Goal: Transaction & Acquisition: Purchase product/service

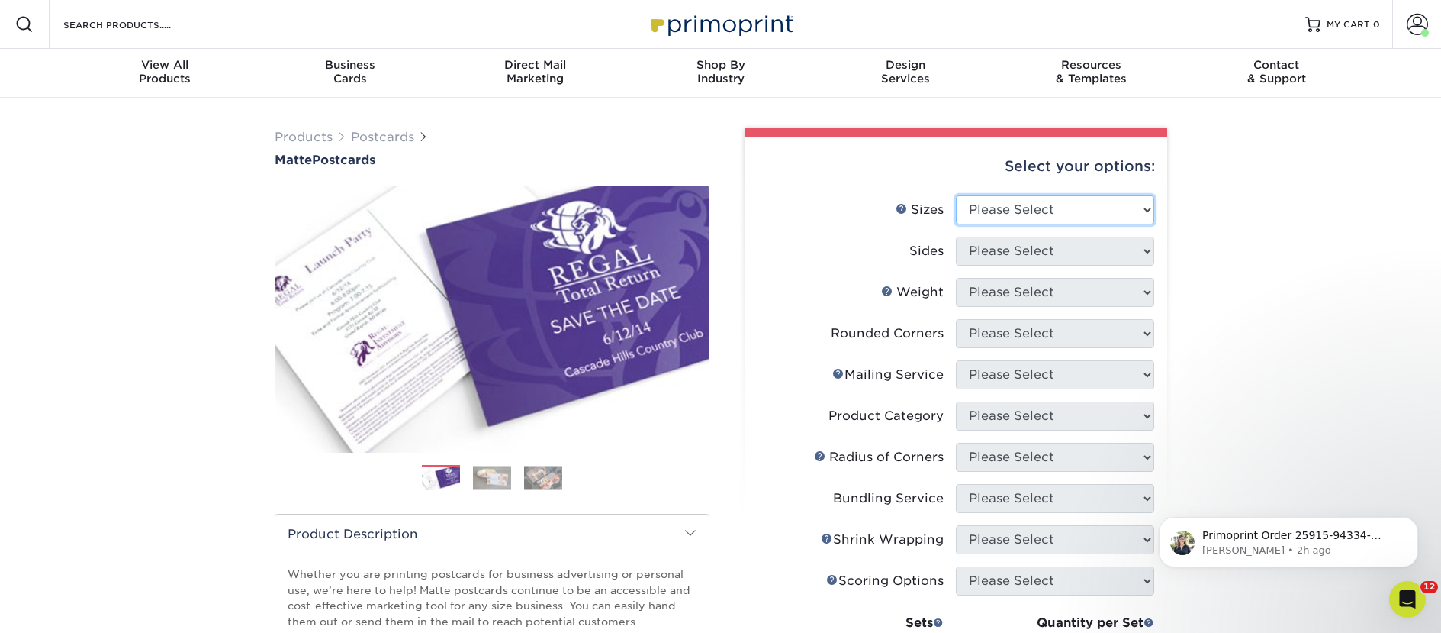
click at [985, 213] on select "Please Select 1.5" x 7" 2" x 4" 2" x 6" 2" x 7" 2" x 8" 2.12" x 5.5" 2.125" x 5…" at bounding box center [1055, 209] width 198 height 29
select select "2.00x6.00"
click at [956, 195] on select "Please Select 1.5" x 7" 2" x 4" 2" x 6" 2" x 7" 2" x 8" 2.12" x 5.5" 2.125" x 5…" at bounding box center [1055, 209] width 198 height 29
click at [981, 256] on select "Please Select Print Both Sides Print Front Only" at bounding box center [1055, 251] width 198 height 29
select select "13abbda7-1d64-4f25-8bb2-c179b224825d"
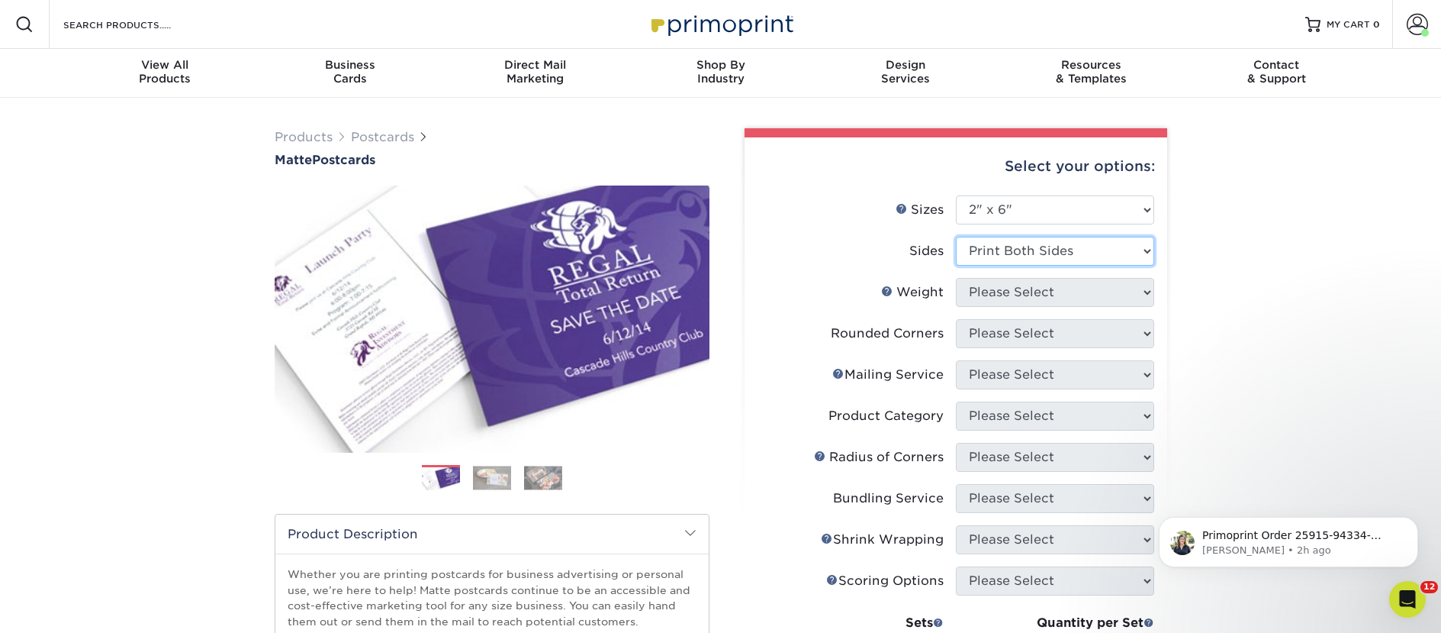
click at [956, 237] on select "Please Select Print Both Sides Print Front Only" at bounding box center [1055, 251] width 198 height 29
click at [981, 290] on select "Please Select 14PT 16PT" at bounding box center [1055, 292] width 198 height 29
select select "14PT"
click at [956, 278] on select "Please Select 14PT 16PT" at bounding box center [1055, 292] width 198 height 29
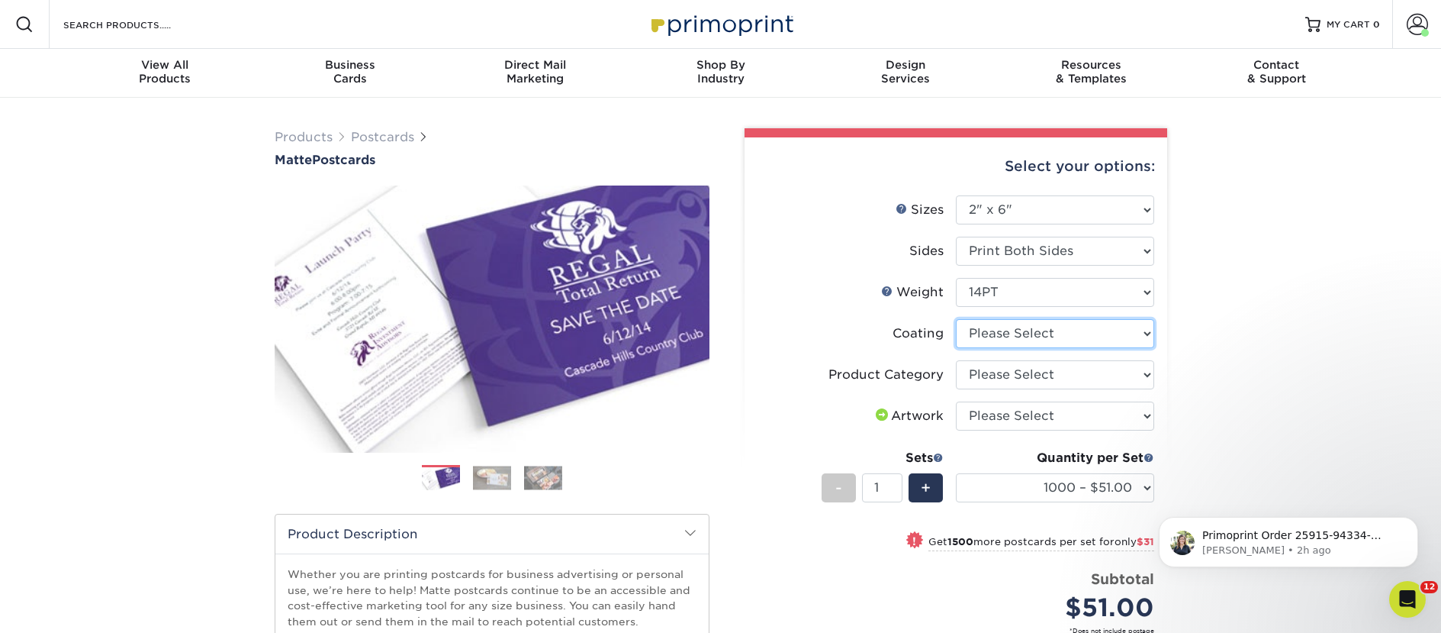
click at [1028, 338] on select at bounding box center [1055, 333] width 198 height 29
select select "121bb7b5-3b4d-429f-bd8d-bbf80e953313"
click at [956, 319] on select at bounding box center [1055, 333] width 198 height 29
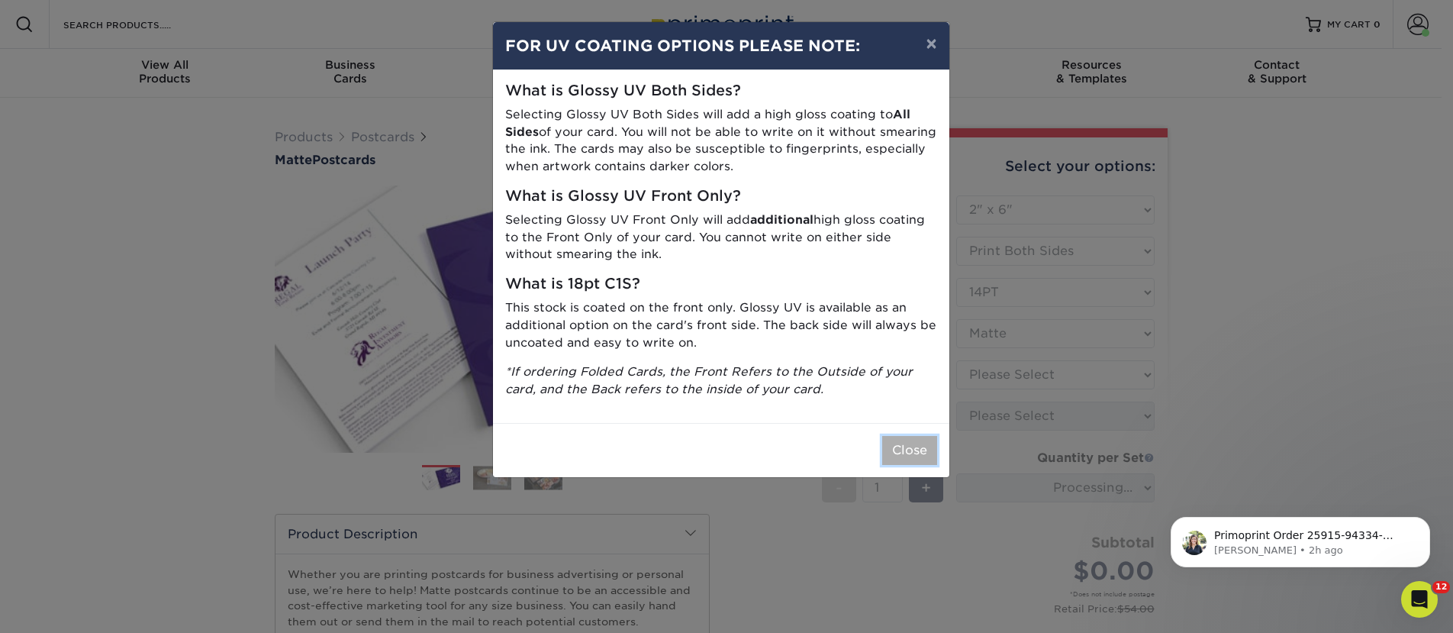
click at [891, 459] on button "Close" at bounding box center [909, 450] width 55 height 29
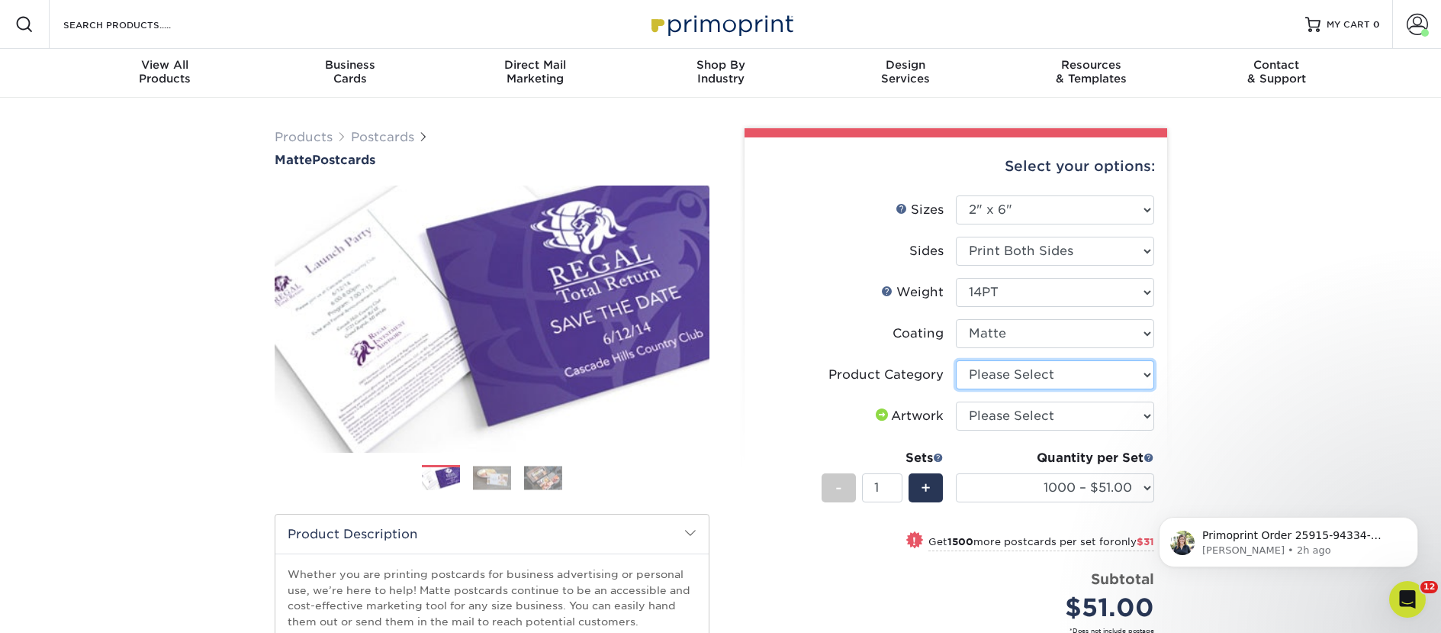
click at [1003, 378] on select "Please Select Postcards" at bounding box center [1055, 374] width 198 height 29
select select "9b7272e0-d6c8-4c3c-8e97-d3a1bcdab858"
click at [956, 360] on select "Please Select Postcards" at bounding box center [1055, 374] width 198 height 29
click at [1007, 412] on select "Please Select I will upload files I need a design - $150" at bounding box center [1055, 415] width 198 height 29
click at [956, 401] on select "Please Select I will upload files I need a design - $150" at bounding box center [1055, 415] width 198 height 29
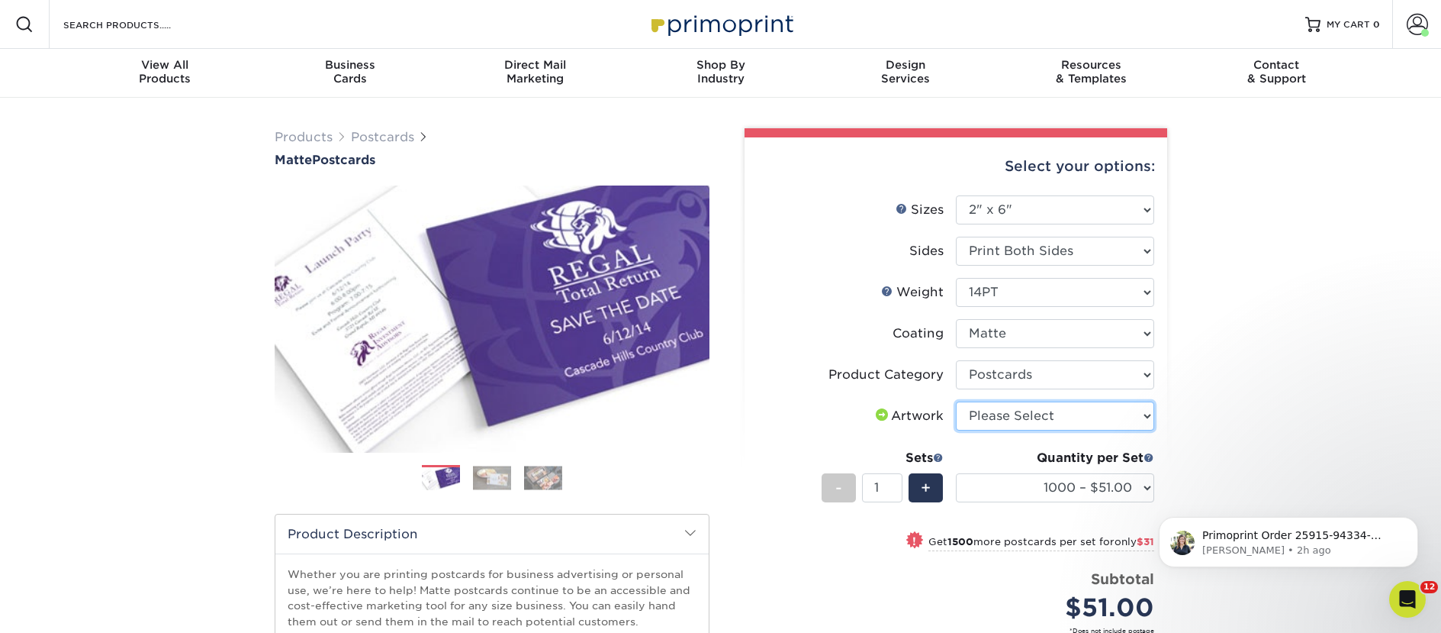
click at [1012, 408] on select "Please Select I will upload files I need a design - $150" at bounding box center [1055, 415] width 198 height 29
select select "upload"
click at [956, 401] on select "Please Select I will upload files I need a design - $150" at bounding box center [1055, 415] width 198 height 29
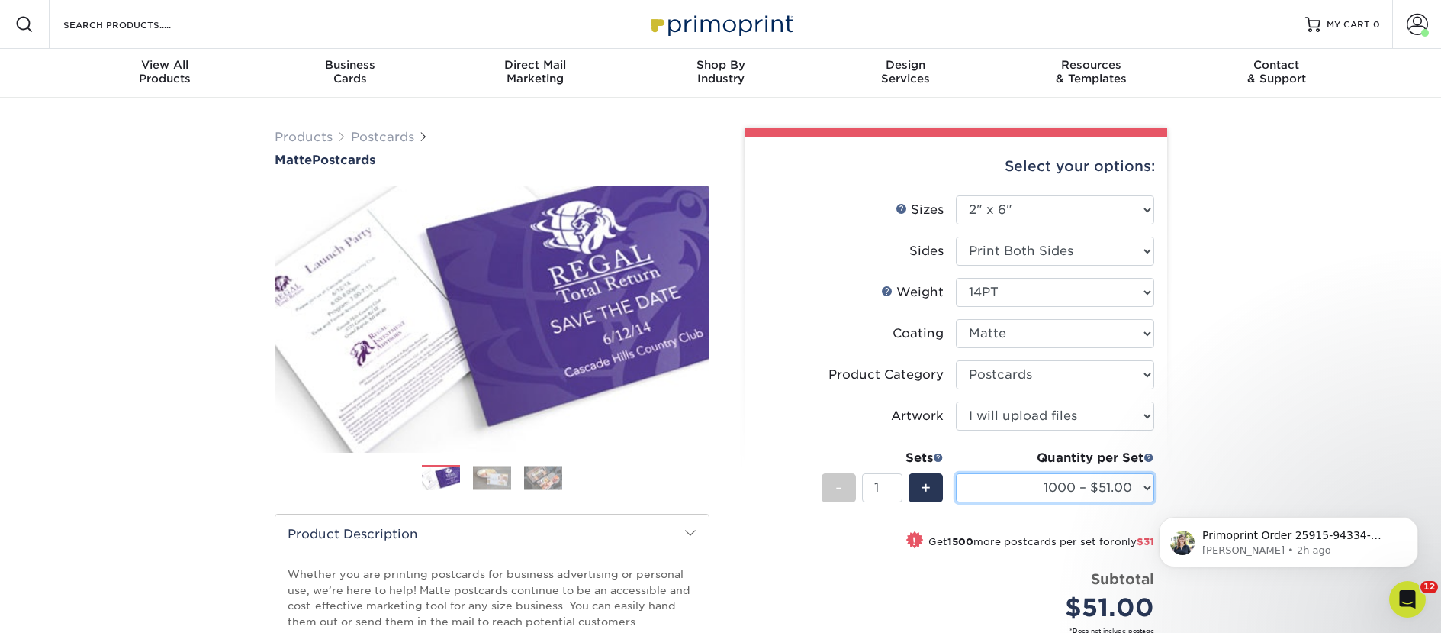
click at [1111, 481] on select "1000 – $51.00 2500 – $82.00 5000 – $123.00 10000 – $234.00 15000 – $344.00 2000…" at bounding box center [1055, 487] width 198 height 29
select select "2500 – $82.00"
click at [956, 473] on select "1000 – $51.00 2500 – $82.00 5000 – $123.00 10000 – $234.00 15000 – $344.00 2000…" at bounding box center [1055, 487] width 198 height 29
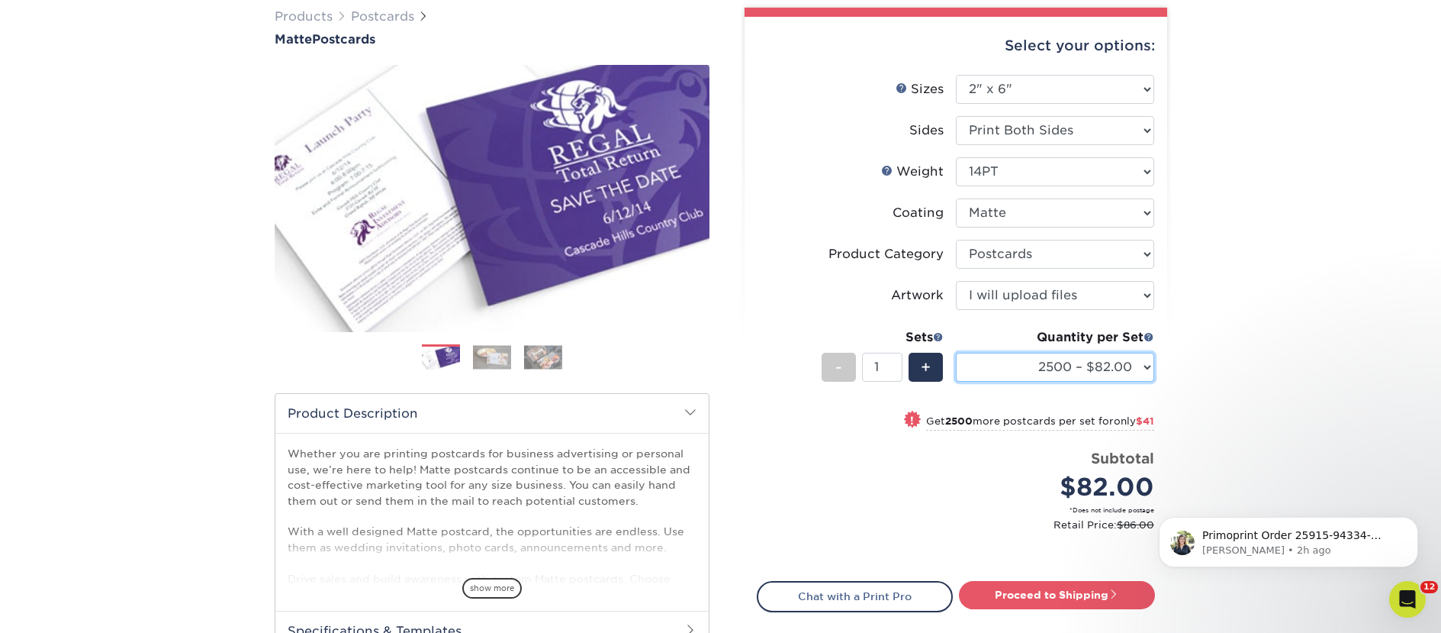
scroll to position [313, 0]
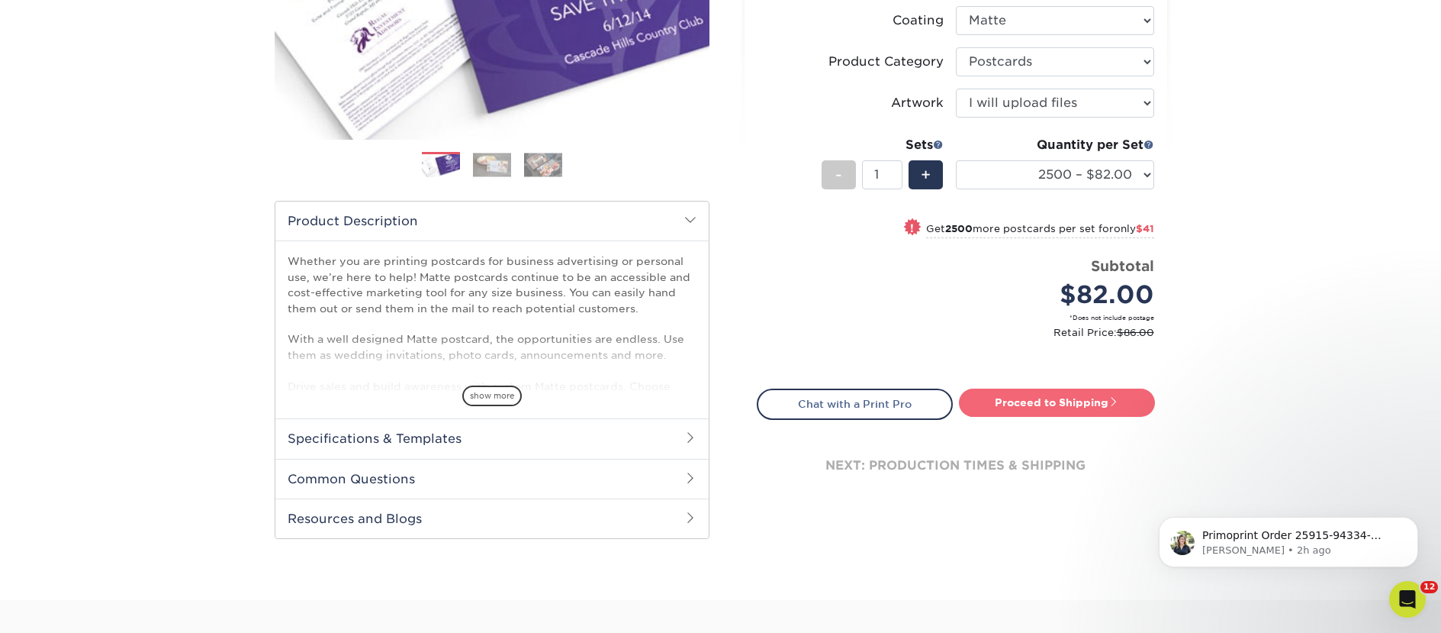
click at [1067, 406] on link "Proceed to Shipping" at bounding box center [1057, 401] width 196 height 27
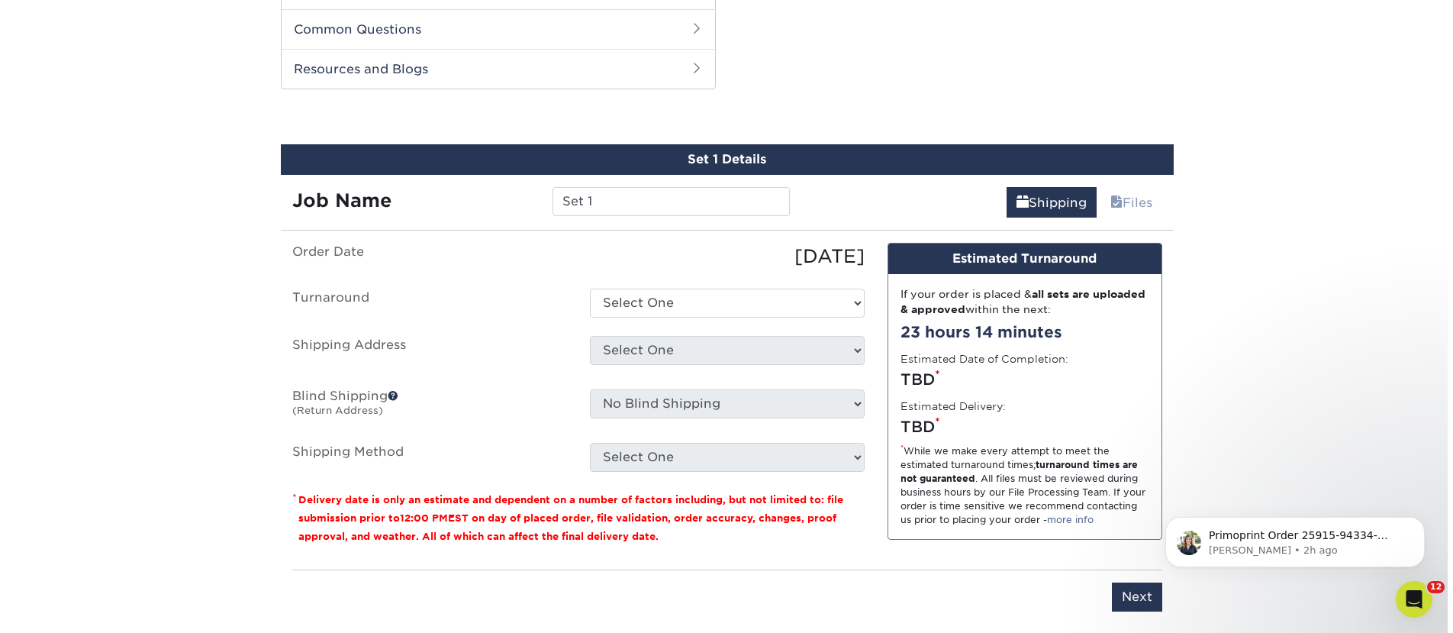
scroll to position [777, 0]
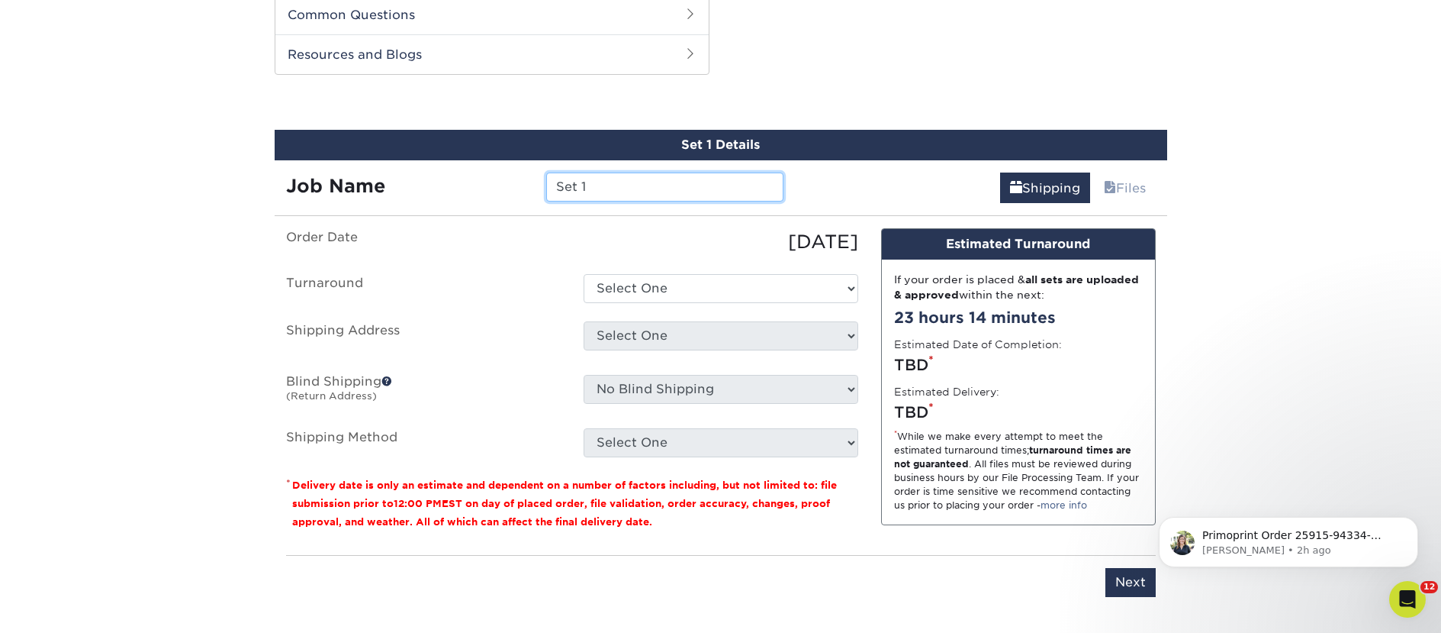
click at [626, 177] on input "Set 1" at bounding box center [664, 186] width 237 height 29
paste input "Hill's Bookstore"
type input "Hill's Bookstore"
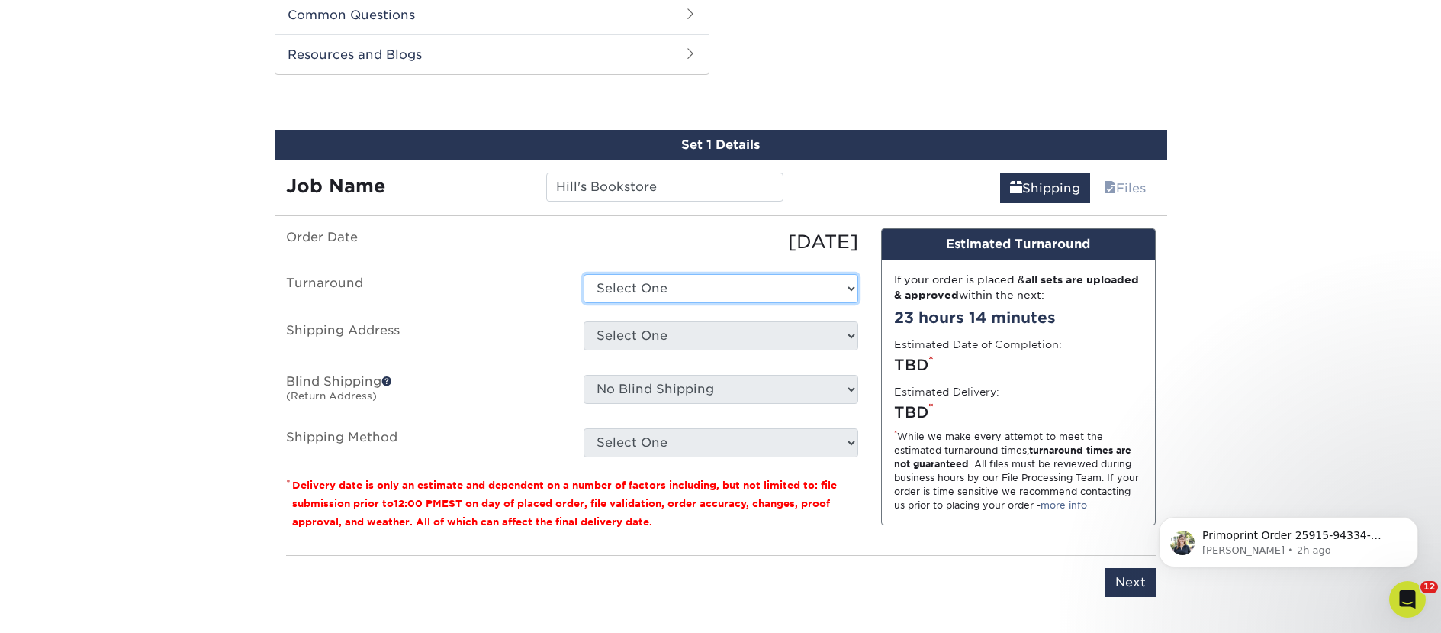
click at [662, 277] on select "Select One 2-4 Business Days 2 Day Next Business Day" at bounding box center [721, 288] width 275 height 29
select select "23bed37c-fa74-46a4-afc9-d3c3160655ce"
click at [584, 274] on select "Select One 2-4 Business Days 2 Day Next Business Day" at bounding box center [721, 288] width 275 height 29
click at [668, 329] on select "Select One 2nd Floor Convention Center A Better Today Books & Boutique A Good B…" at bounding box center [721, 335] width 275 height 29
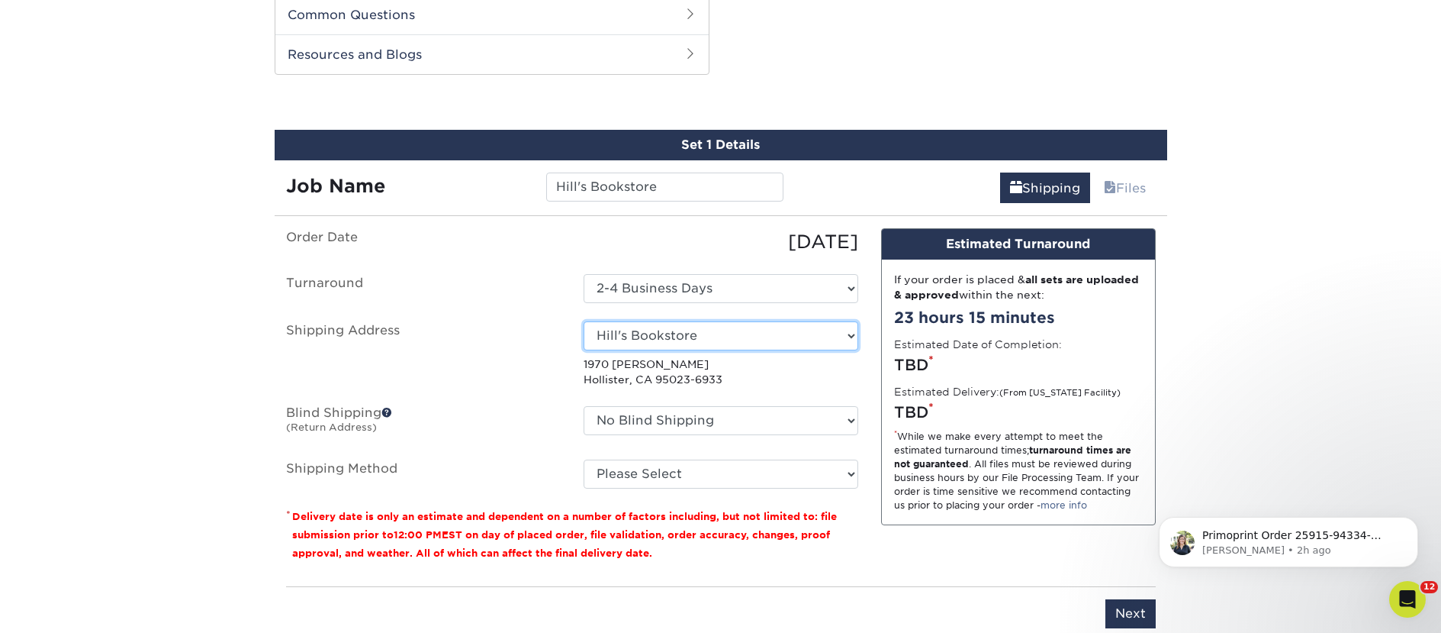
click at [636, 337] on select "Select One 2nd Floor Convention Center A Better Today Books & Boutique A Good B…" at bounding box center [721, 335] width 275 height 29
select select "newaddress"
click at [584, 321] on select "Select One 2nd Floor Convention Center A Better Today Books & Boutique A Good B…" at bounding box center [721, 335] width 275 height 29
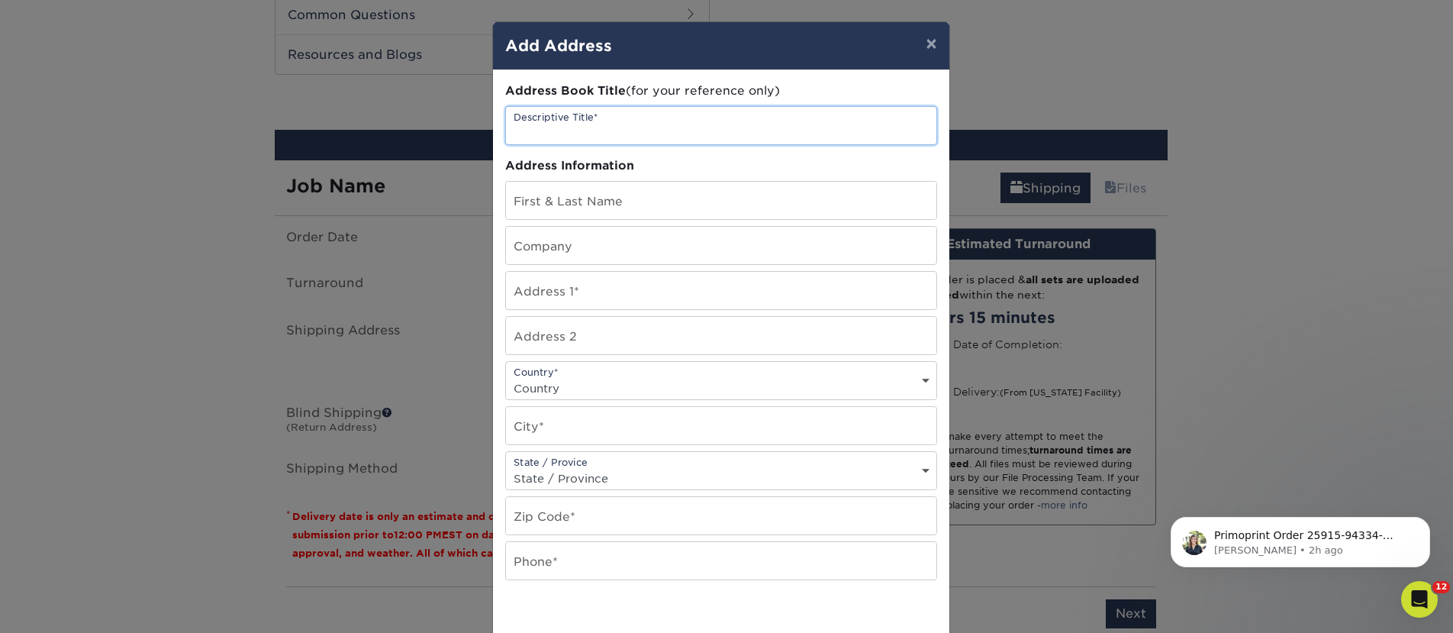
click at [559, 133] on input "text" at bounding box center [721, 125] width 430 height 37
paste input "Hill's Bookstore"
type input "Hill's Bookstore"
click at [545, 243] on input "text" at bounding box center [721, 245] width 430 height 37
paste input "Hill's Bookstore"
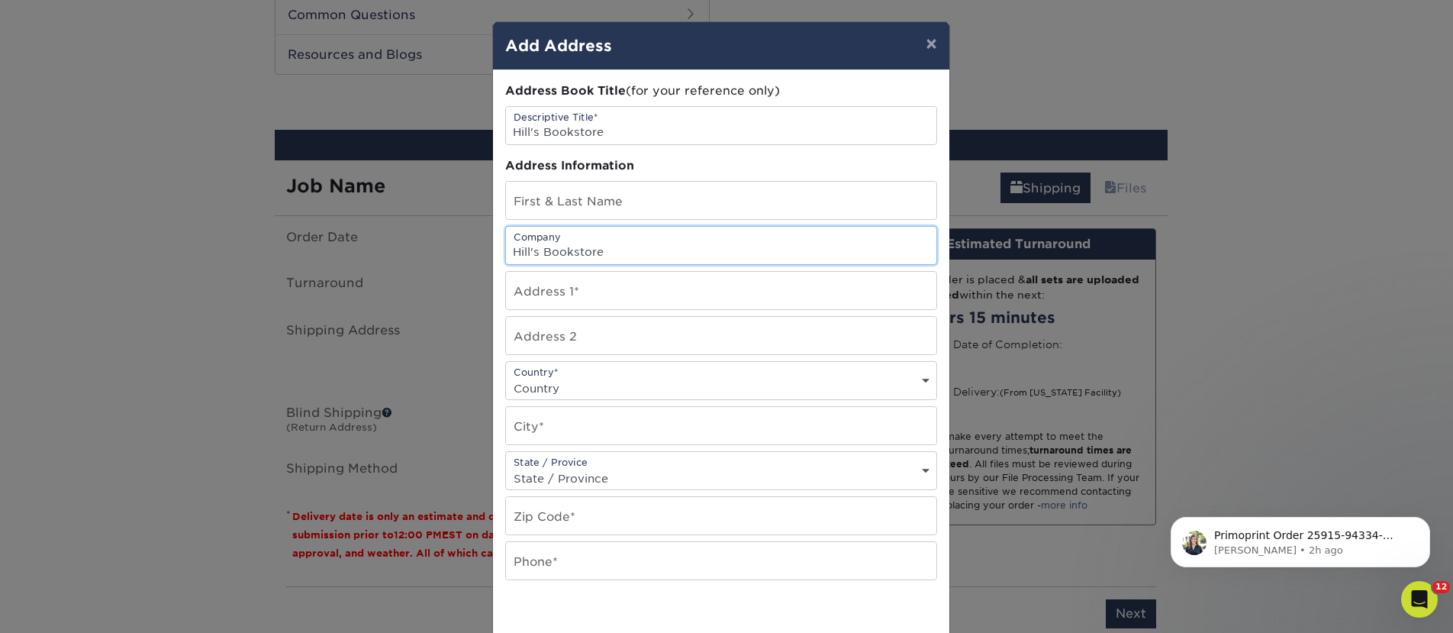
type input "Hill's Bookstore"
click at [555, 182] on input "text" at bounding box center [721, 200] width 430 height 37
paste input "Kimberly Hill"
type input "Kimberly Hill"
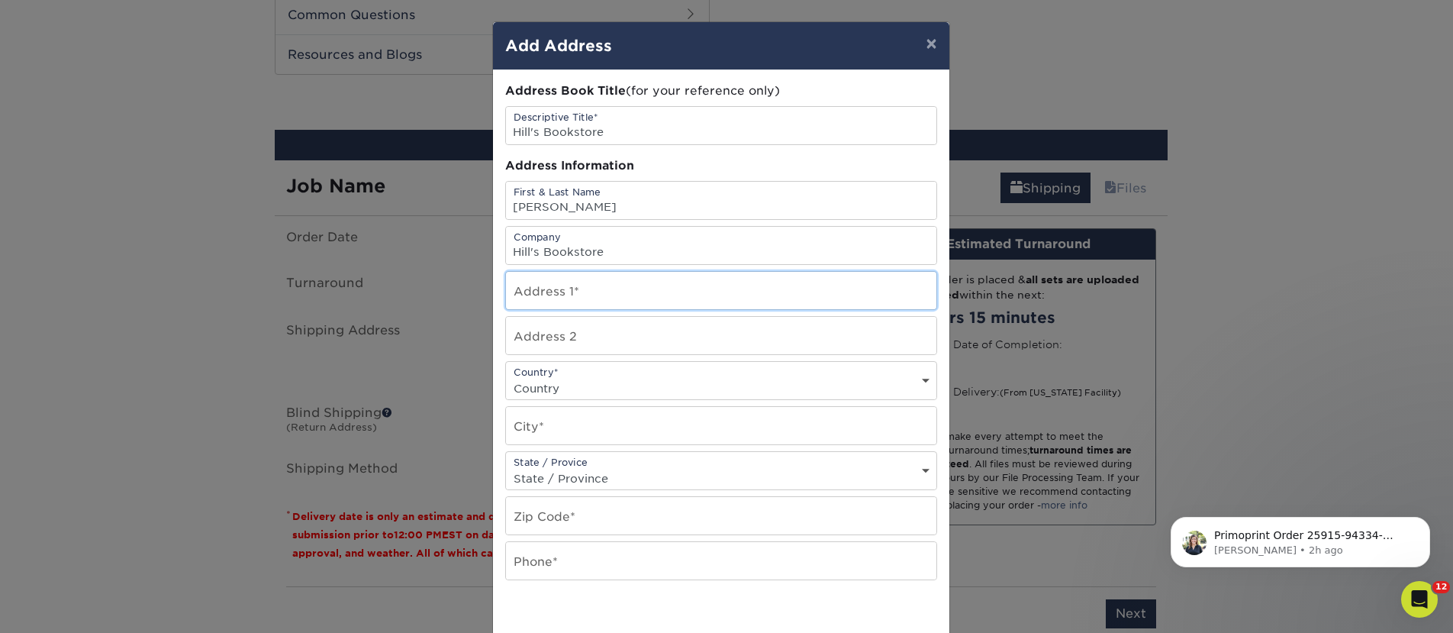
click at [542, 285] on input "text" at bounding box center [721, 290] width 430 height 37
paste input "650 San Benito St"
type input "650 San Benito St"
click at [557, 344] on input "text" at bounding box center [721, 335] width 430 height 37
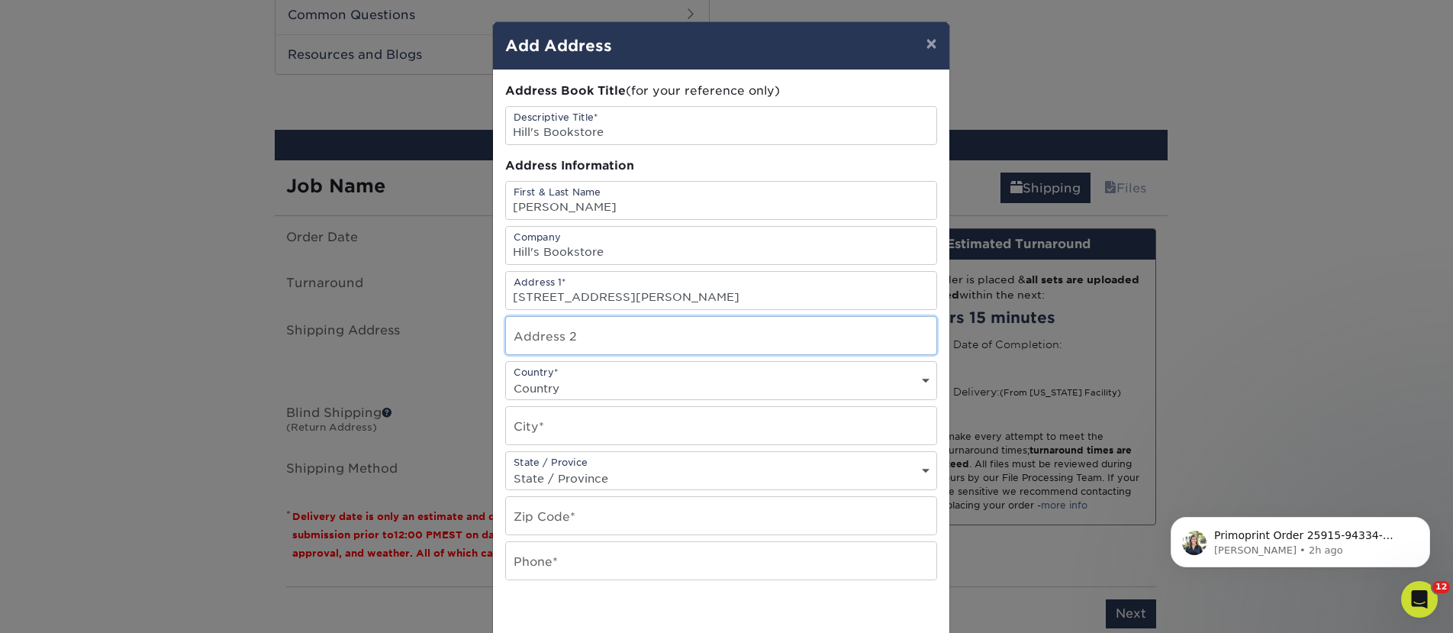
click at [557, 344] on input "text" at bounding box center [721, 335] width 430 height 37
paste input "Suite 140"
type input "Suite 140"
click at [556, 419] on input "text" at bounding box center [721, 425] width 430 height 37
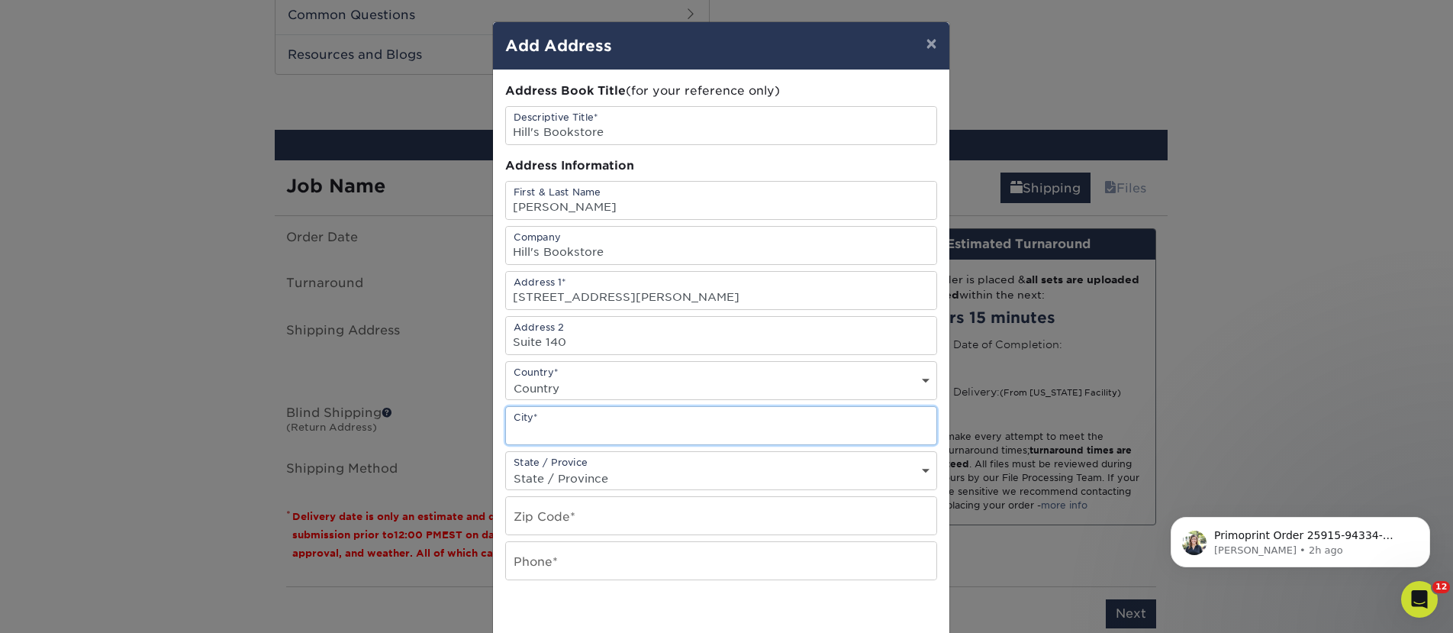
click at [556, 419] on input "text" at bounding box center [721, 425] width 430 height 37
paste input "Hollister"
type input "Hollister"
click at [549, 391] on select "Country United States Canada ----------------------------- Afghanistan Albania …" at bounding box center [721, 388] width 430 height 22
select select "US"
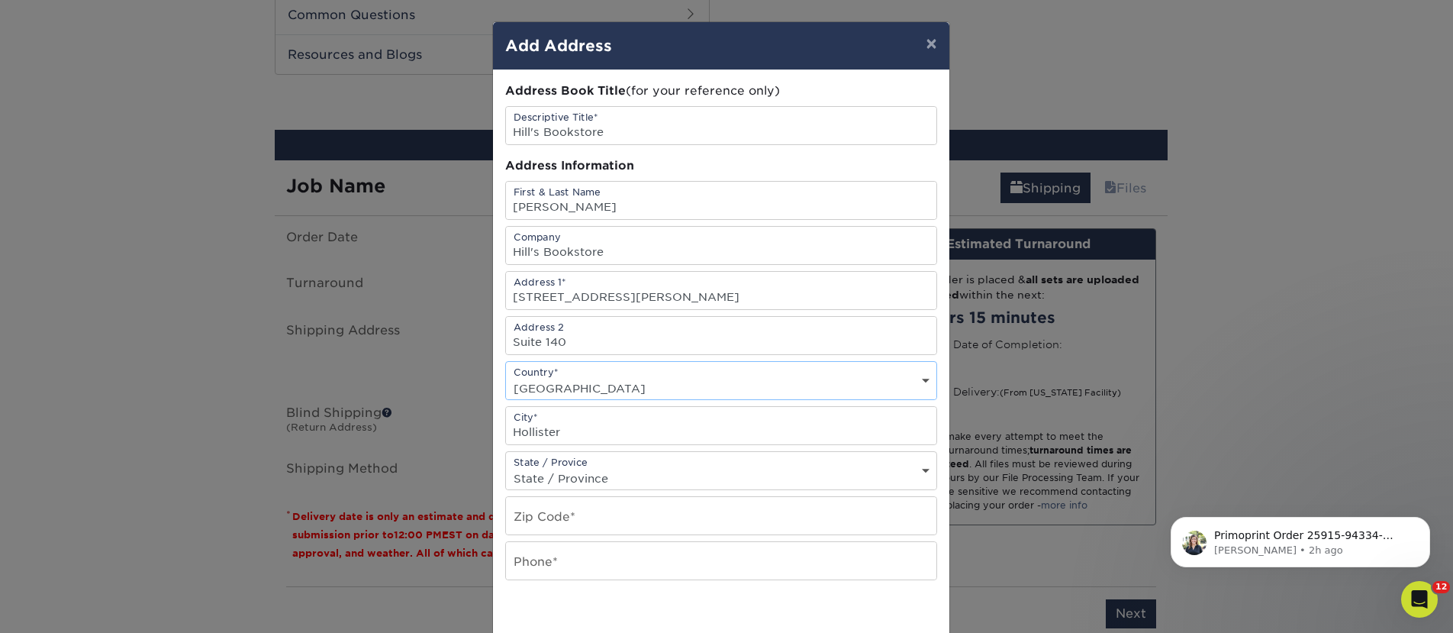
click at [506, 377] on select "Country United States Canada ----------------------------- Afghanistan Albania …" at bounding box center [721, 388] width 430 height 22
click at [599, 511] on input "text" at bounding box center [721, 515] width 430 height 37
paste input "95023"
type input "95023"
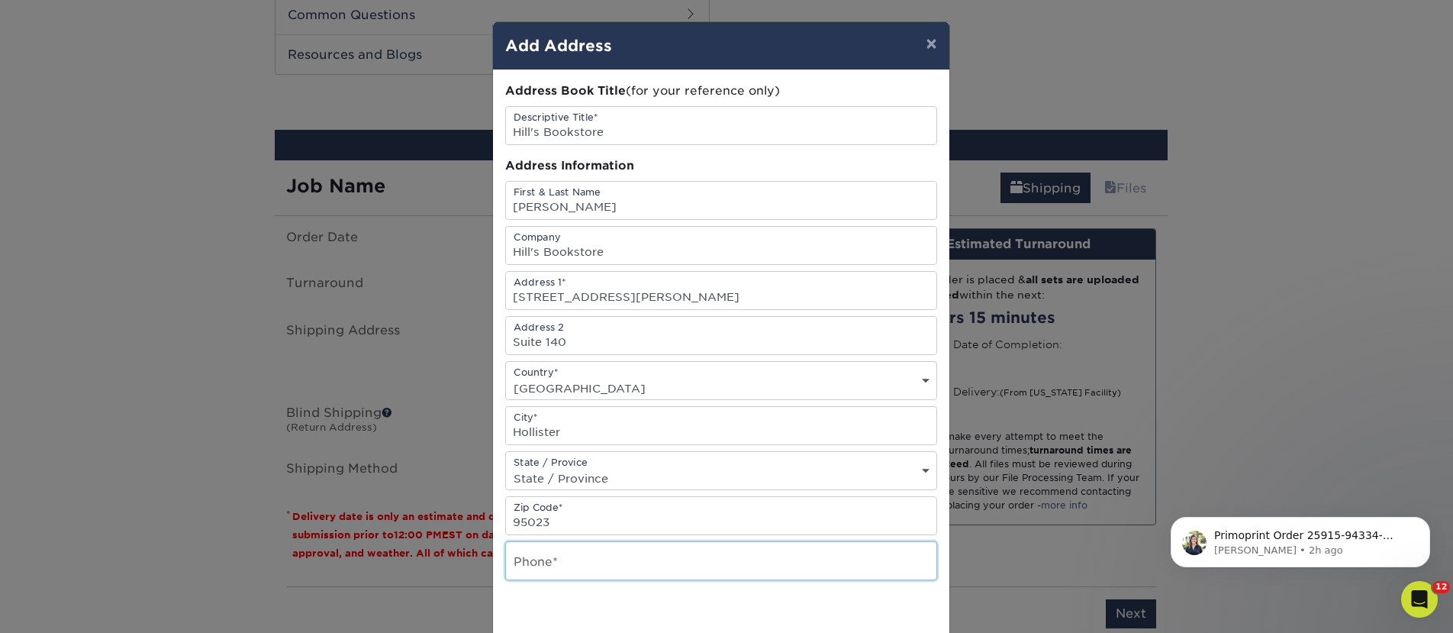
click at [546, 559] on input "text" at bounding box center [721, 560] width 430 height 37
type input "4257367064"
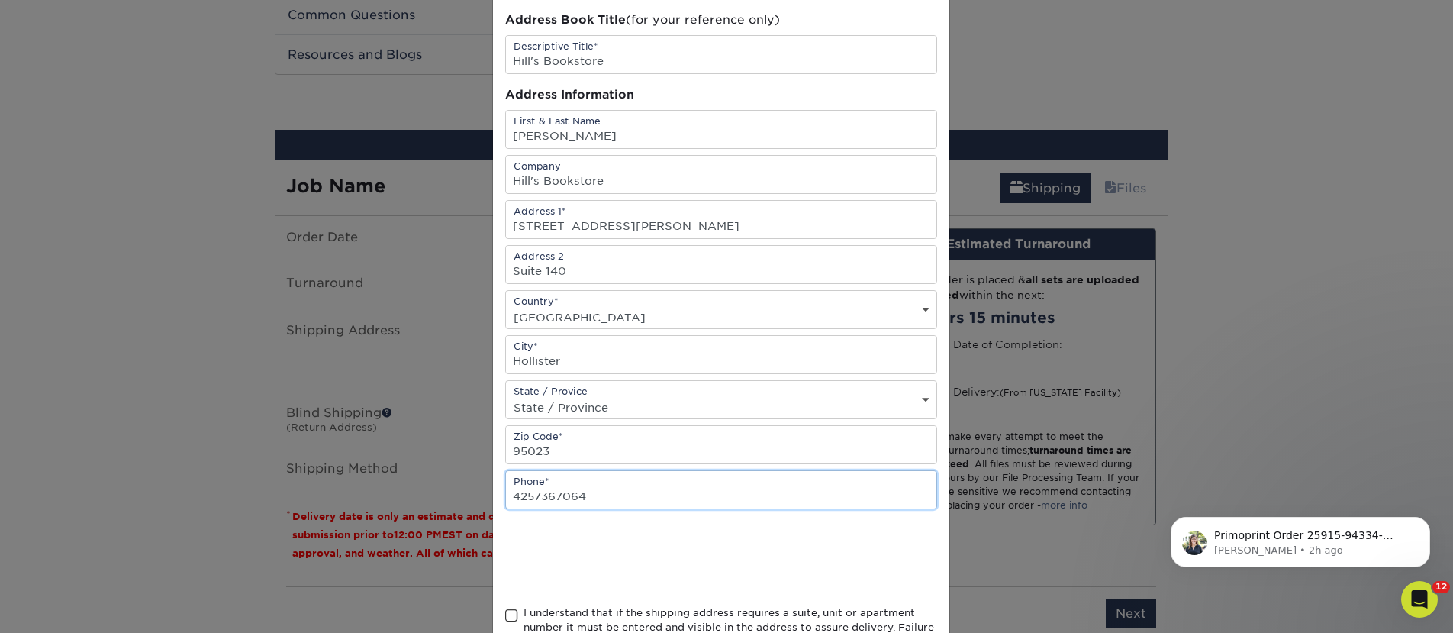
scroll to position [96, 0]
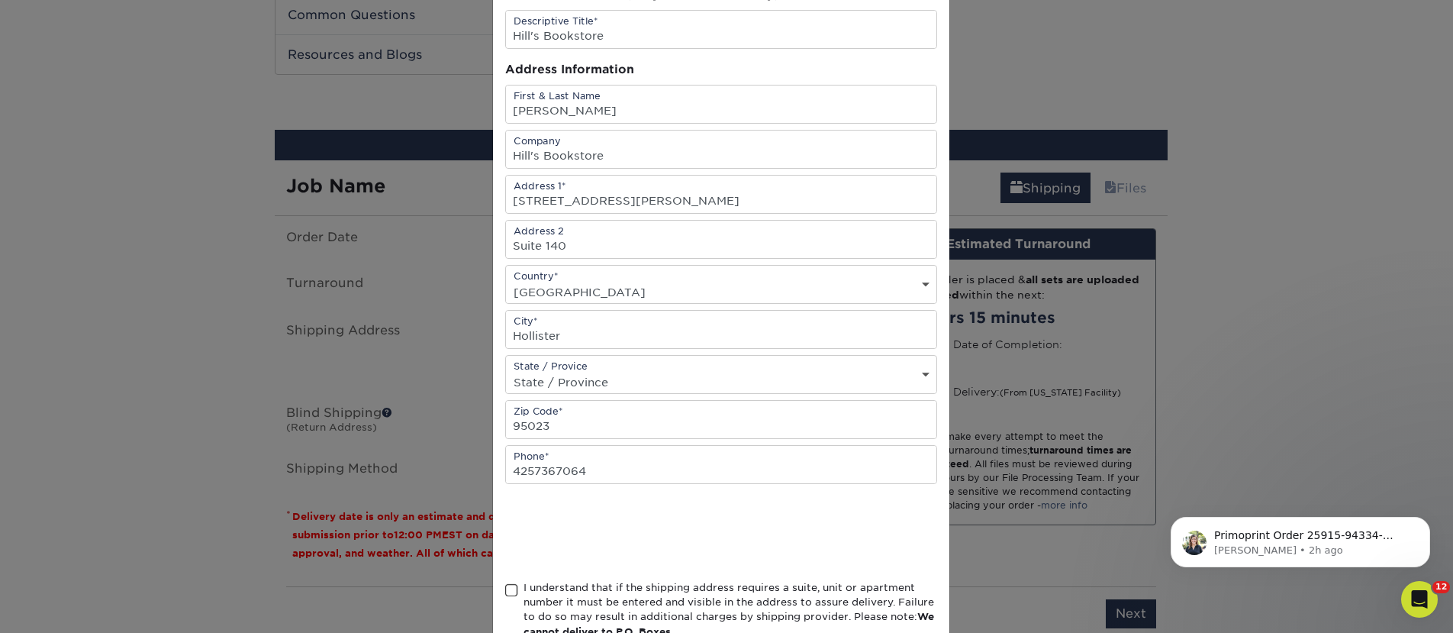
click at [587, 372] on select "State / Province Alabama Alaska Arizona Arkansas California Colorado Connecticu…" at bounding box center [721, 382] width 430 height 22
select select "CA"
click at [506, 371] on select "State / Province Alabama Alaska Arizona Arkansas California Colorado Connecticu…" at bounding box center [721, 382] width 430 height 22
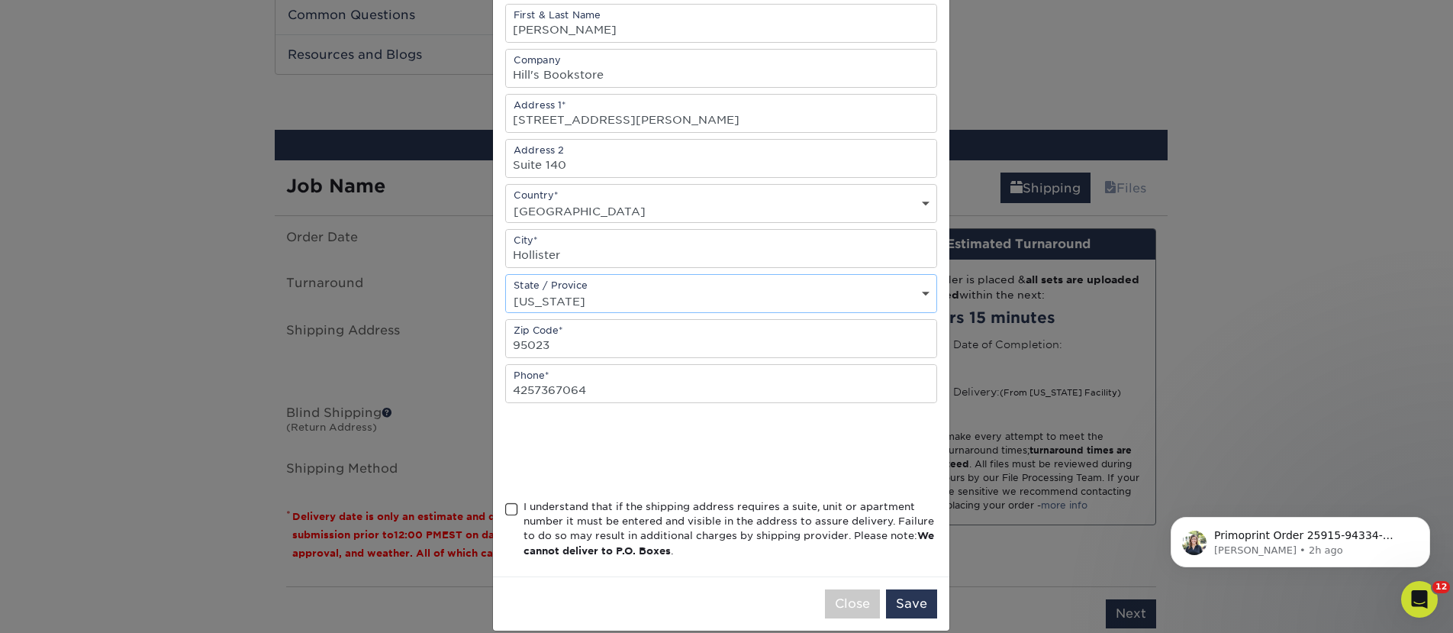
scroll to position [197, 0]
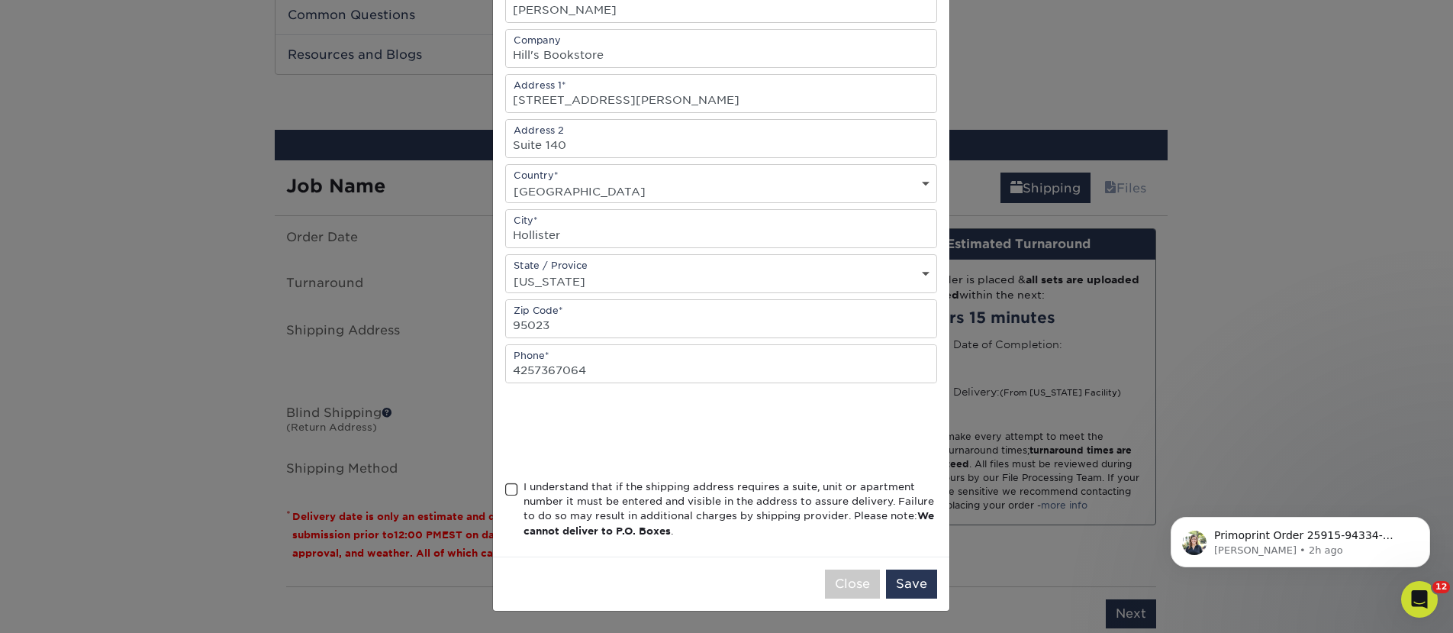
click at [540, 517] on div "I understand that if the shipping address requires a suite, unit or apartment n…" at bounding box center [730, 509] width 414 height 60
click at [0, 0] on input "I understand that if the shipping address requires a suite, unit or apartment n…" at bounding box center [0, 0] width 0 height 0
click at [886, 581] on button "Save" at bounding box center [911, 583] width 51 height 29
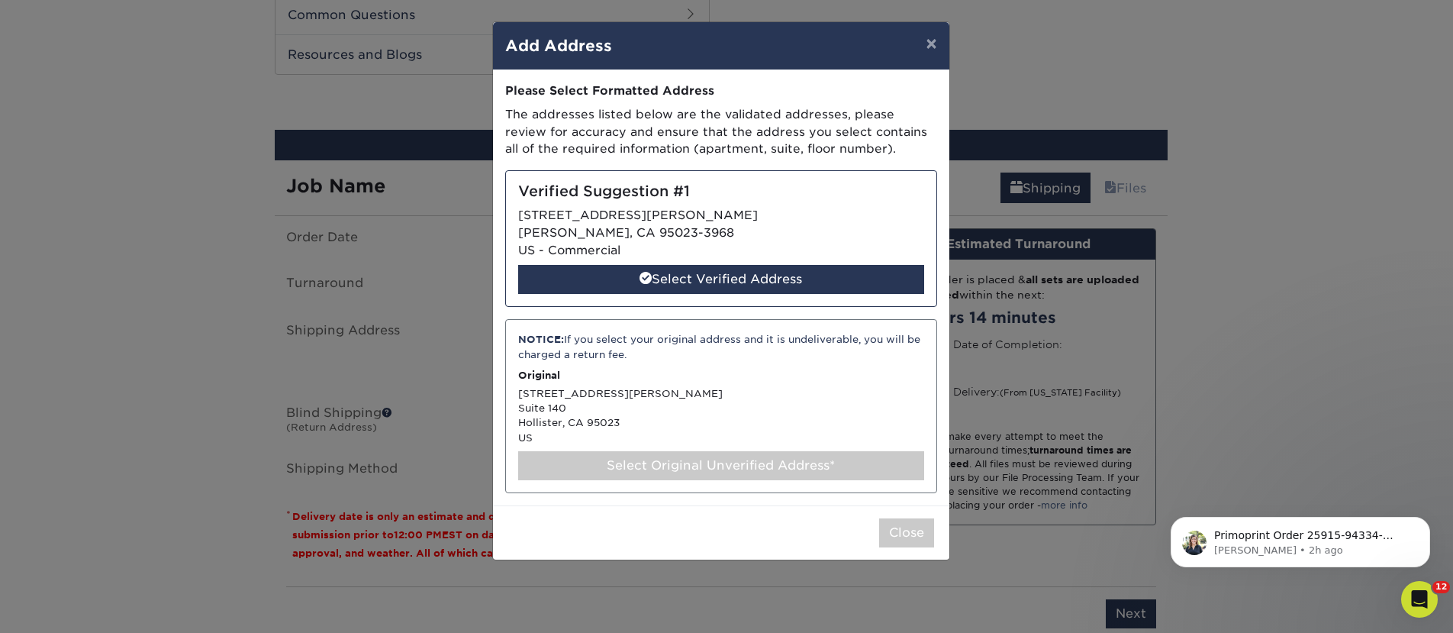
click at [715, 459] on div "Select Original Unverified Address*" at bounding box center [721, 465] width 406 height 29
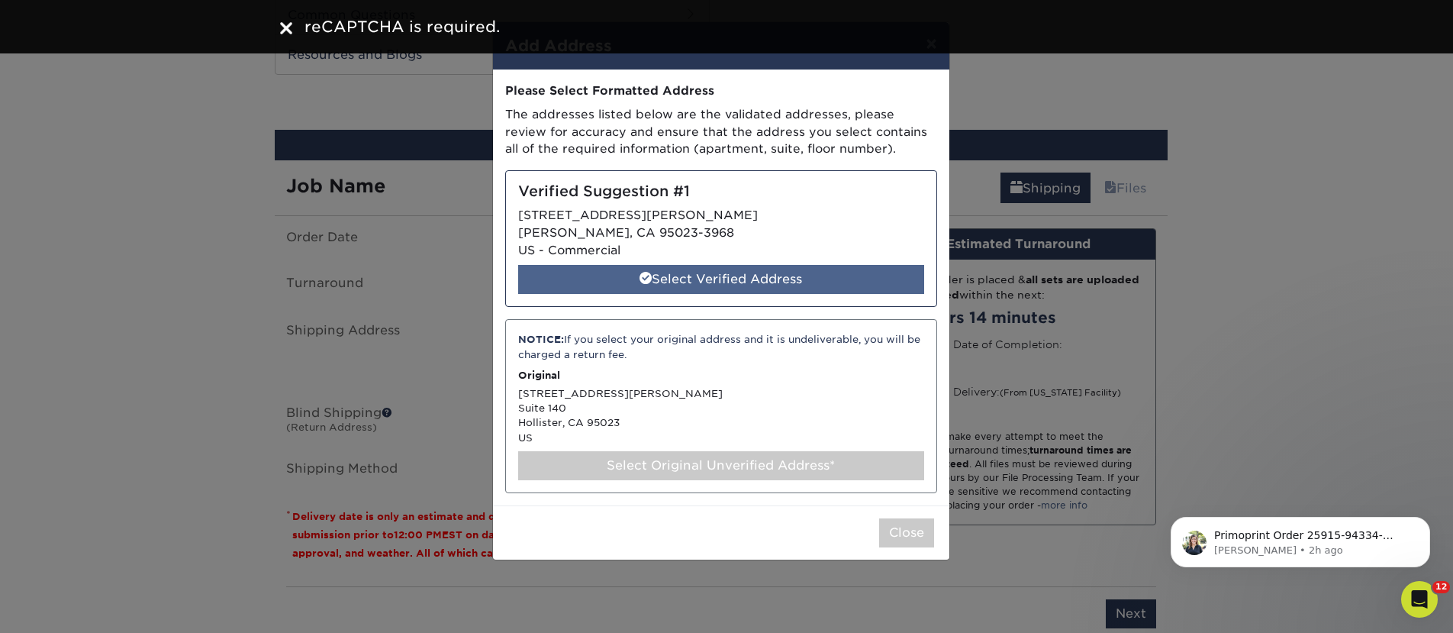
click at [759, 283] on div "Select Verified Address" at bounding box center [721, 279] width 406 height 29
click at [879, 275] on div "Select Verified Address" at bounding box center [721, 279] width 406 height 29
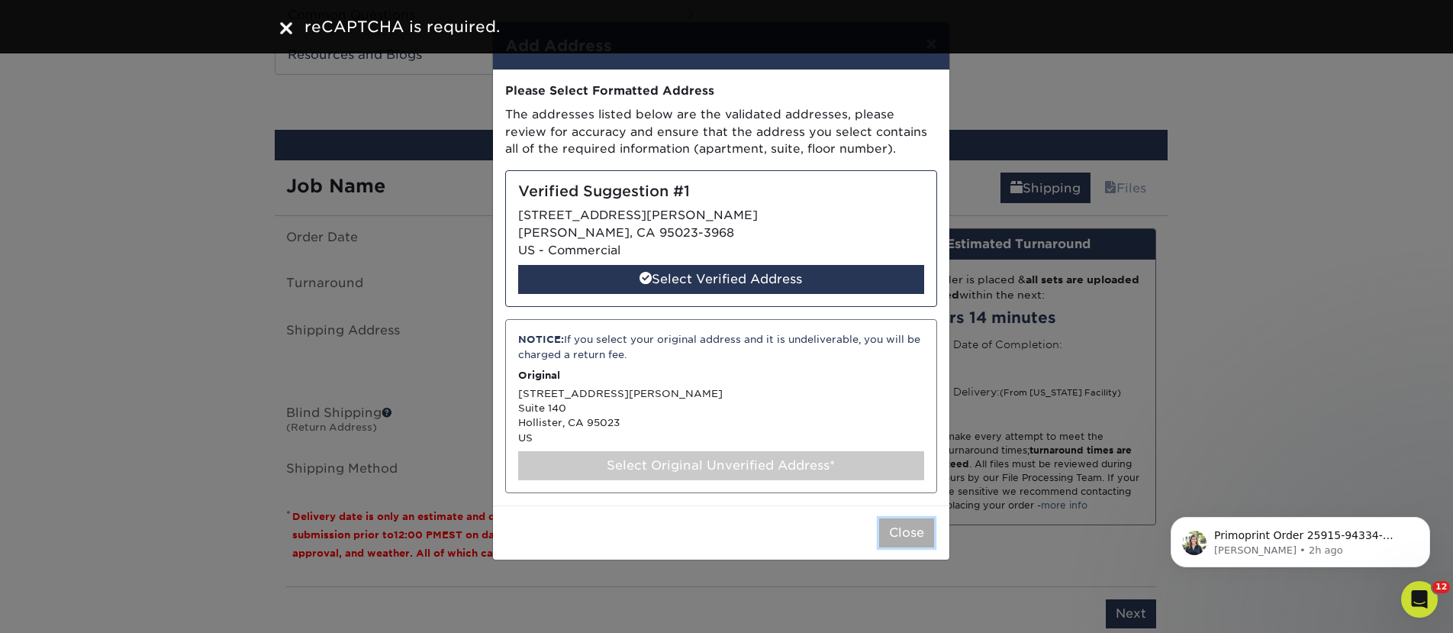
click at [884, 536] on button "Close" at bounding box center [906, 532] width 55 height 29
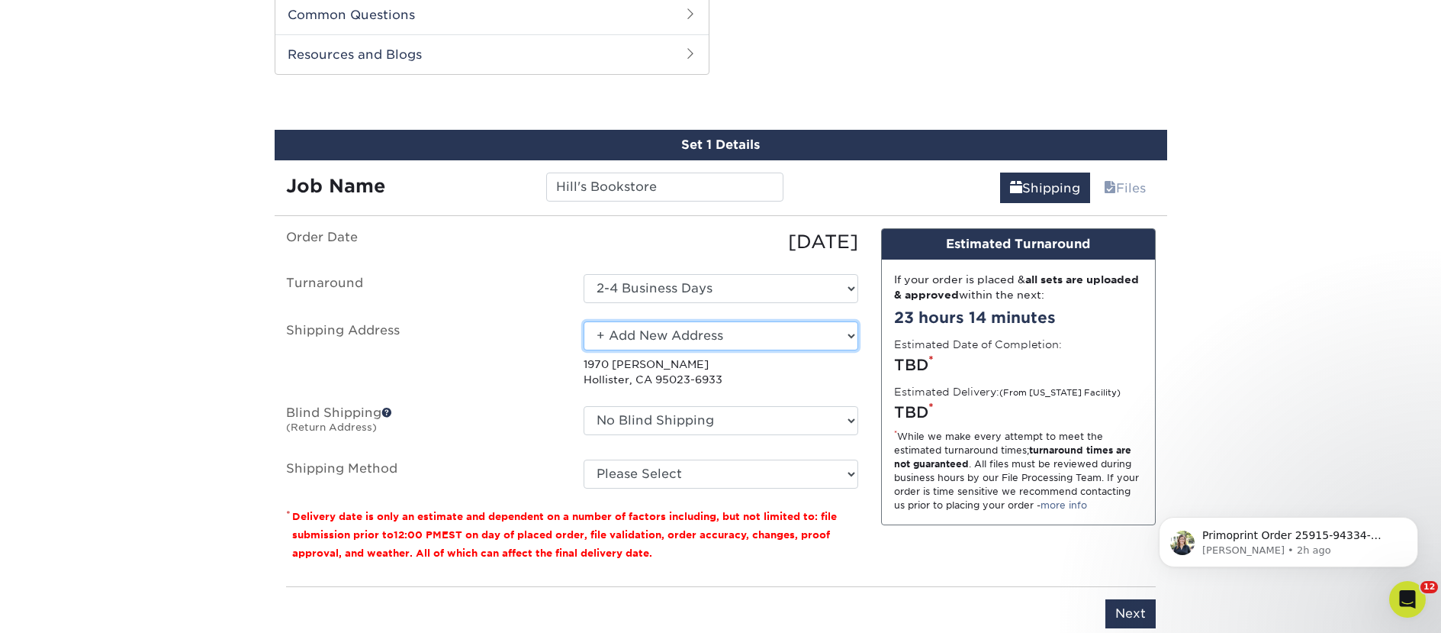
click at [742, 343] on select "Select One 2nd Floor Convention Center A Better Today Books & Boutique A Good B…" at bounding box center [721, 335] width 275 height 29
click at [584, 321] on select "Select One 2nd Floor Convention Center A Better Today Books & Boutique A Good B…" at bounding box center [721, 335] width 275 height 29
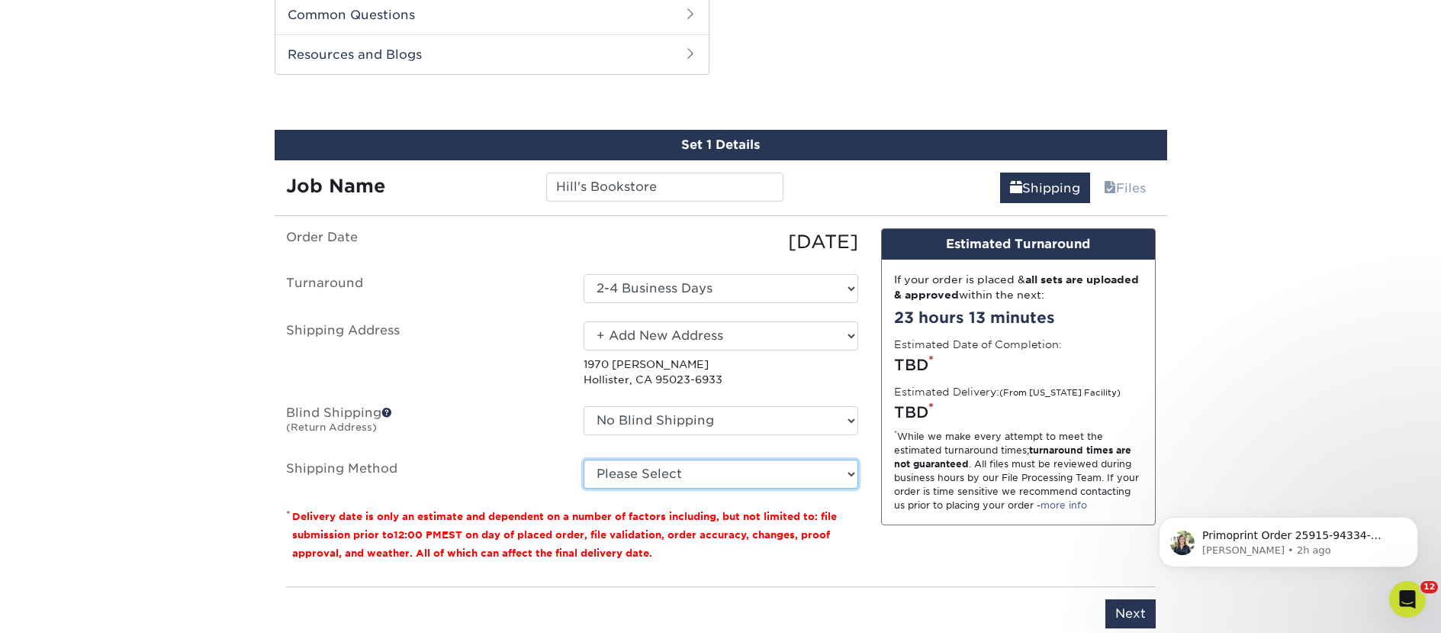
click at [707, 480] on select "Please Select Ground Shipping (+$35.84) 3 Day Shipping Service (+$45.65) 2 Day …" at bounding box center [721, 473] width 275 height 29
select select "03"
click at [584, 459] on select "Please Select Ground Shipping (+$35.84) 3 Day Shipping Service (+$45.65) 2 Day …" at bounding box center [721, 473] width 275 height 29
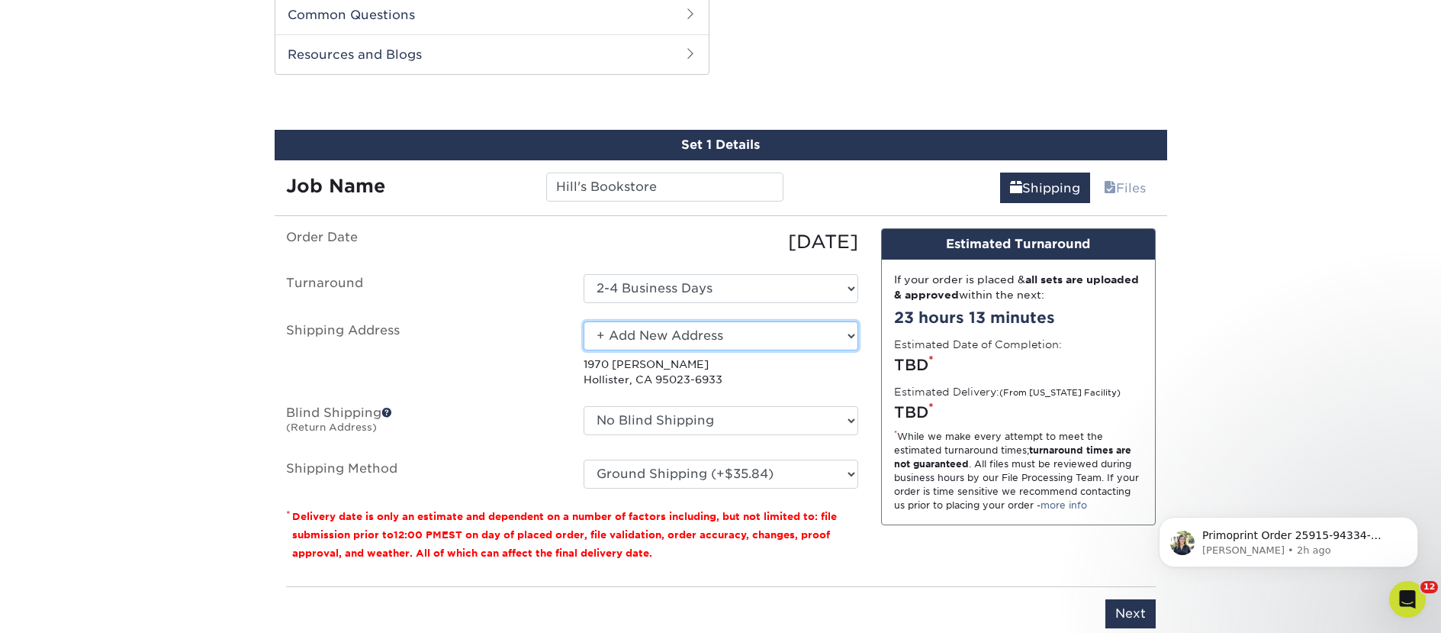
click at [713, 331] on select "Select One 2nd Floor Convention Center A Better Today Books & Boutique A Good B…" at bounding box center [721, 335] width 275 height 29
click at [703, 334] on select "Select One 2nd Floor Convention Center A Better Today Books & Boutique A Good B…" at bounding box center [721, 335] width 275 height 29
select select "newaddress"
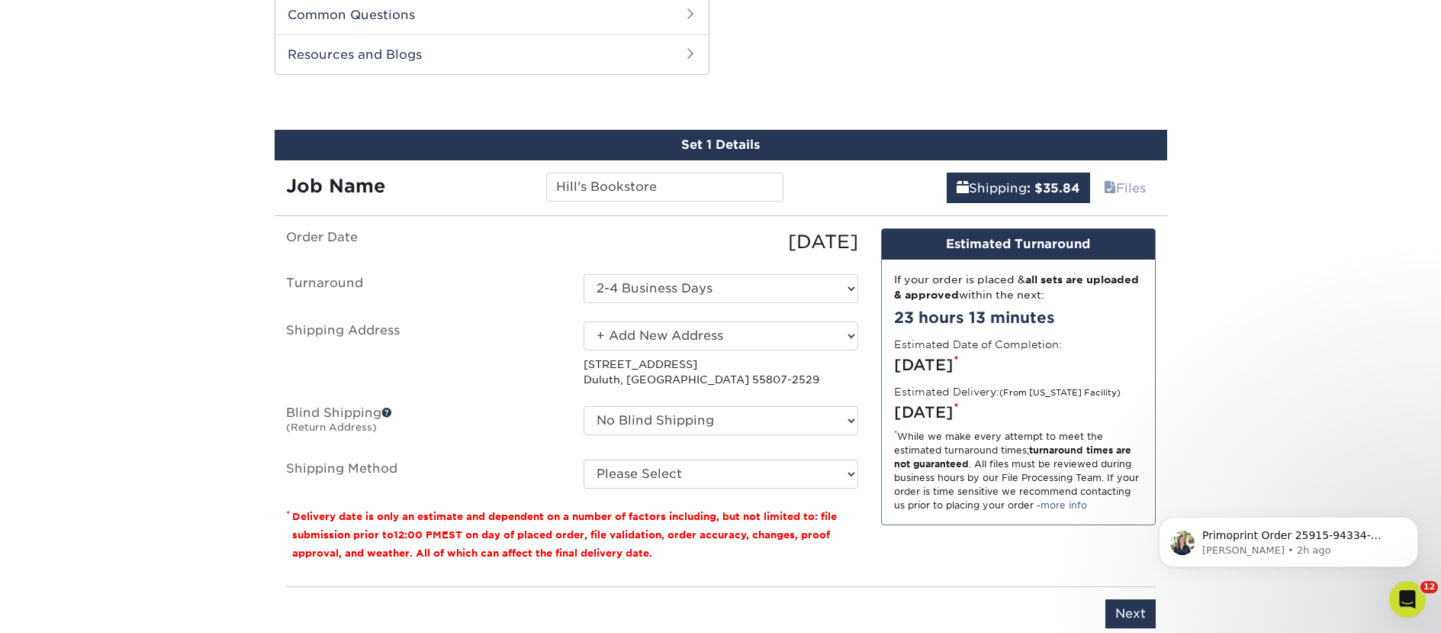
click at [584, 321] on select "Select One 2nd Floor Convention Center A Better Today Books & Boutique A Good B…" at bounding box center [721, 335] width 275 height 29
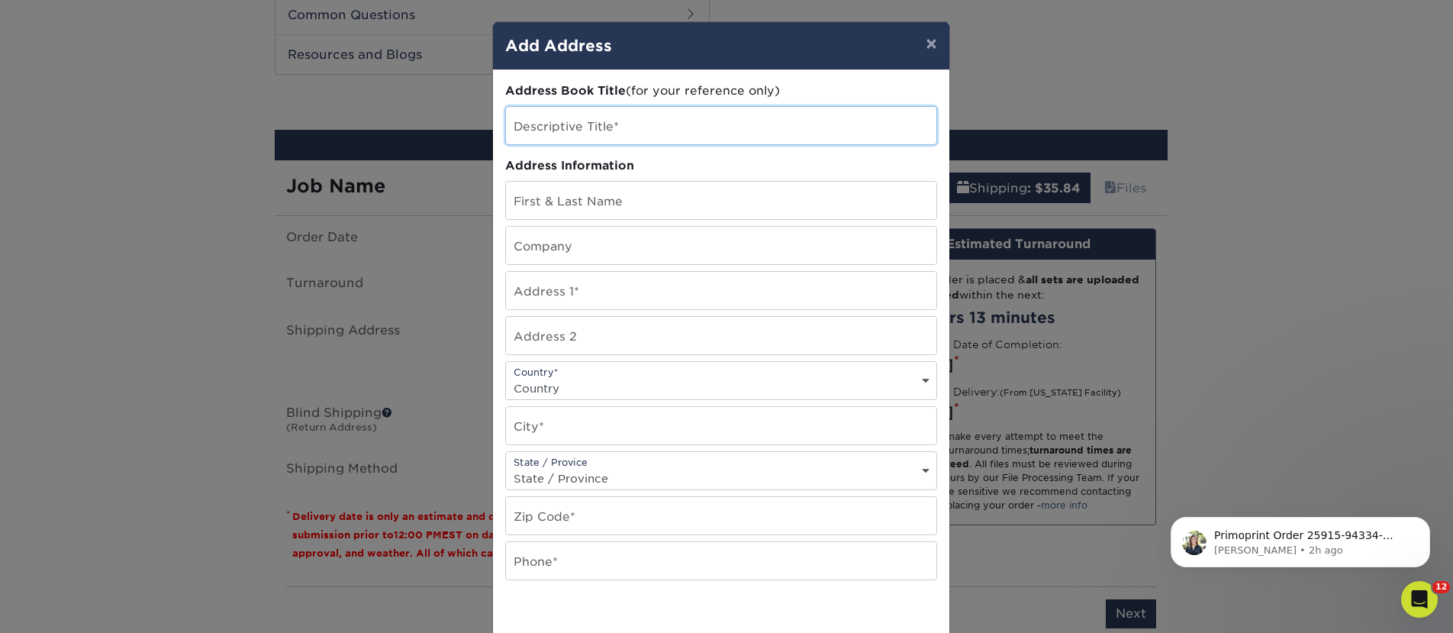
click at [561, 134] on input "text" at bounding box center [721, 125] width 430 height 37
paste input "Hill's Bookstore"
type input "Hill's Bookstore - Hollister"
click at [547, 130] on input "Hill's Bookstore - Hollister" at bounding box center [721, 125] width 430 height 37
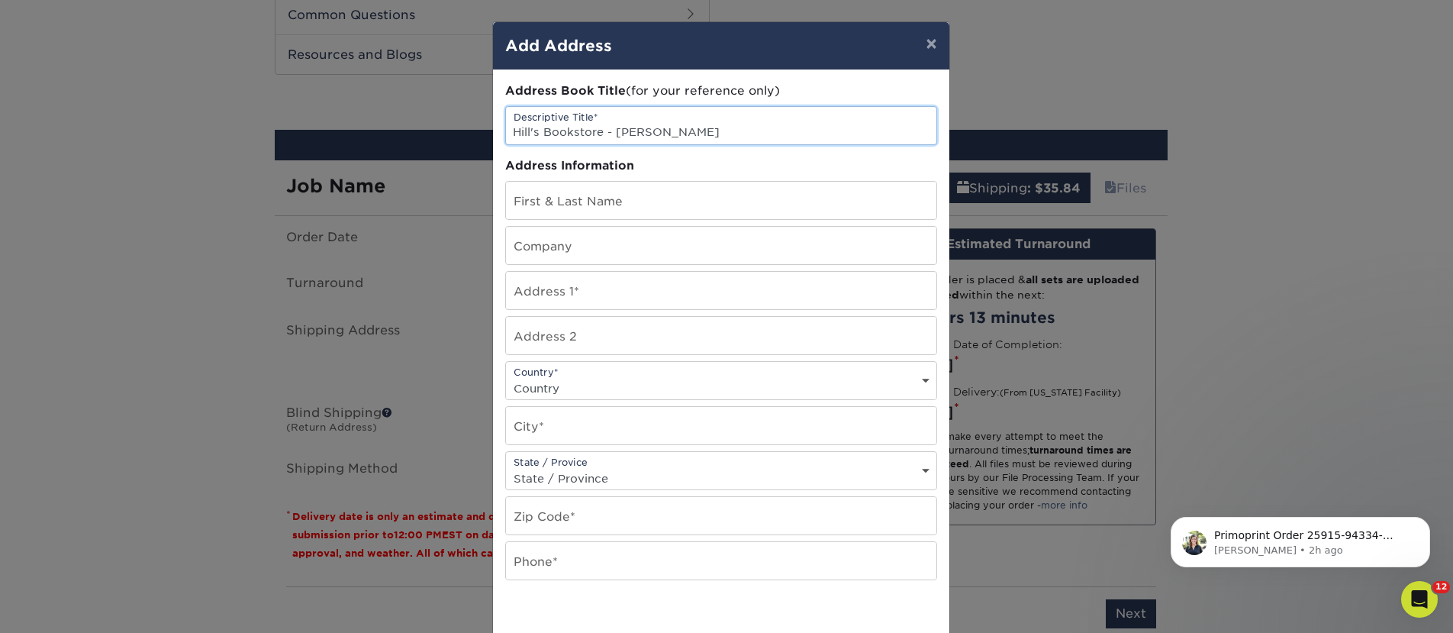
click at [547, 130] on input "Hill's Bookstore - Hollister" at bounding box center [721, 125] width 430 height 37
click at [565, 130] on input "Hill's Bookstore - Hollister" at bounding box center [721, 125] width 430 height 37
drag, startPoint x: 596, startPoint y: 130, endPoint x: 439, endPoint y: 134, distance: 157.2
click at [439, 134] on div "× Add Address Address Book Title (for your reference only) Descriptive Title* H…" at bounding box center [726, 316] width 1453 height 633
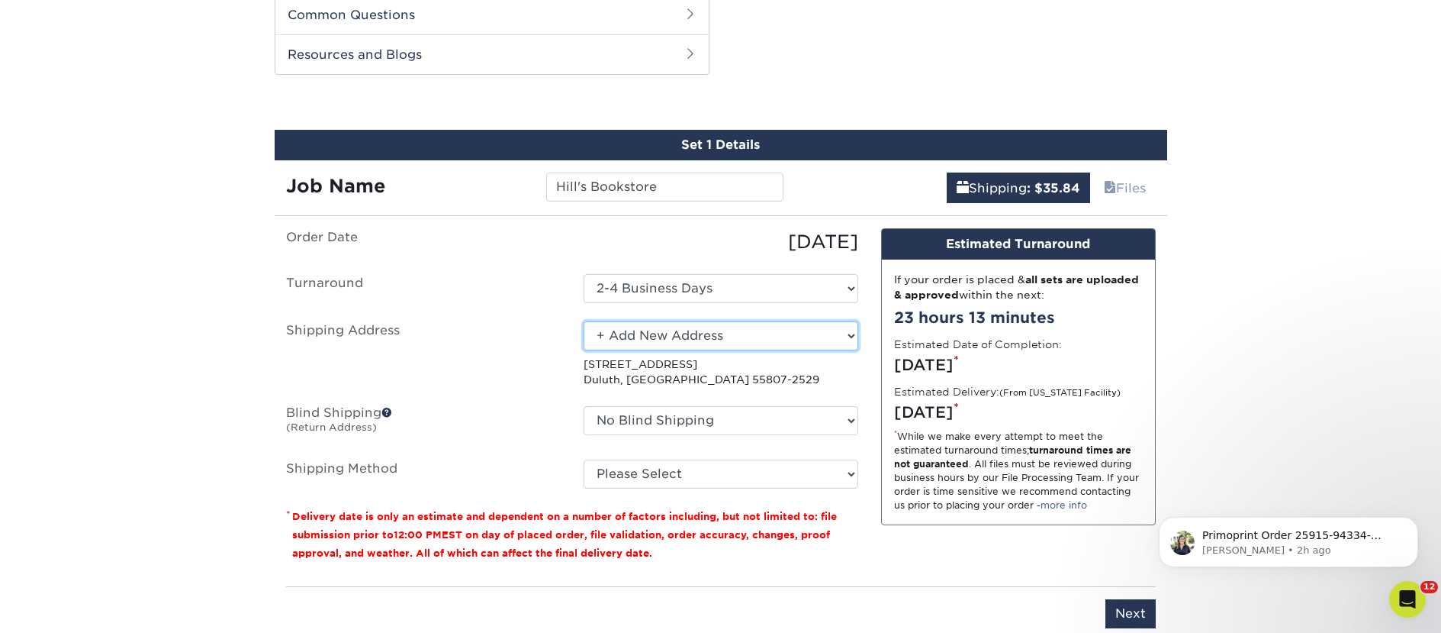
click at [679, 339] on select "Select One 2nd Floor Convention Center A Better Today Books & Boutique A Good B…" at bounding box center [721, 335] width 275 height 29
click at [584, 321] on select "Select One 2nd Floor Convention Center A Better Today Books & Boutique A Good B…" at bounding box center [721, 335] width 275 height 29
click at [678, 339] on select "Select One 2nd Floor Convention Center A Better Today Books & Boutique A Good B…" at bounding box center [721, 335] width 275 height 29
click at [678, 340] on select "Select One 2nd Floor Convention Center A Better Today Books & Boutique A Good B…" at bounding box center [721, 335] width 275 height 29
select select "newaddress"
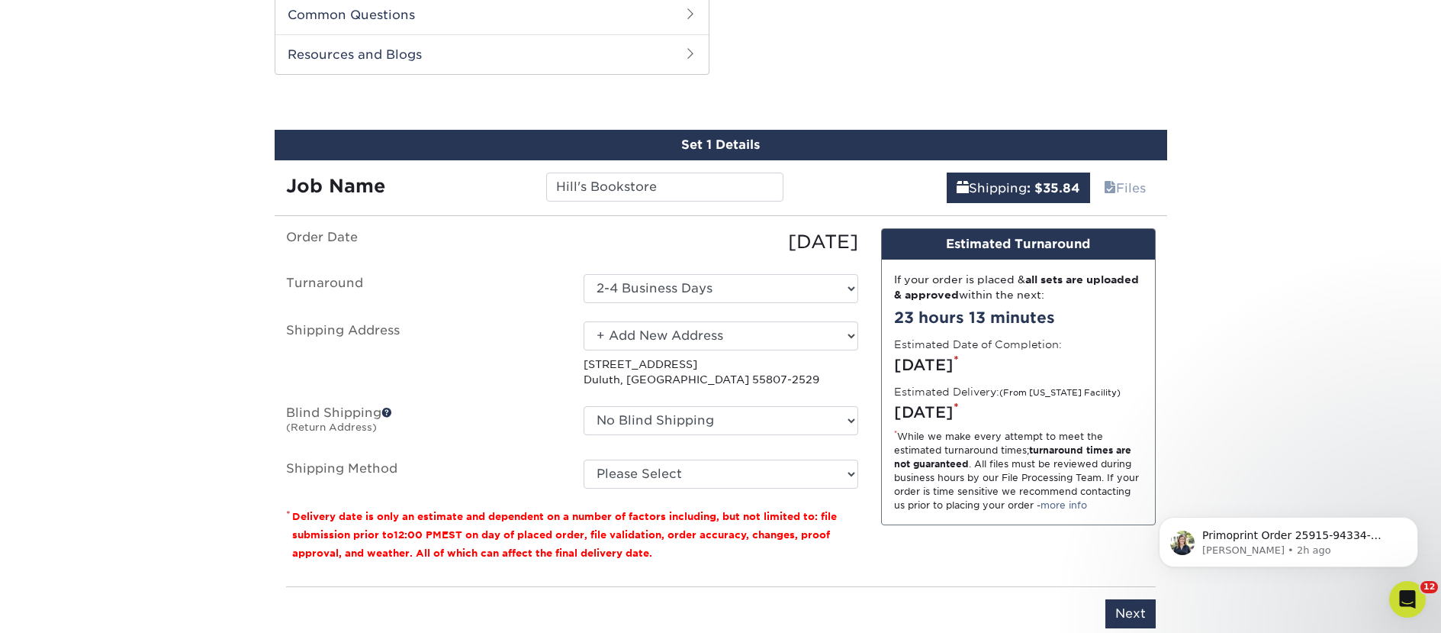
click at [584, 321] on select "Select One 2nd Floor Convention Center A Better Today Books & Boutique A Good B…" at bounding box center [721, 335] width 275 height 29
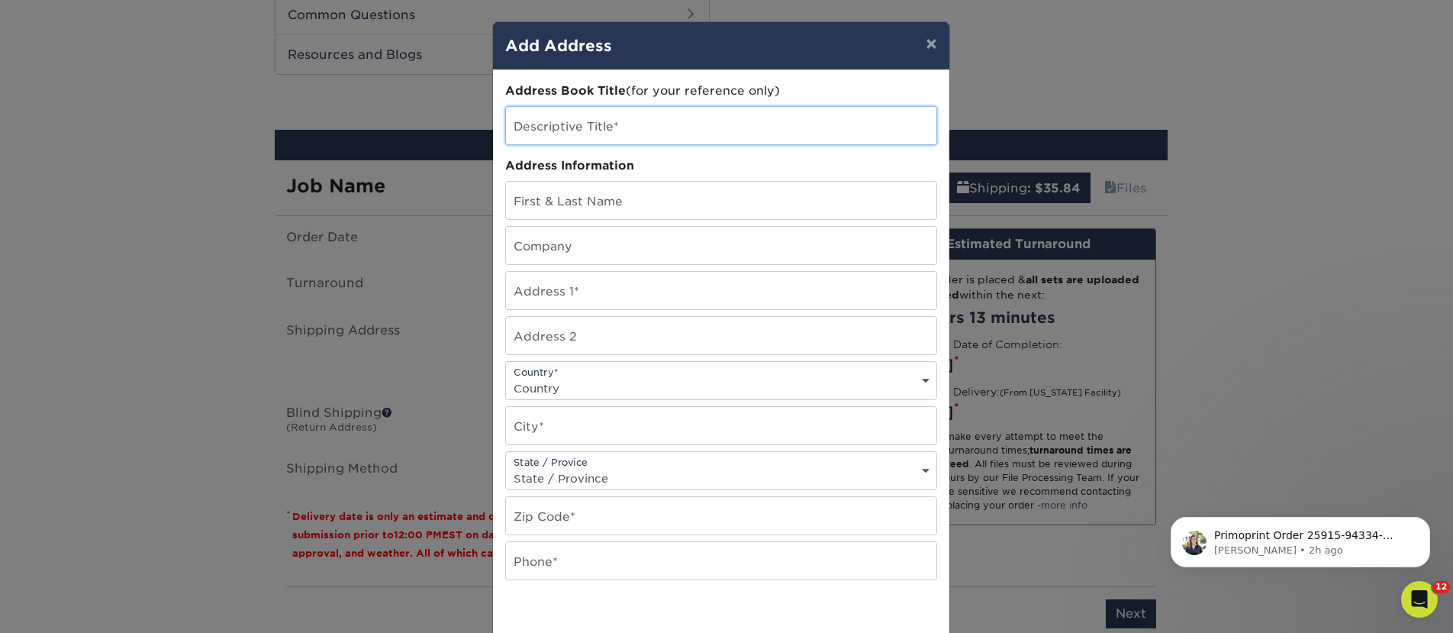
click at [633, 134] on input "text" at bounding box center [721, 125] width 430 height 37
paste input "Hill's Bookstore"
type input "Hill's Bookstore"
click at [569, 251] on input "text" at bounding box center [721, 245] width 430 height 37
paste input "Hill's Bookstore"
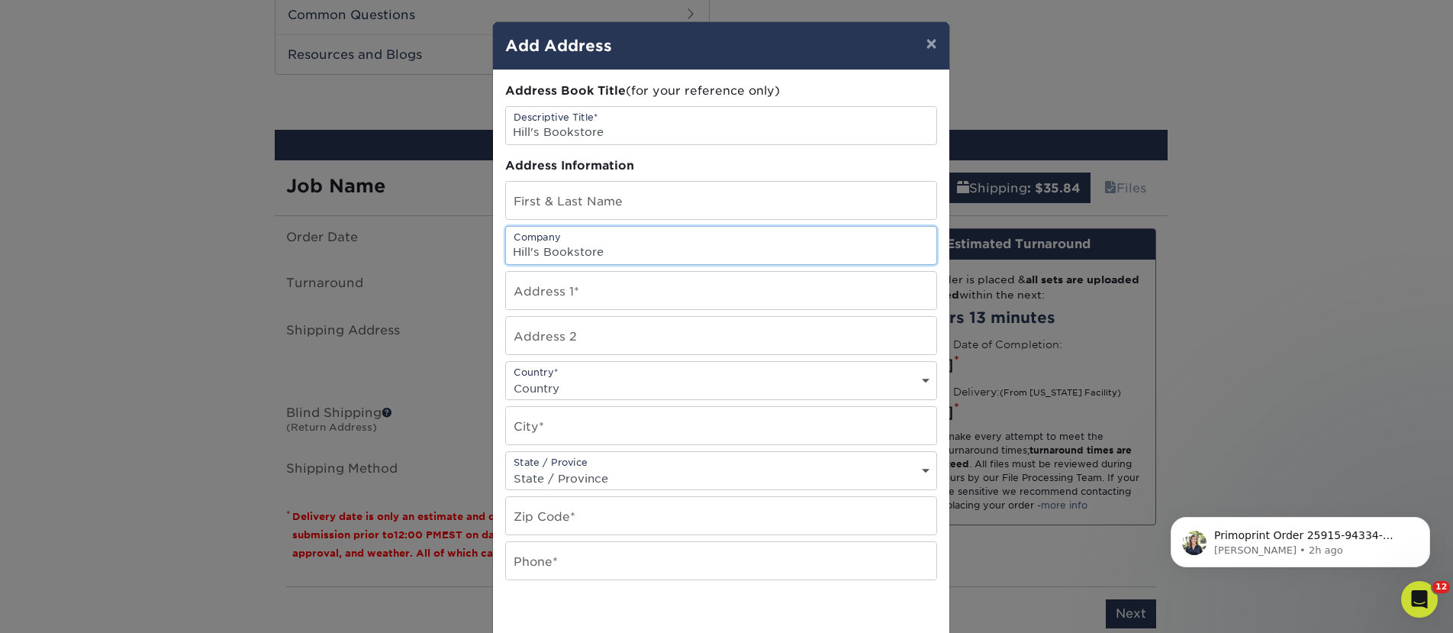
type input "Hill's Bookstore"
click at [575, 296] on input "text" at bounding box center [721, 290] width 430 height 37
paste input "650 San Benito St"
type input "650 San Benito St"
click at [561, 203] on input "text" at bounding box center [721, 200] width 430 height 37
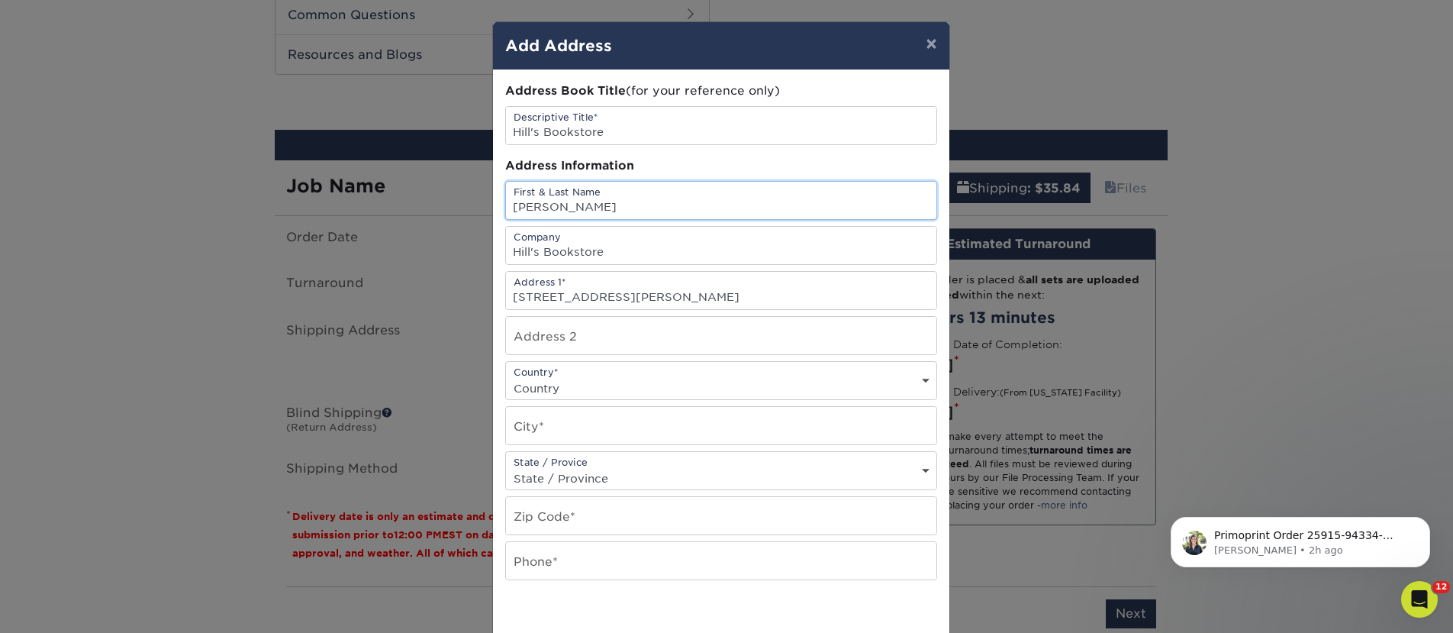
type input "Kimberly Hill"
click at [578, 369] on div "Country* Country United States Canada ----------------------------- Afghanistan…" at bounding box center [721, 380] width 432 height 39
click at [576, 391] on select "Country United States Canada ----------------------------- Afghanistan Albania …" at bounding box center [721, 388] width 430 height 22
select select "US"
click at [506, 377] on select "Country United States Canada ----------------------------- Afghanistan Albania …" at bounding box center [721, 388] width 430 height 22
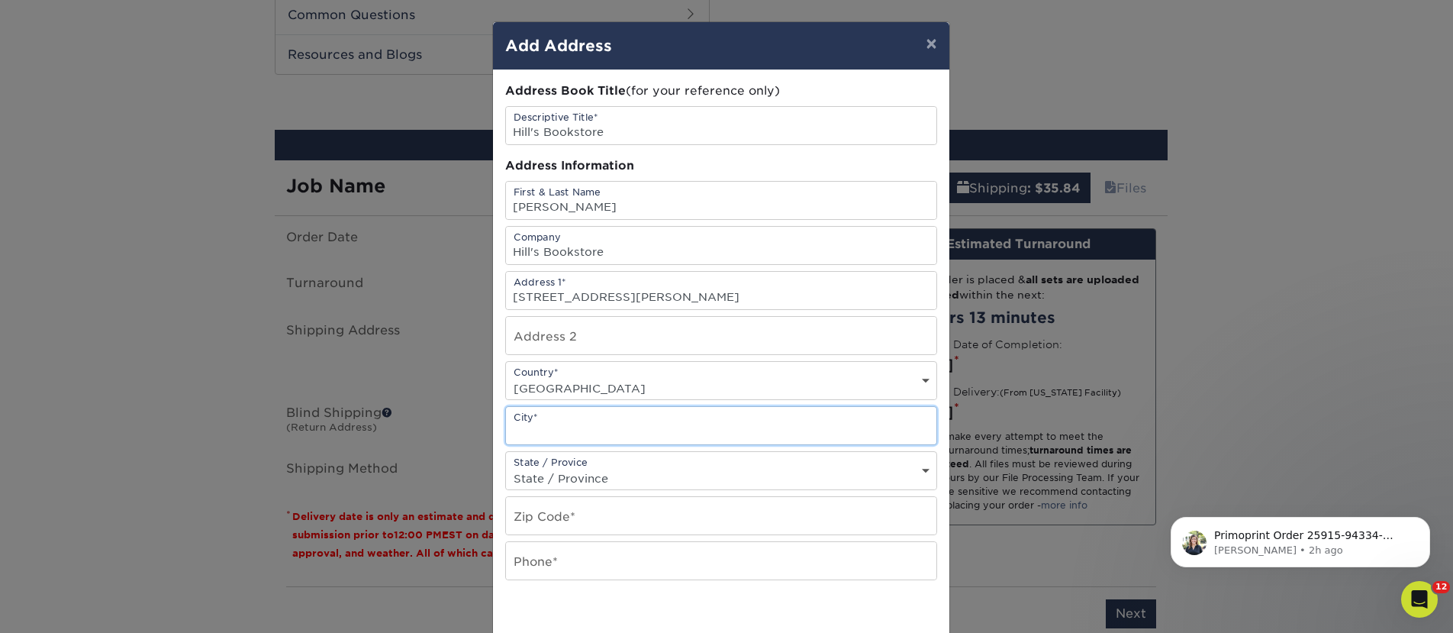
click at [573, 424] on input "text" at bounding box center [721, 425] width 430 height 37
type input "Hollister"
click at [600, 472] on select "State / Province Alabama Alaska Arizona Arkansas California Colorado Connecticu…" at bounding box center [721, 478] width 430 height 22
select select "CA"
click at [506, 467] on select "State / Province Alabama Alaska Arizona Arkansas California Colorado Connecticu…" at bounding box center [721, 478] width 430 height 22
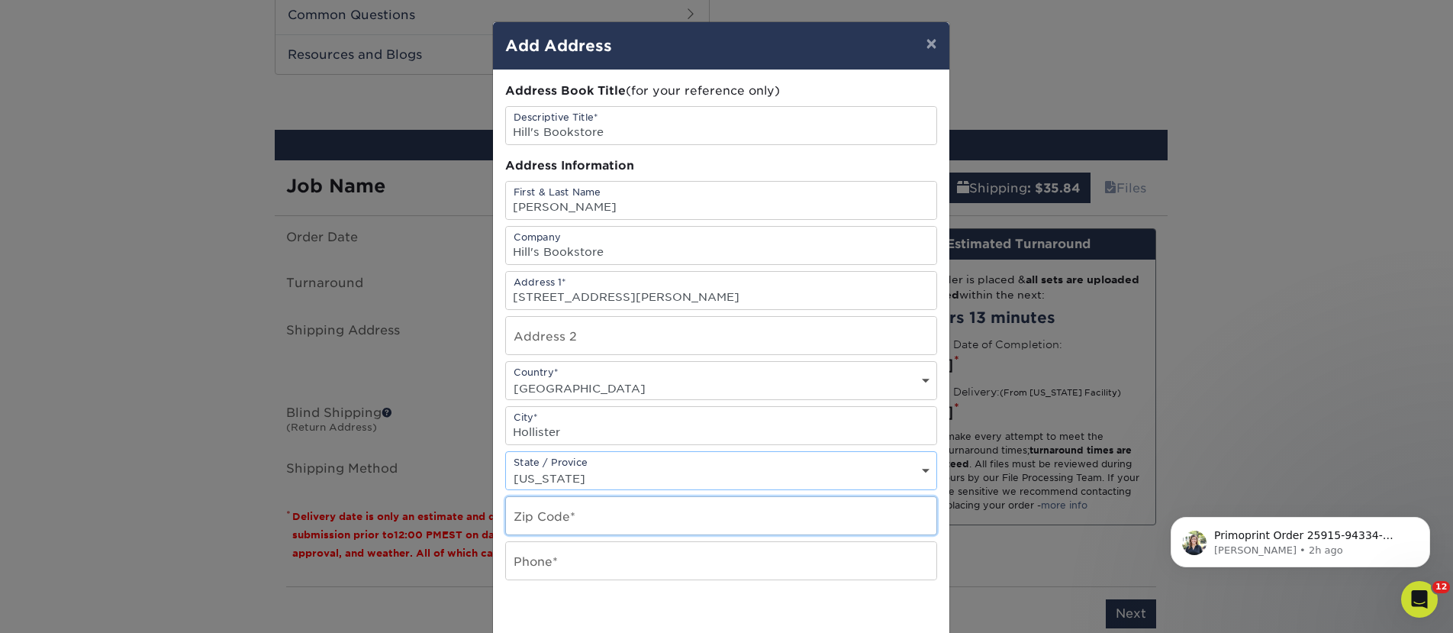
click at [564, 513] on input "text" at bounding box center [721, 515] width 430 height 37
type input "95023"
click at [608, 573] on input "text" at bounding box center [721, 560] width 430 height 37
type input "4257367064"
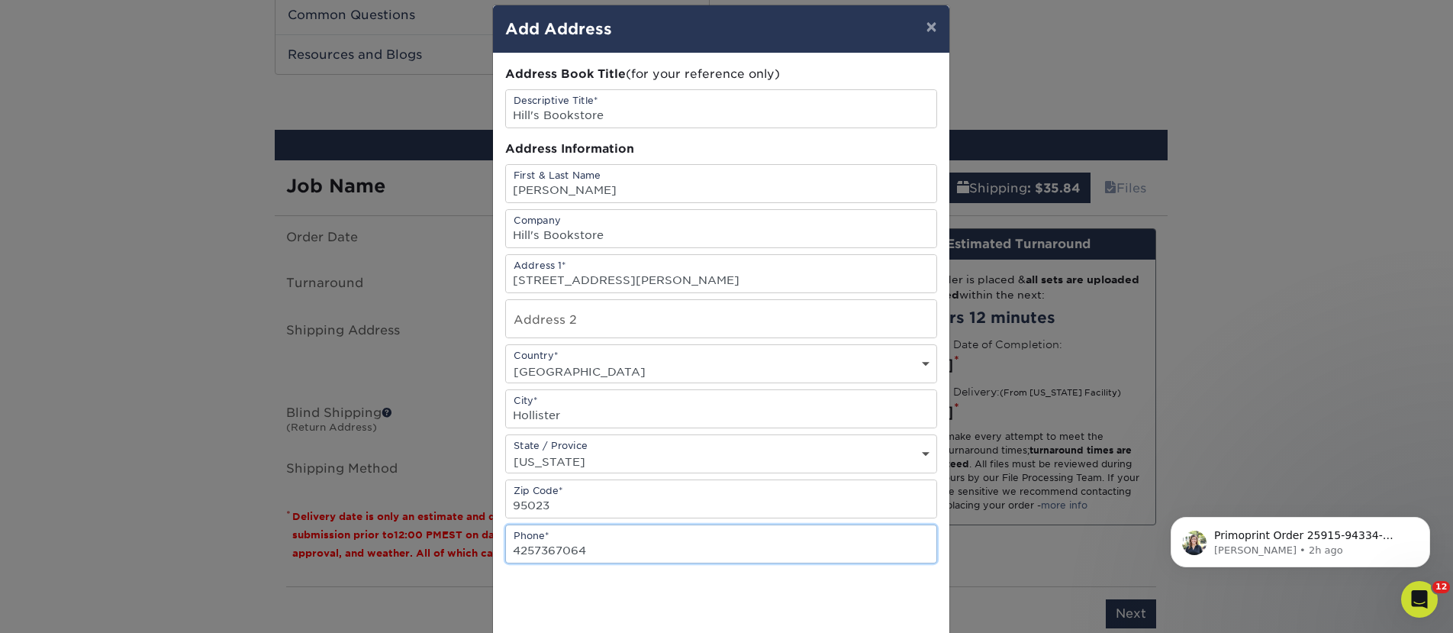
scroll to position [118, 0]
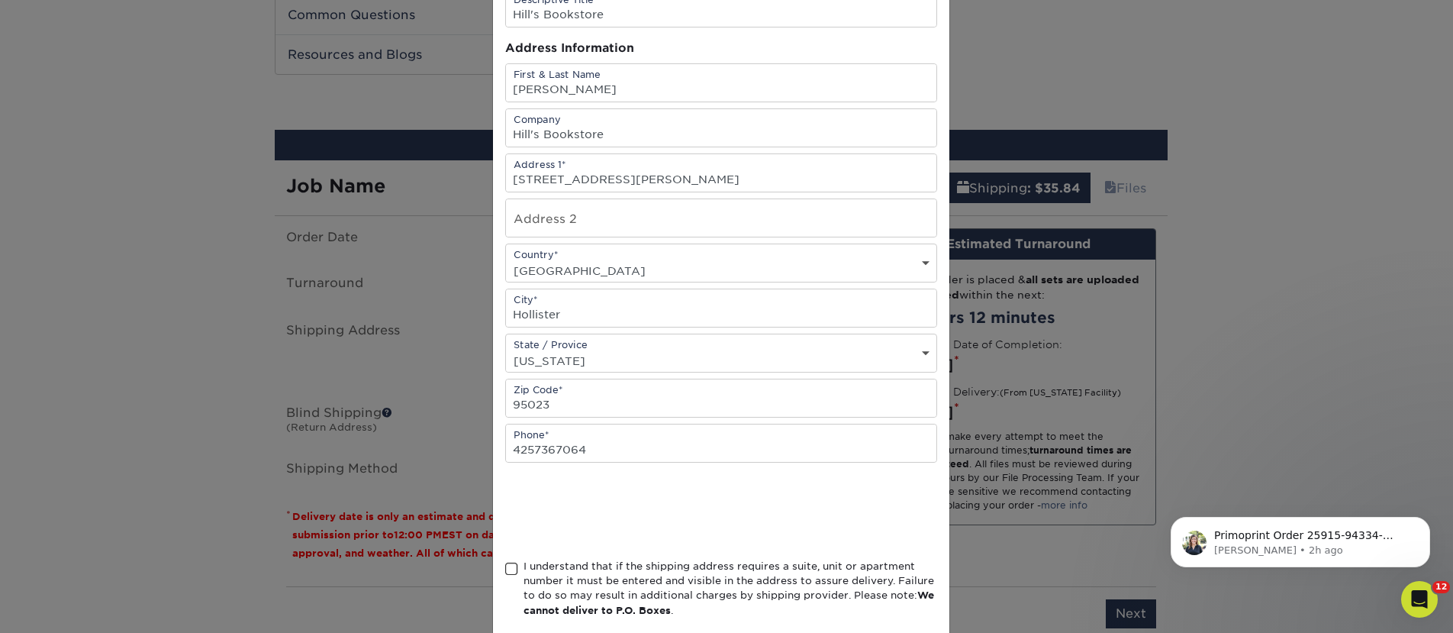
click at [604, 578] on div "I understand that if the shipping address requires a suite, unit or apartment n…" at bounding box center [730, 589] width 414 height 60
click at [0, 0] on input "I understand that if the shipping address requires a suite, unit or apartment n…" at bounding box center [0, 0] width 0 height 0
click at [548, 209] on input "text" at bounding box center [721, 217] width 430 height 37
paste input "Suite 140"
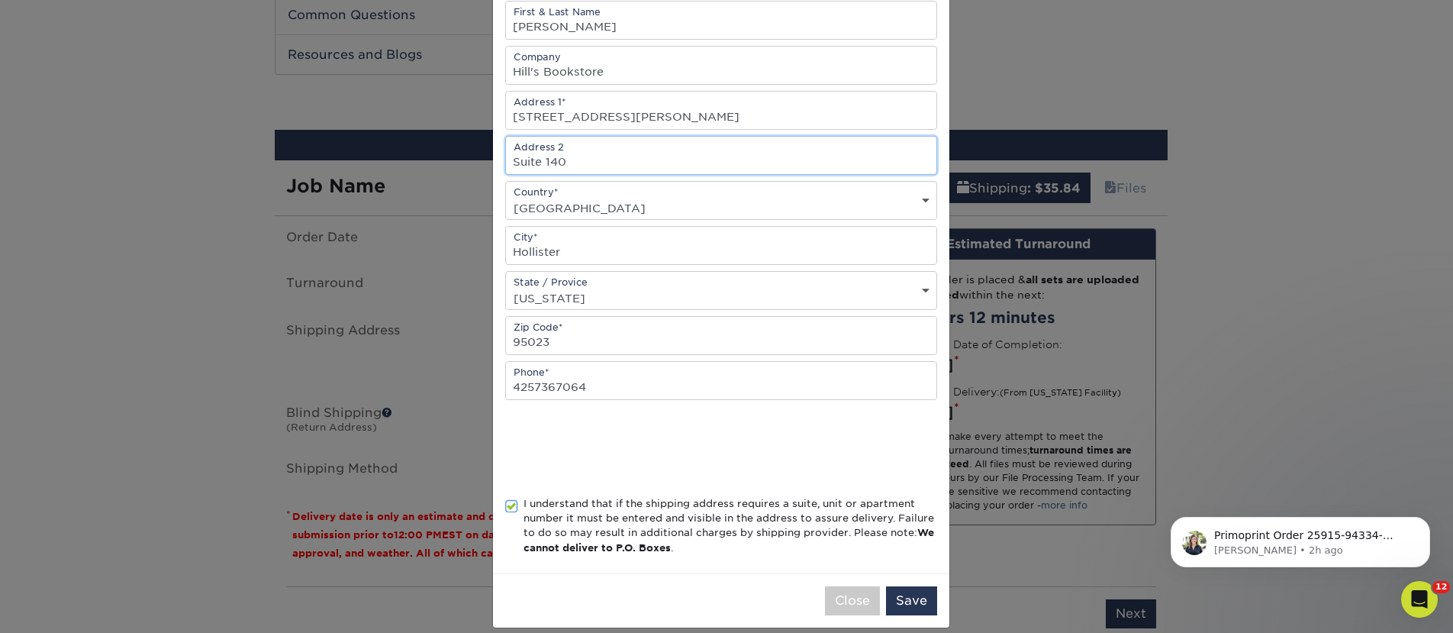
scroll to position [197, 0]
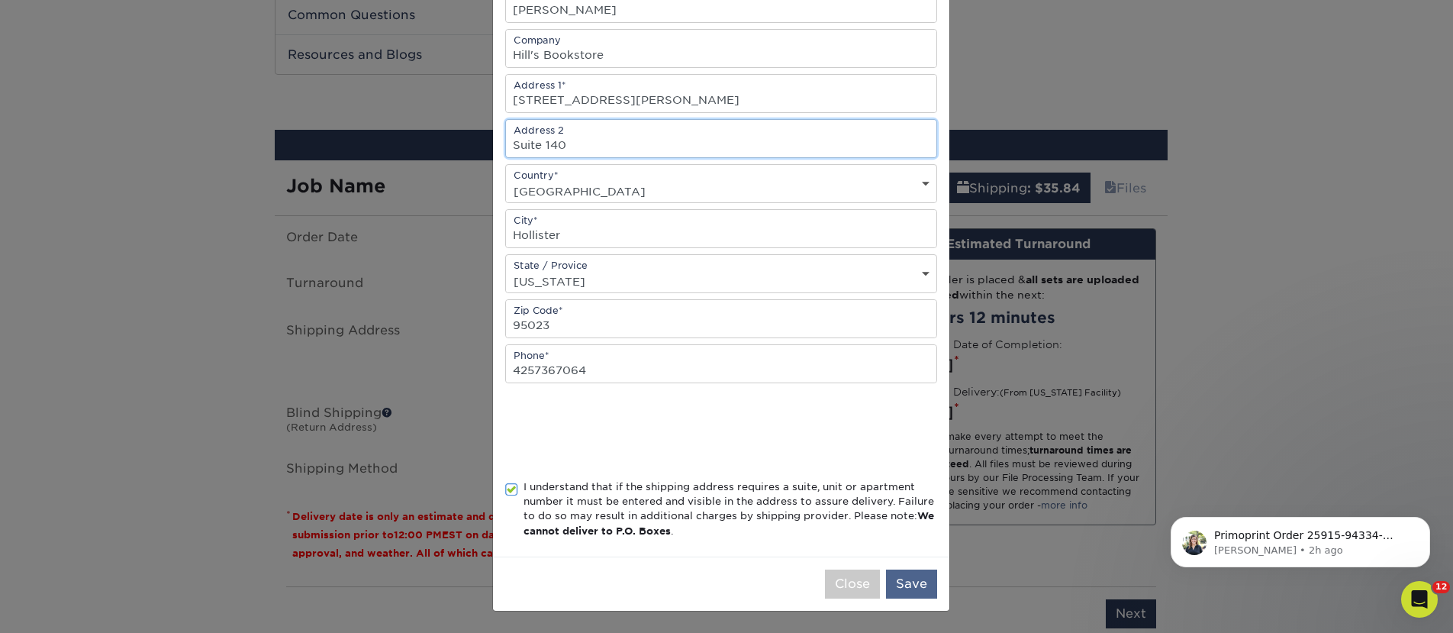
type input "Suite 140"
click at [920, 591] on button "Save" at bounding box center [911, 583] width 51 height 29
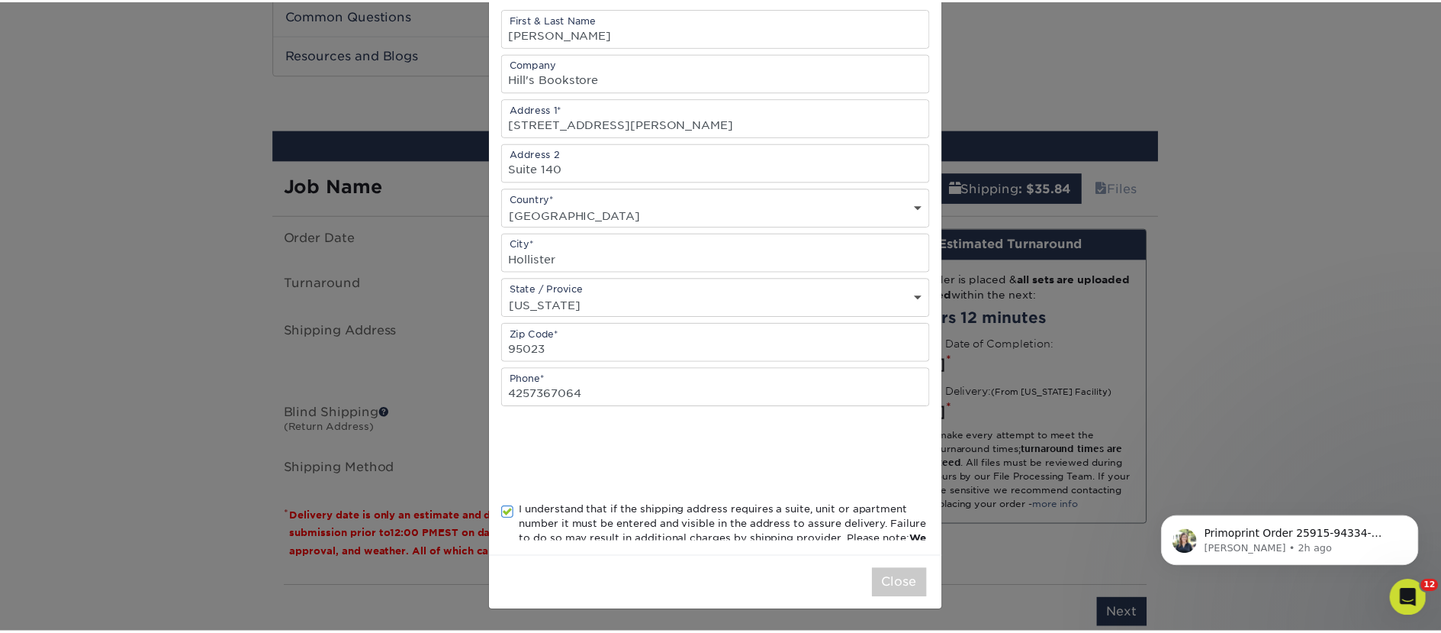
scroll to position [0, 0]
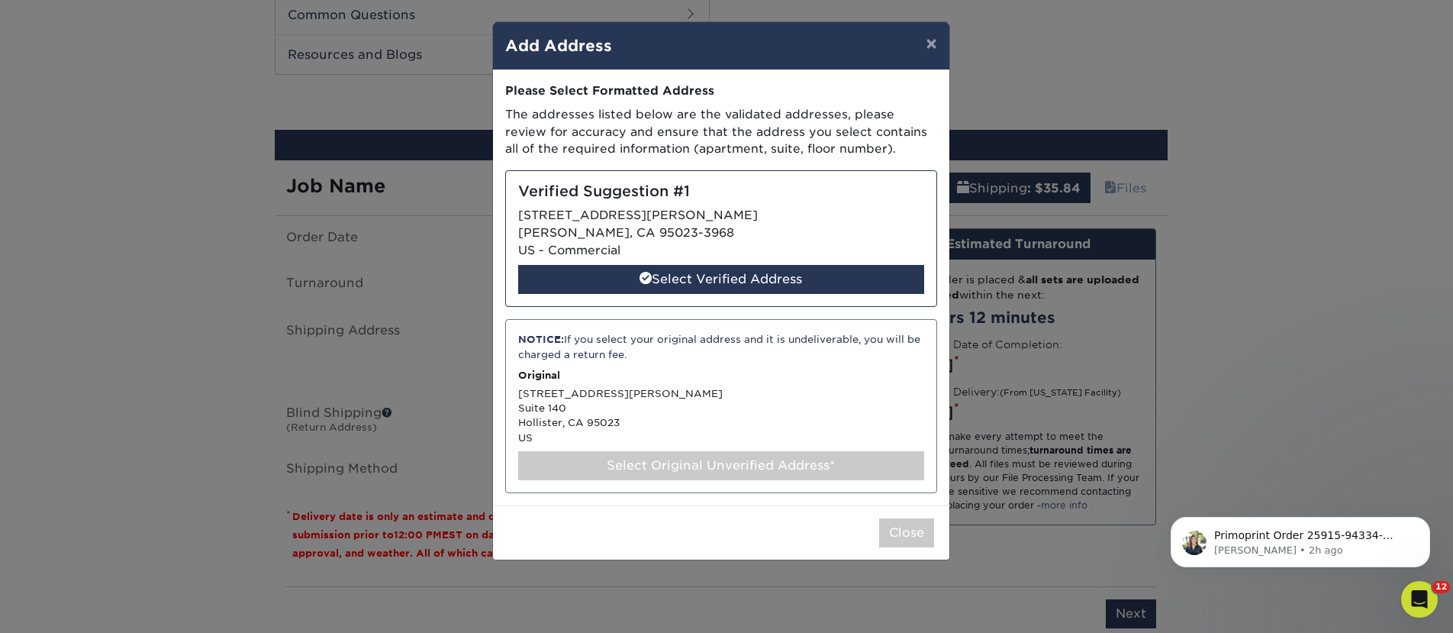
click at [682, 463] on div "Select Original Unverified Address*" at bounding box center [721, 465] width 406 height 29
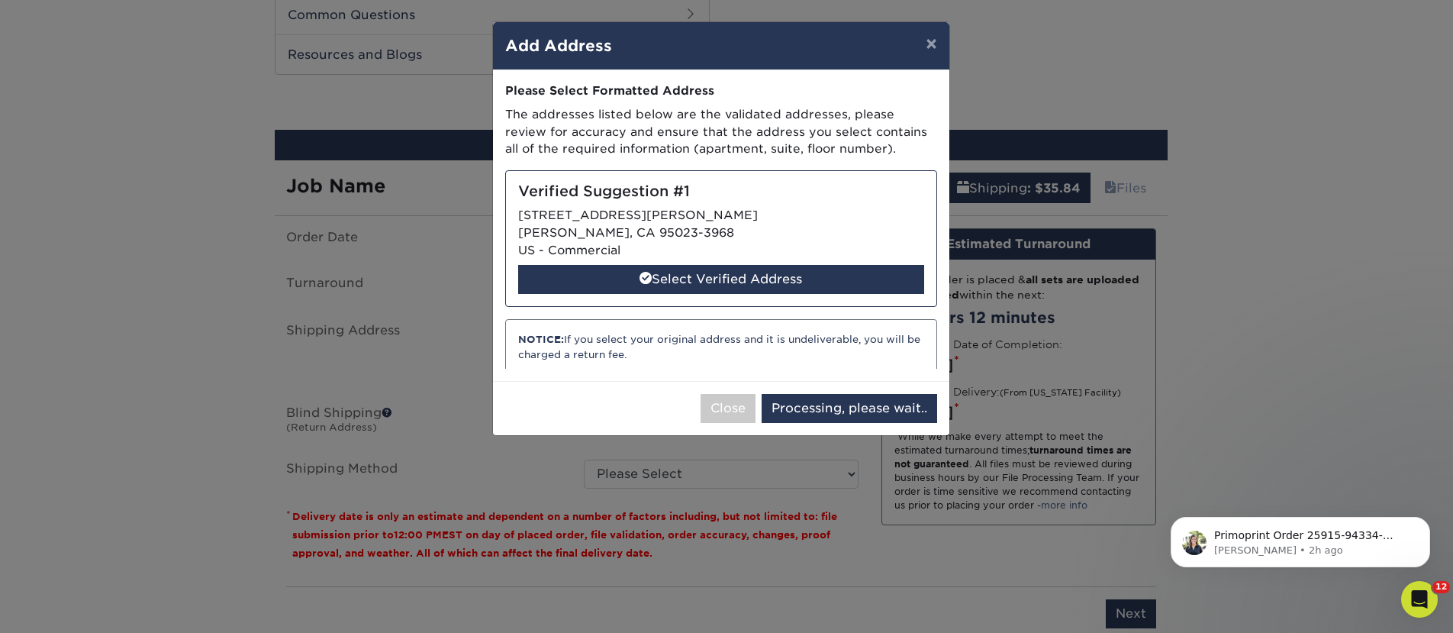
select select "286158"
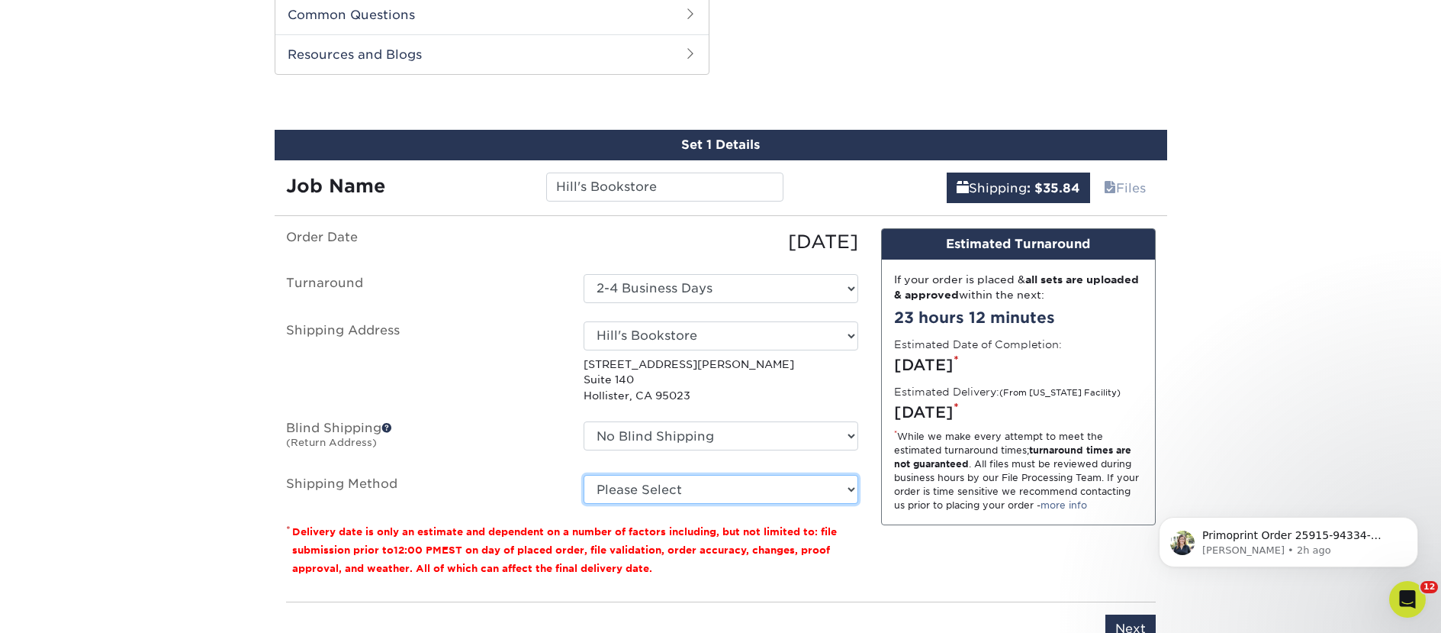
click at [725, 485] on select "Please Select Ground Shipping (+$25.38) 3 Day Shipping Service (+$31.91) 2 Day …" at bounding box center [721, 489] width 275 height 29
select select "03"
click at [584, 475] on select "Please Select Ground Shipping (+$25.38) 3 Day Shipping Service (+$31.91) 2 Day …" at bounding box center [721, 489] width 275 height 29
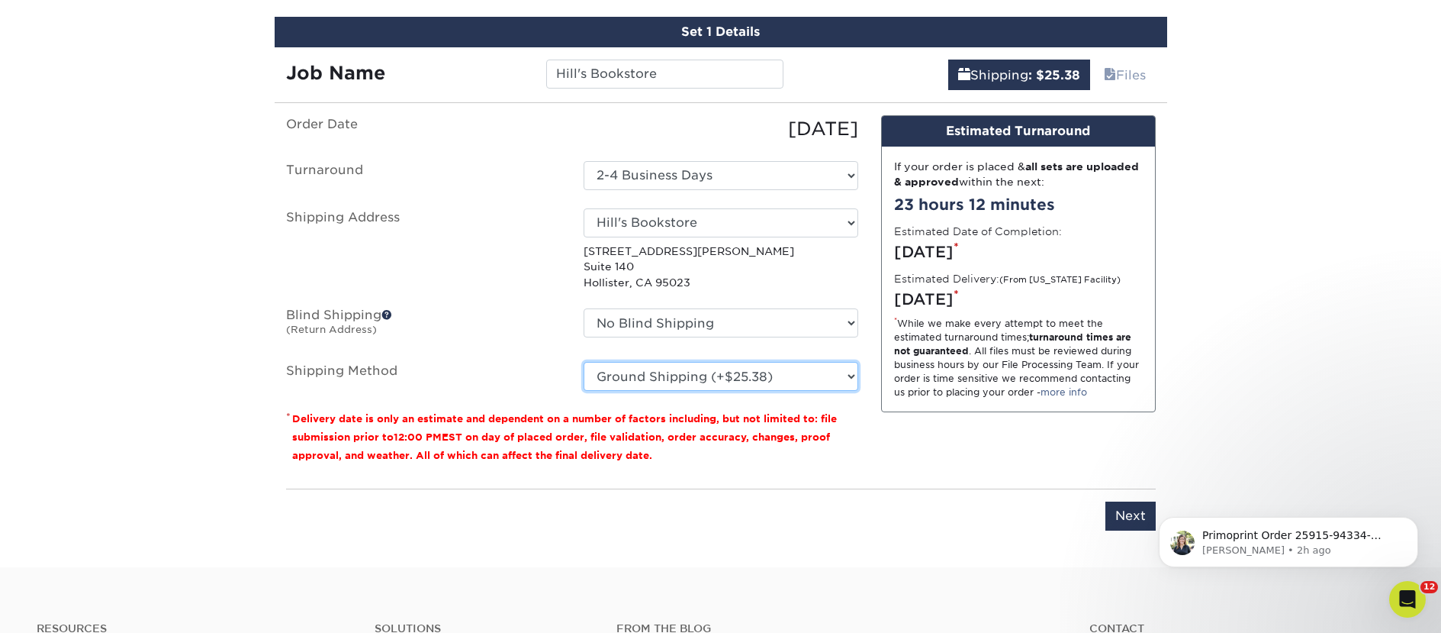
scroll to position [1077, 0]
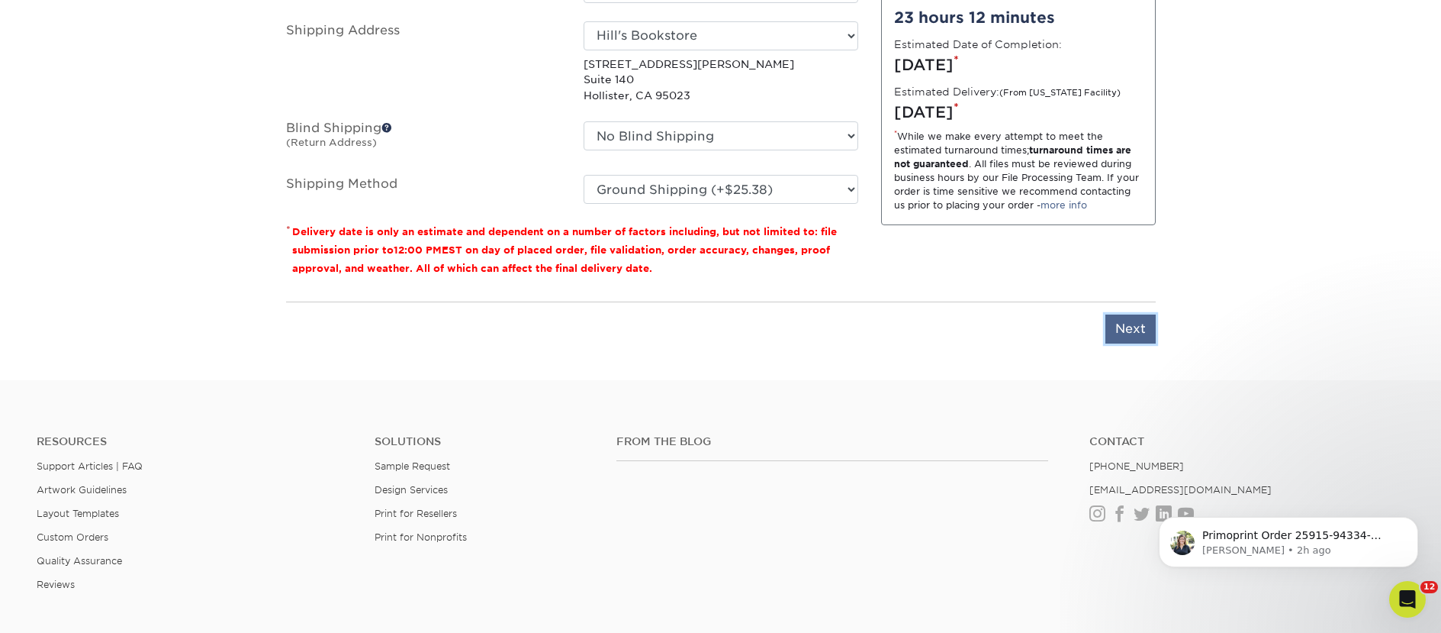
click at [1128, 328] on input "Next" at bounding box center [1131, 328] width 50 height 29
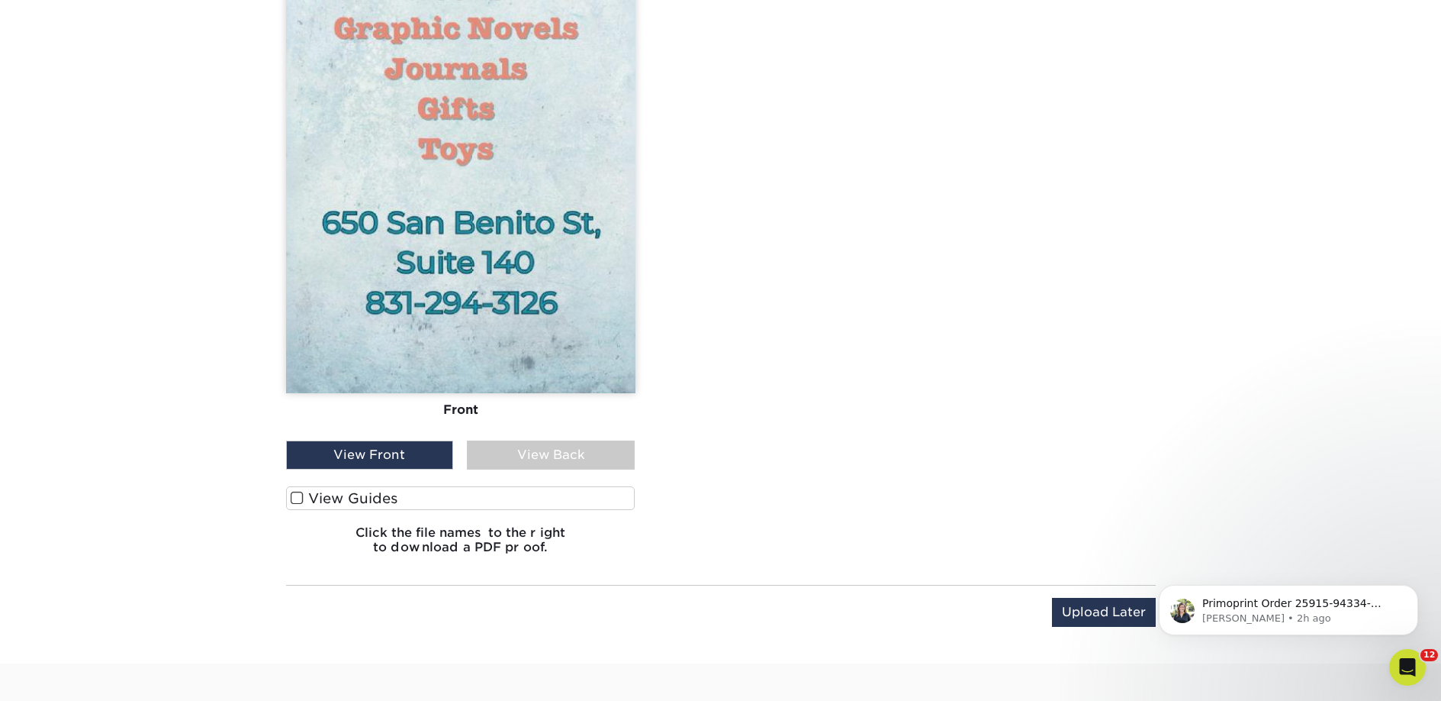
scroll to position [1627, 0]
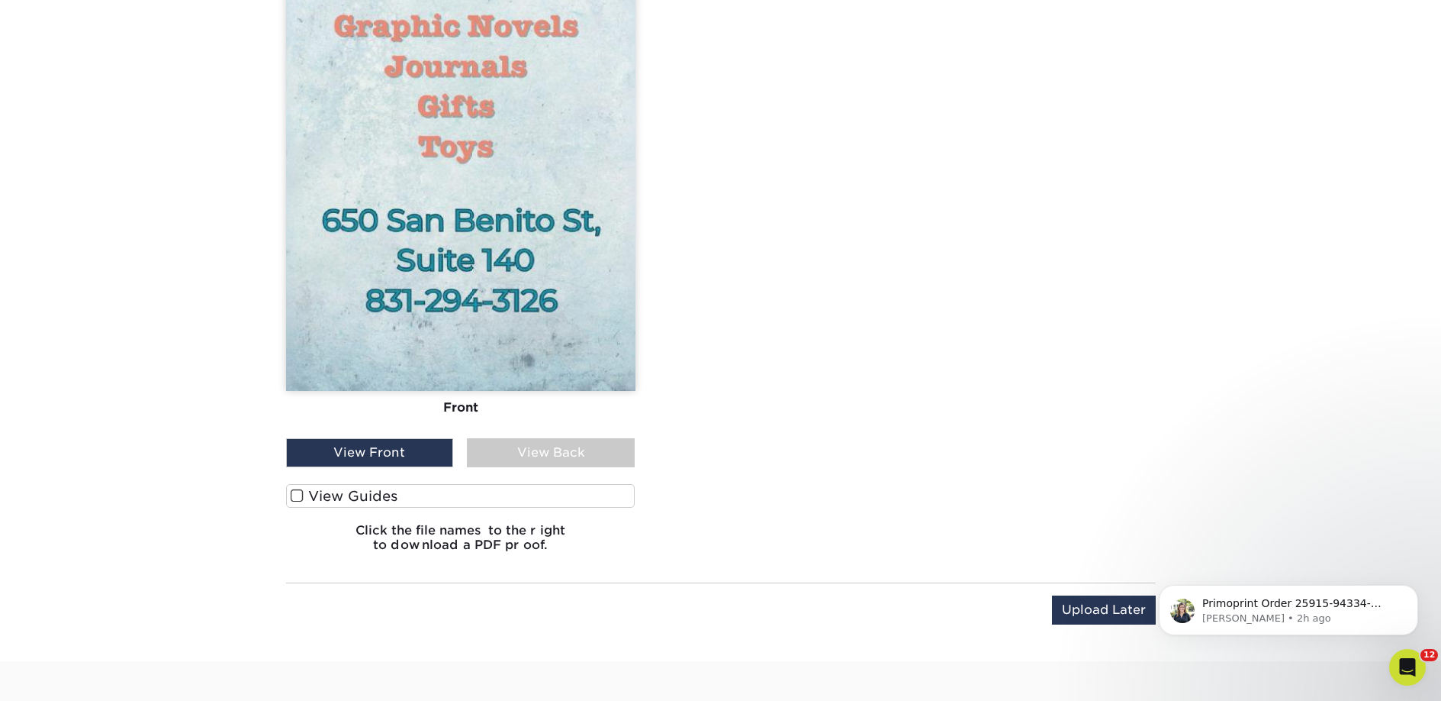
click at [395, 498] on label "View Guides" at bounding box center [460, 496] width 349 height 24
click at [0, 0] on input "View Guides" at bounding box center [0, 0] width 0 height 0
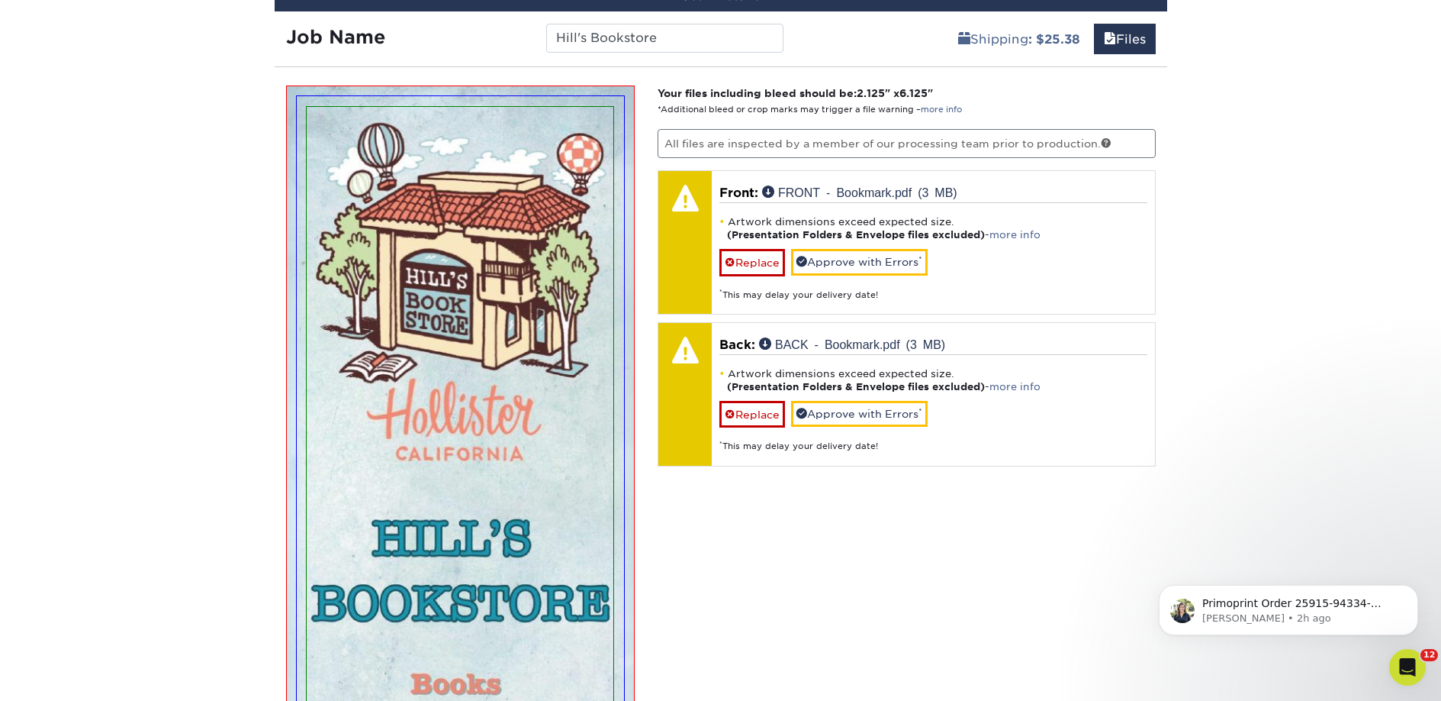
scroll to position [884, 0]
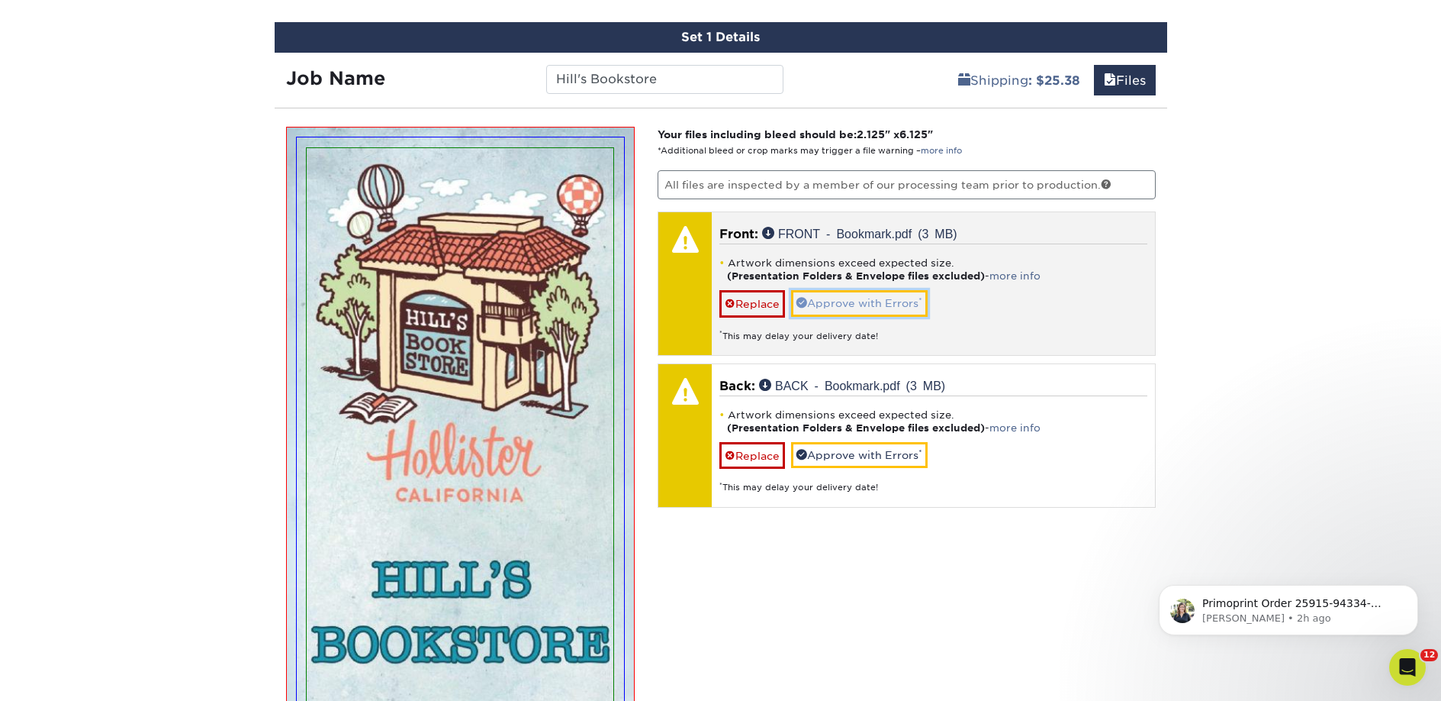
click at [819, 304] on link "Approve with Errors *" at bounding box center [859, 303] width 137 height 26
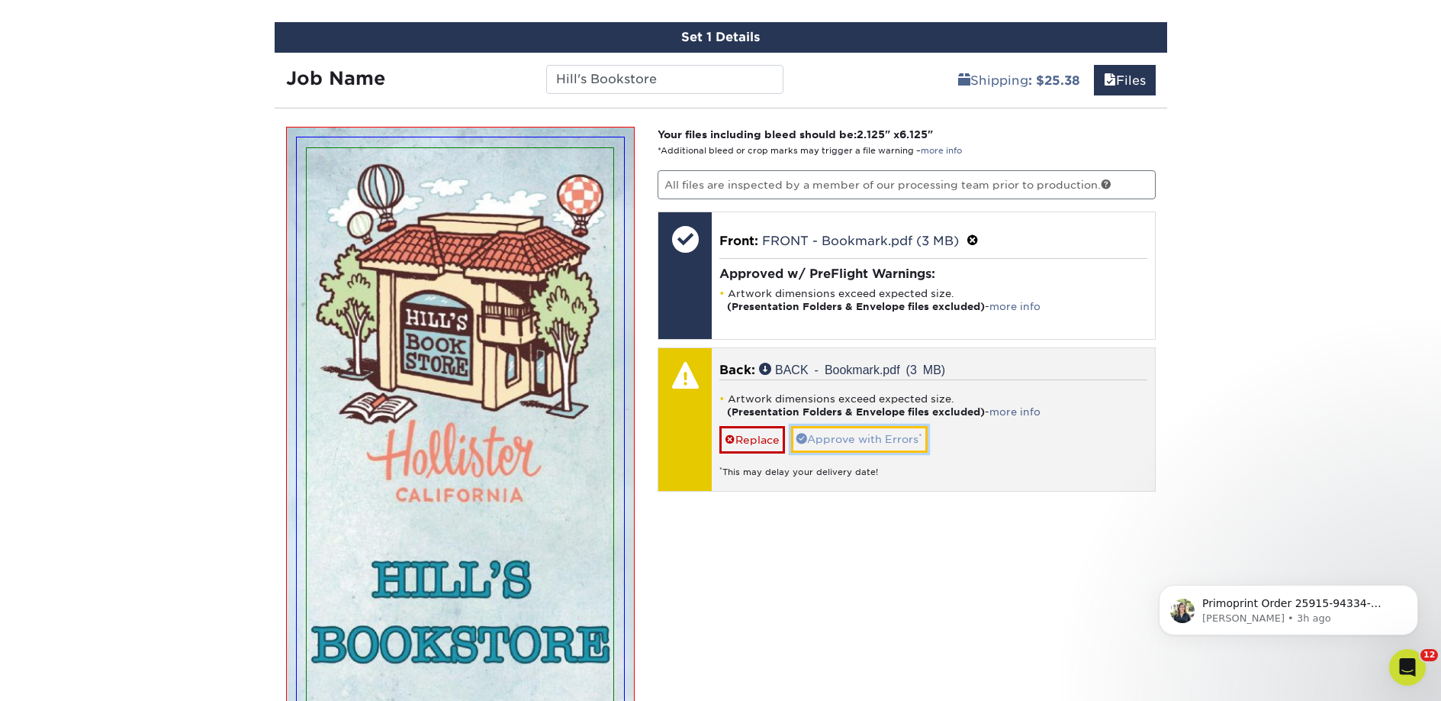
click at [837, 436] on link "Approve with Errors *" at bounding box center [859, 439] width 137 height 26
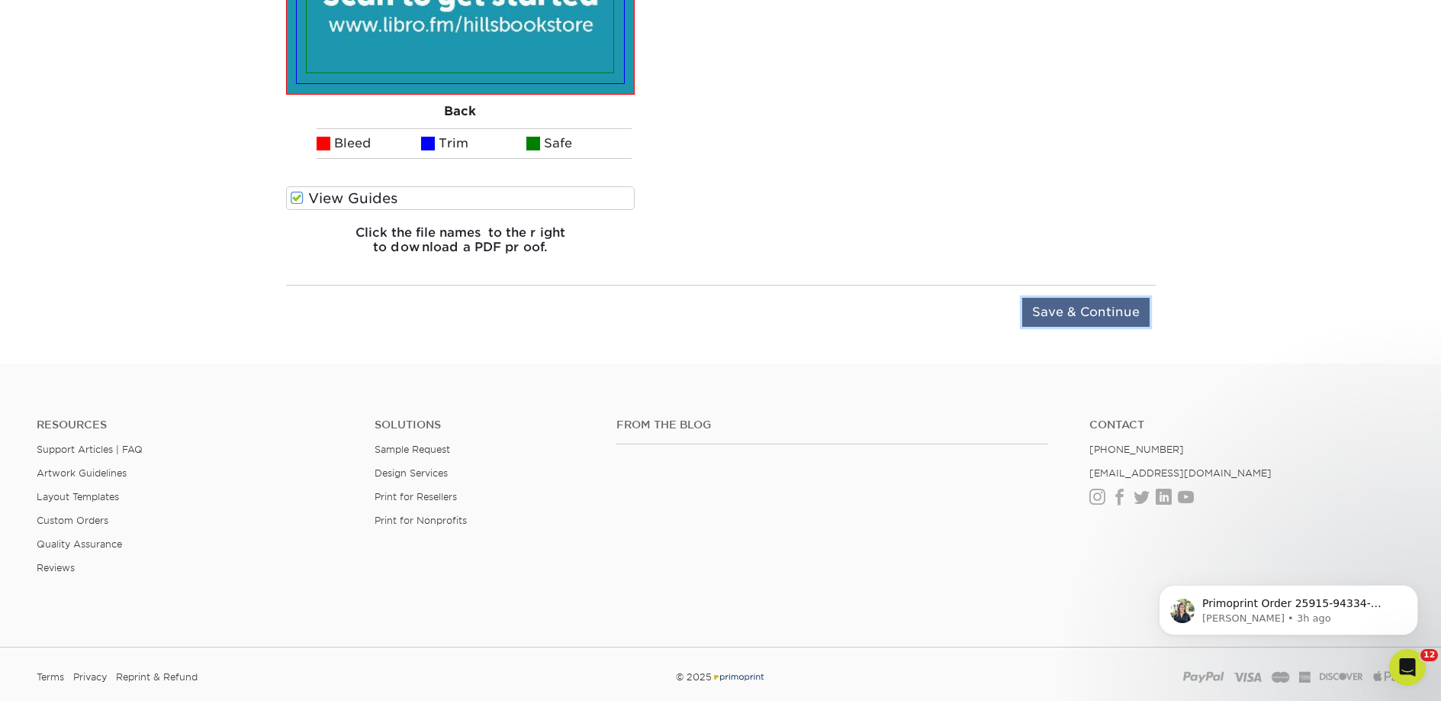
click at [1086, 299] on input "Save & Continue" at bounding box center [1086, 312] width 127 height 29
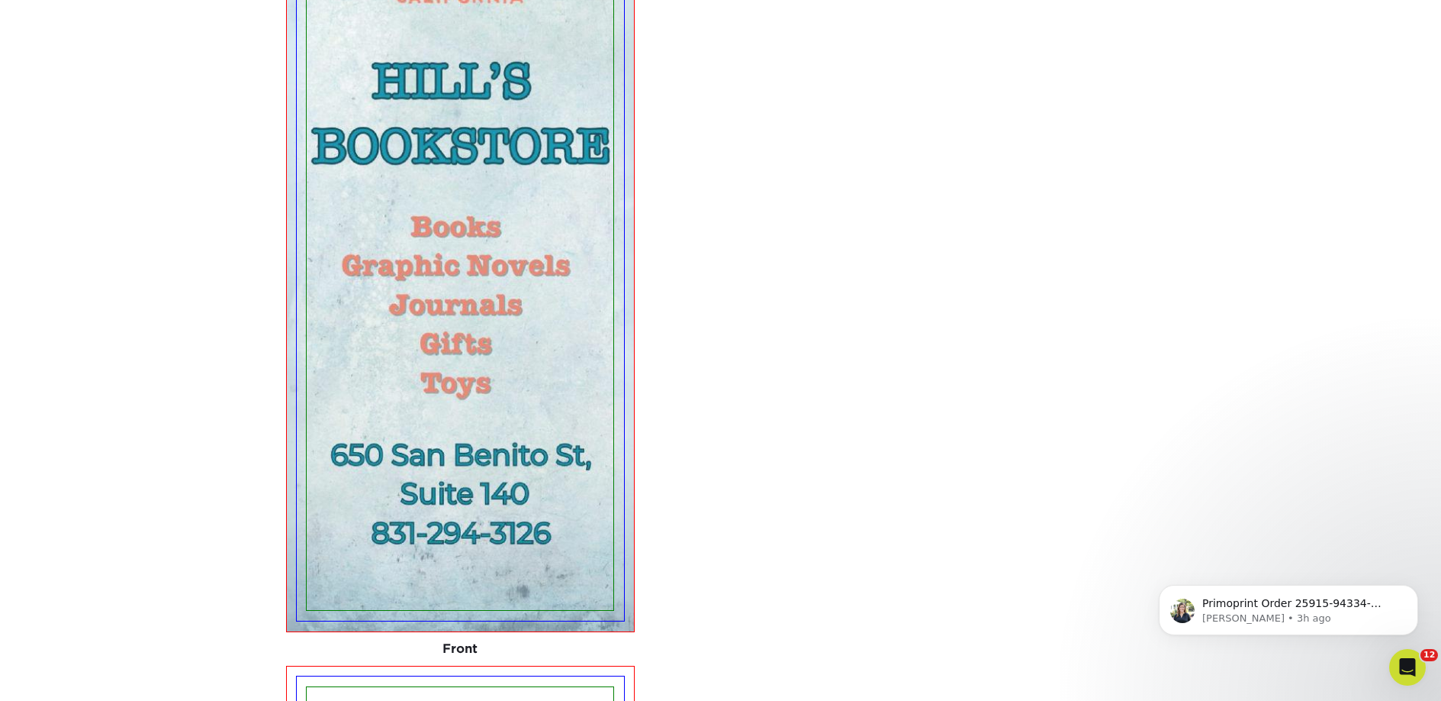
scroll to position [1019, 0]
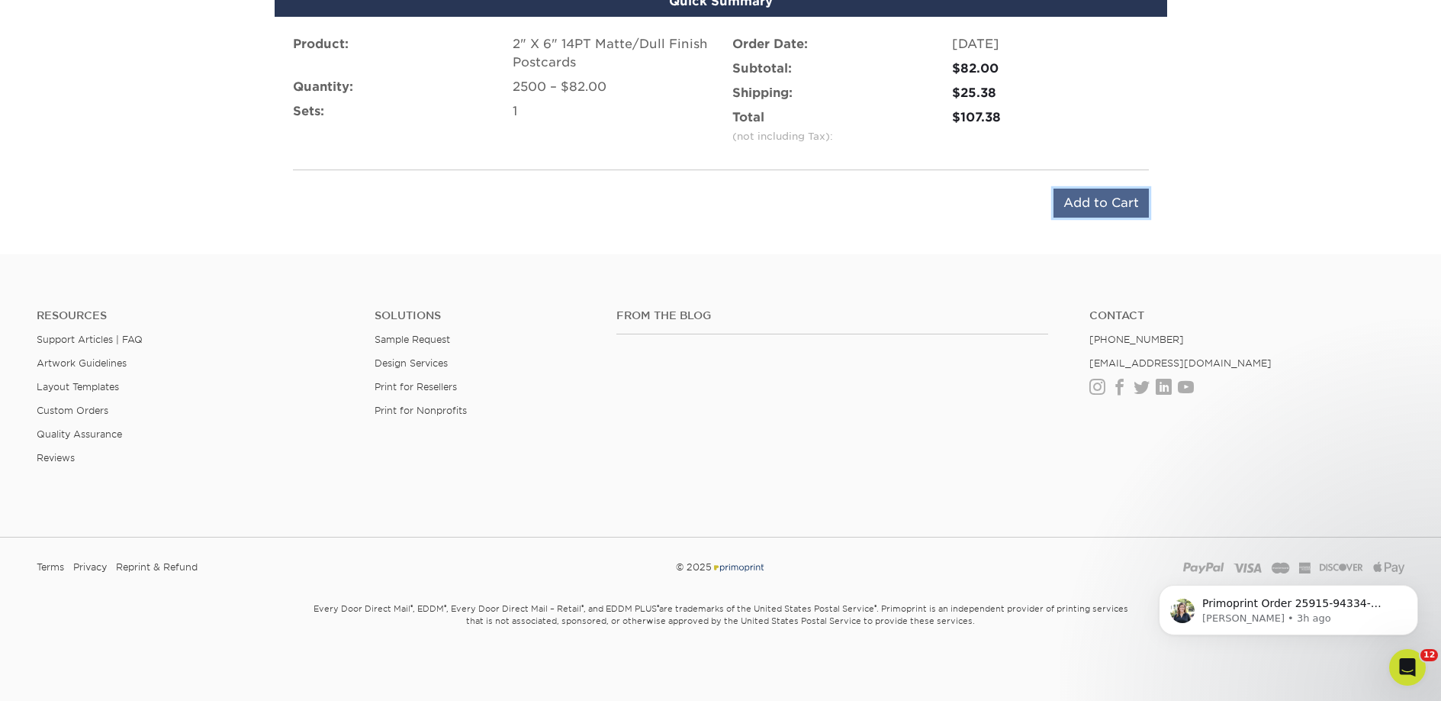
click at [1078, 192] on input "Add to Cart" at bounding box center [1101, 202] width 95 height 29
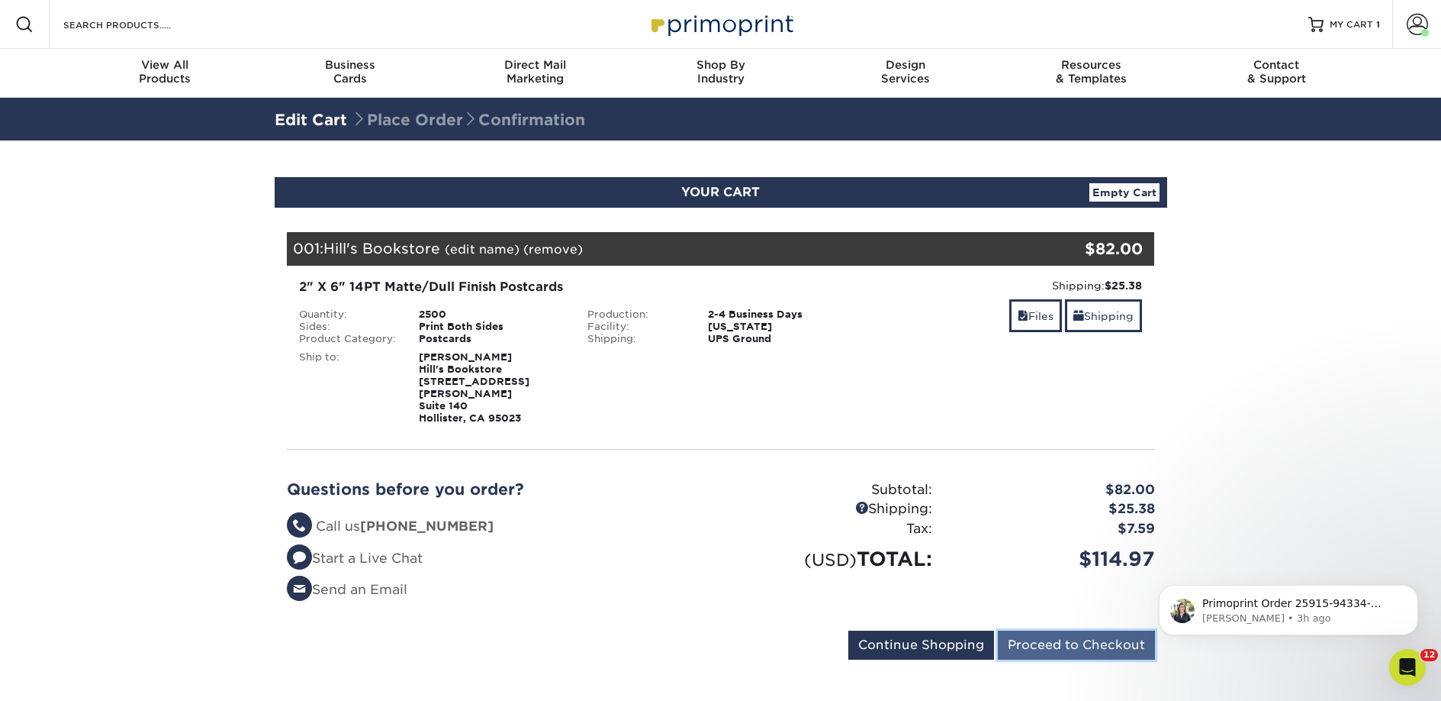
click at [1031, 636] on input "Proceed to Checkout" at bounding box center [1076, 644] width 157 height 29
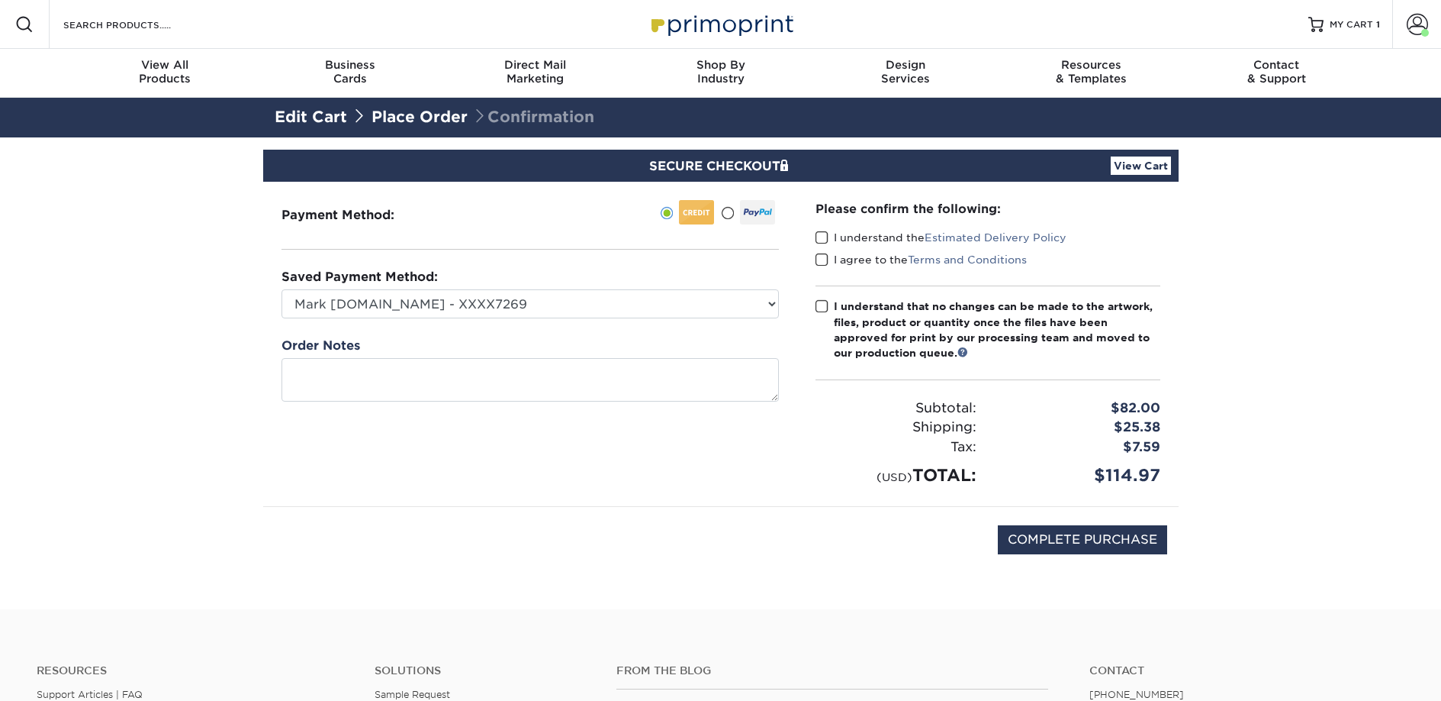
click at [858, 241] on label "I understand the Estimated Delivery Policy" at bounding box center [941, 237] width 251 height 15
click at [0, 0] on input "I understand the Estimated Delivery Policy" at bounding box center [0, 0] width 0 height 0
click at [855, 253] on label "I agree to the Terms and Conditions" at bounding box center [921, 259] width 211 height 15
click at [0, 0] on input "I agree to the Terms and Conditions" at bounding box center [0, 0] width 0 height 0
click at [862, 322] on div "I understand that no changes can be made to the artwork, files, product or quan…" at bounding box center [997, 329] width 327 height 63
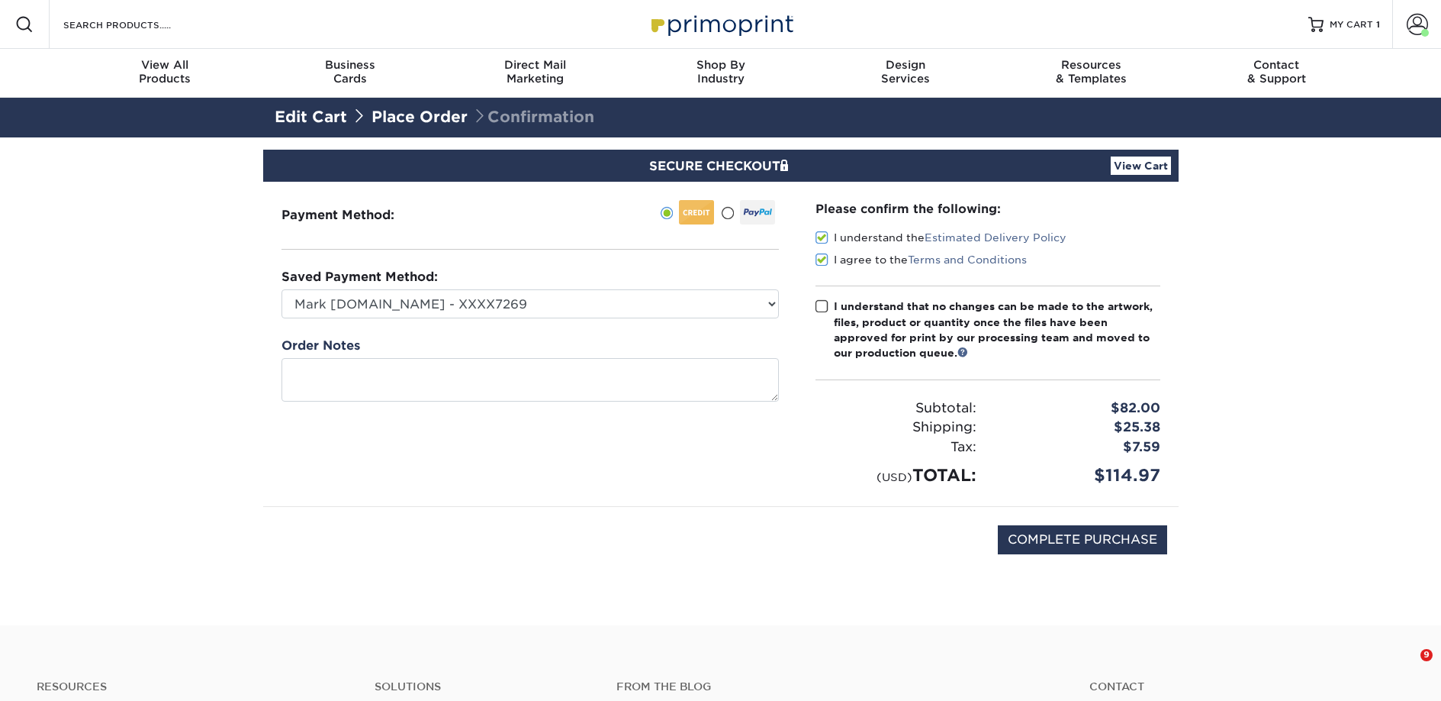
click at [0, 0] on input "I understand that no changes can be made to the artwork, files, product or quan…" at bounding box center [0, 0] width 0 height 0
click at [1019, 536] on input "COMPLETE PURCHASE" at bounding box center [1082, 539] width 169 height 29
type input "PROCESSING, PLEASE WAIT..."
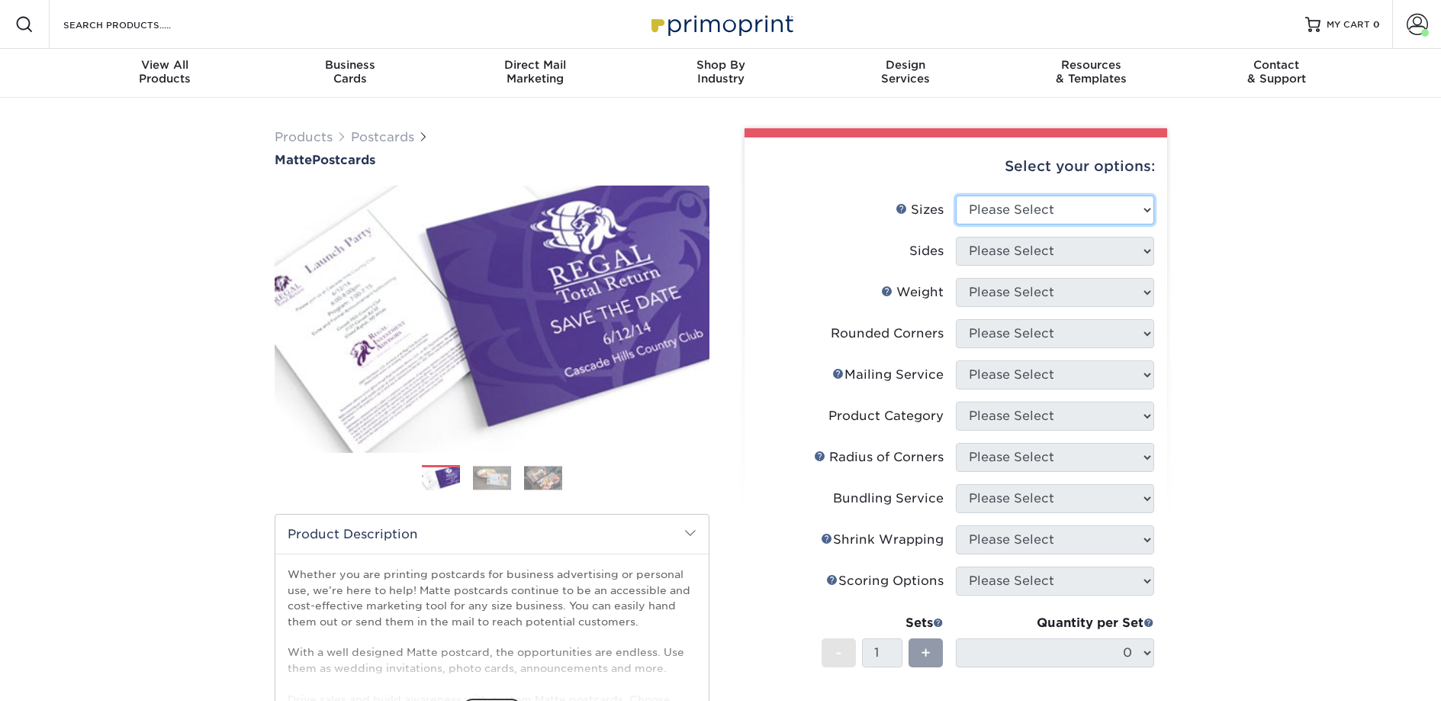
click at [1036, 211] on select "Please Select 1.5" x 7" 2" x 4" 2" x 6" 2" x 7" 2" x 8" 2.12" x 5.5" 2.125" x 5…" at bounding box center [1055, 209] width 198 height 29
select select "2.00x6.00"
click at [956, 195] on select "Please Select 1.5" x 7" 2" x 4" 2" x 6" 2" x 7" 2" x 8" 2.12" x 5.5" 2.125" x 5…" at bounding box center [1055, 209] width 198 height 29
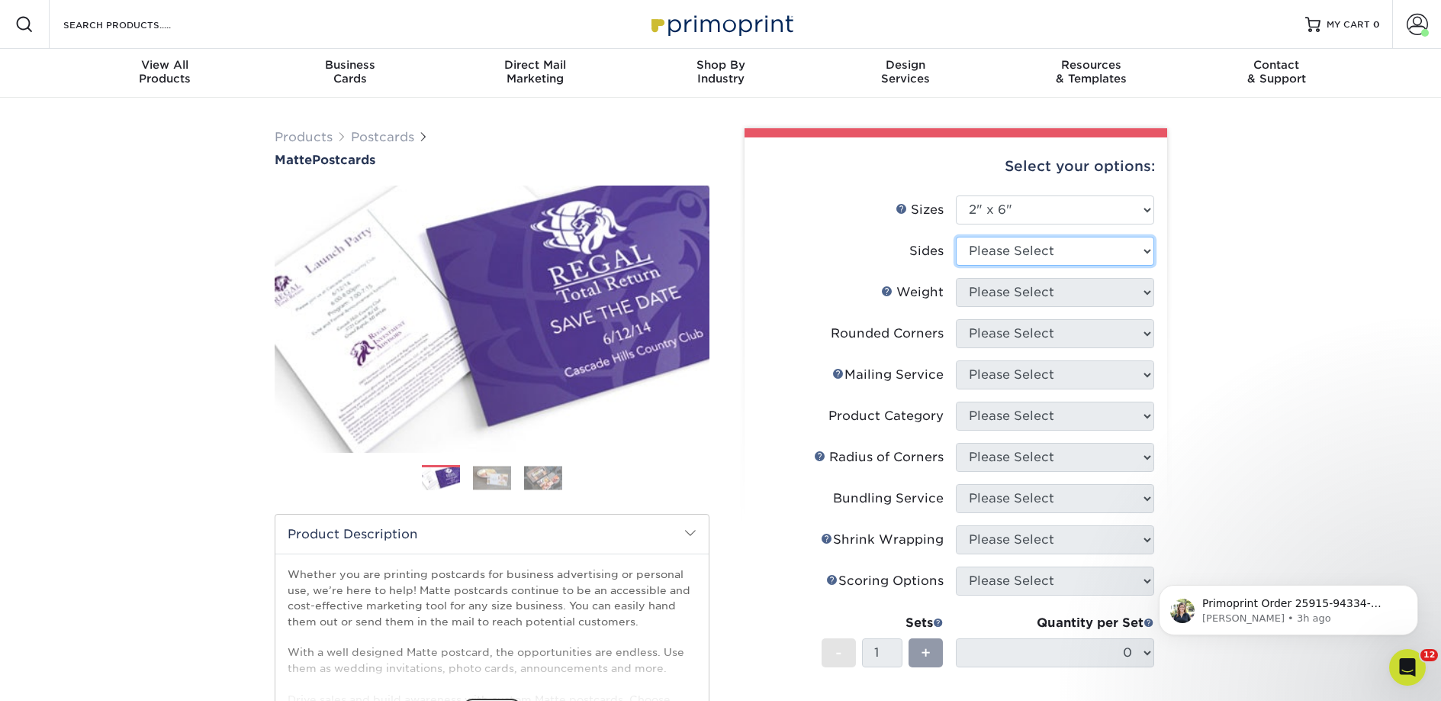
click at [1025, 255] on select "Please Select Print Both Sides Print Front Only" at bounding box center [1055, 251] width 198 height 29
select select "13abbda7-1d64-4f25-8bb2-c179b224825d"
click at [956, 237] on select "Please Select Print Both Sides Print Front Only" at bounding box center [1055, 251] width 198 height 29
click at [1019, 290] on select "Please Select 14PT 16PT" at bounding box center [1055, 292] width 198 height 29
select select "14PT"
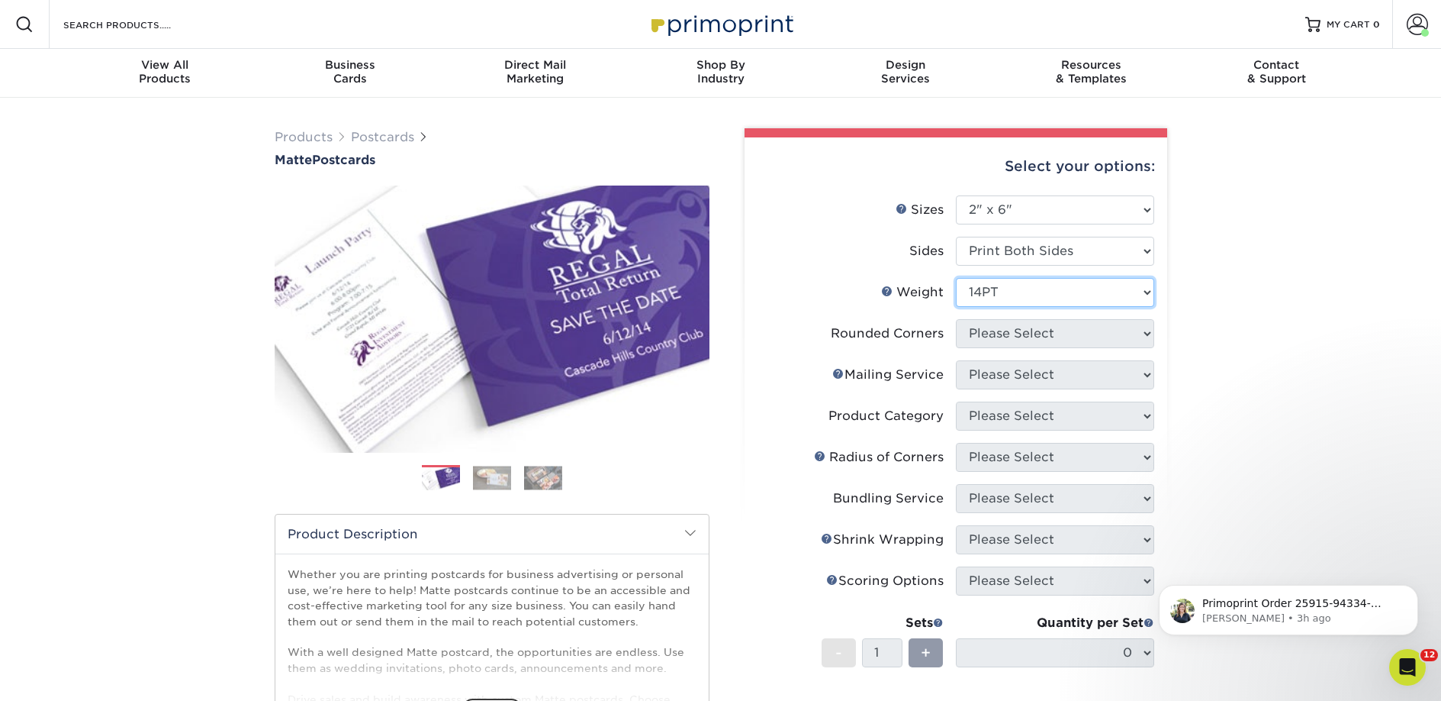
click at [956, 278] on select "Please Select 14PT 16PT" at bounding box center [1055, 292] width 198 height 29
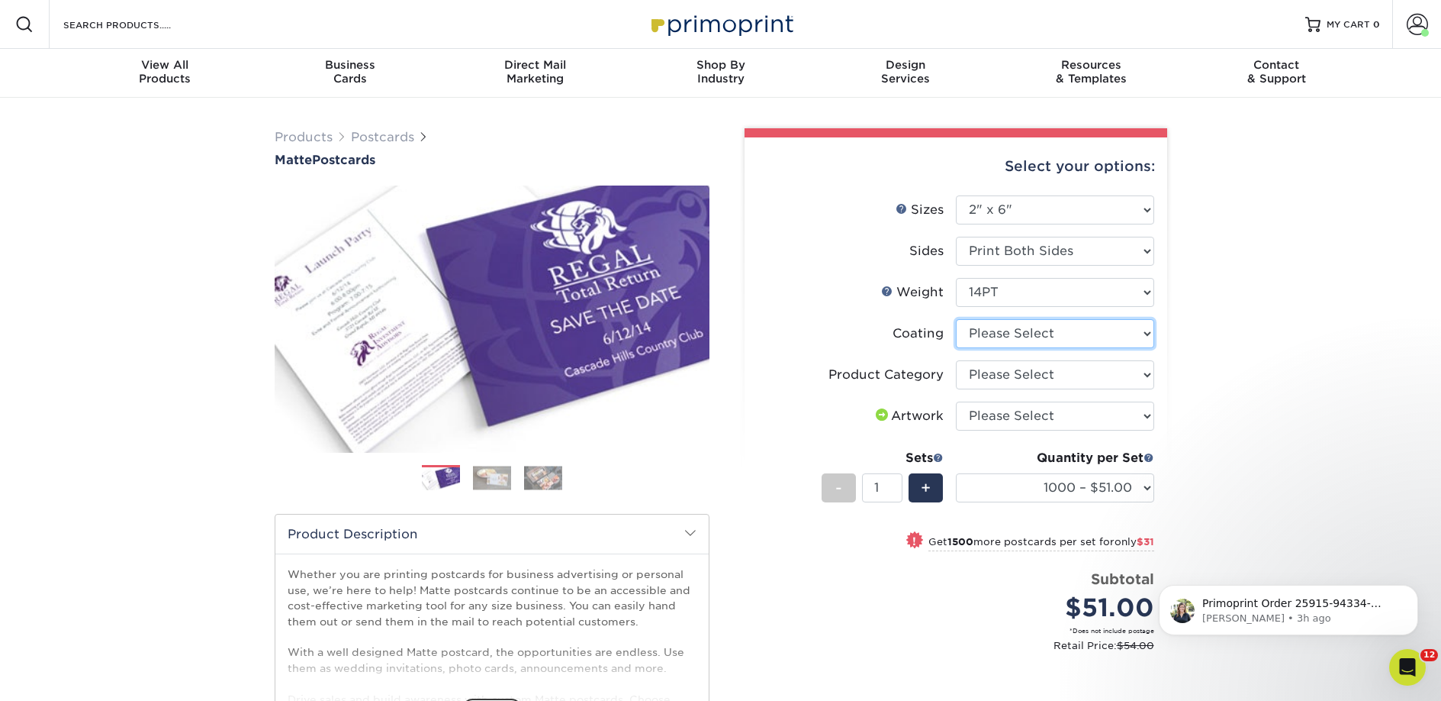
click at [1022, 328] on select at bounding box center [1055, 333] width 198 height 29
click at [956, 319] on select at bounding box center [1055, 333] width 198 height 29
click at [1020, 336] on select at bounding box center [1055, 333] width 198 height 29
select select "121bb7b5-3b4d-429f-bd8d-bbf80e953313"
click at [956, 319] on select at bounding box center [1055, 333] width 198 height 29
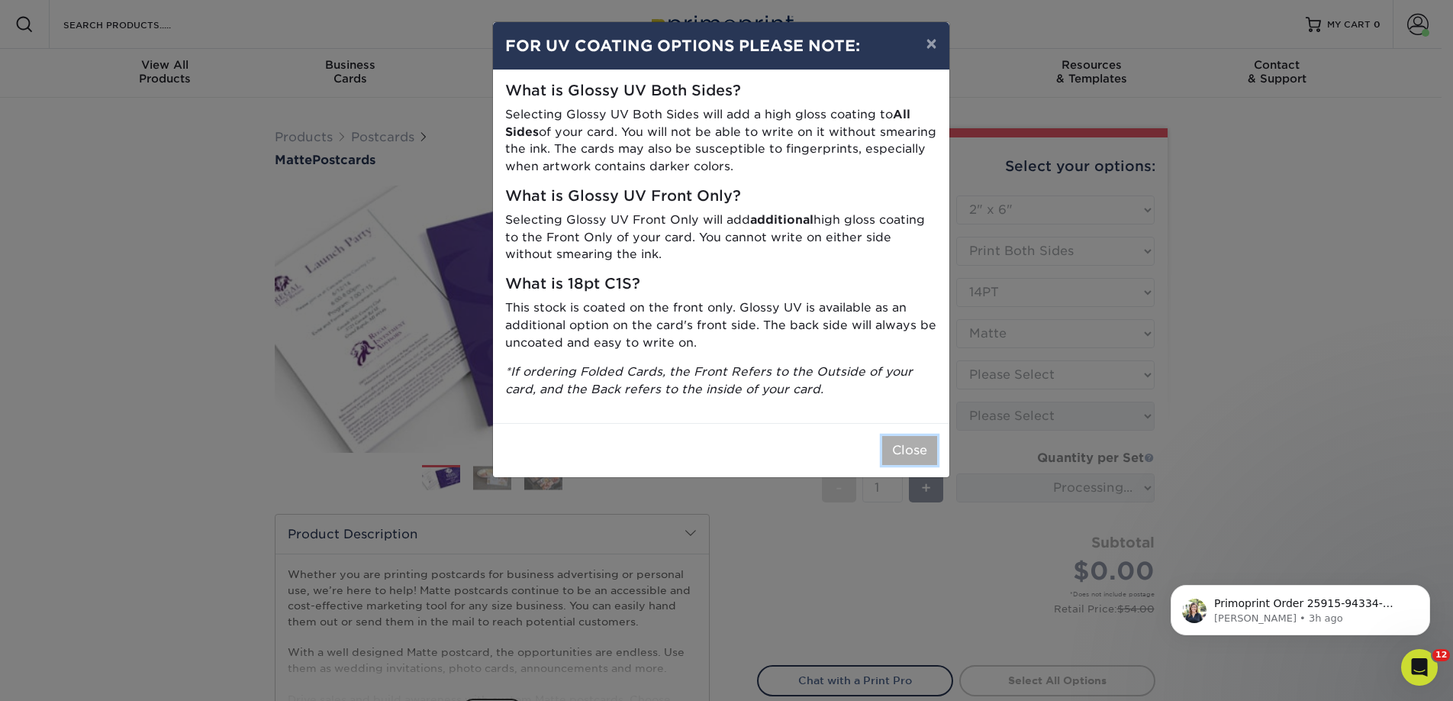
click at [916, 462] on button "Close" at bounding box center [909, 450] width 55 height 29
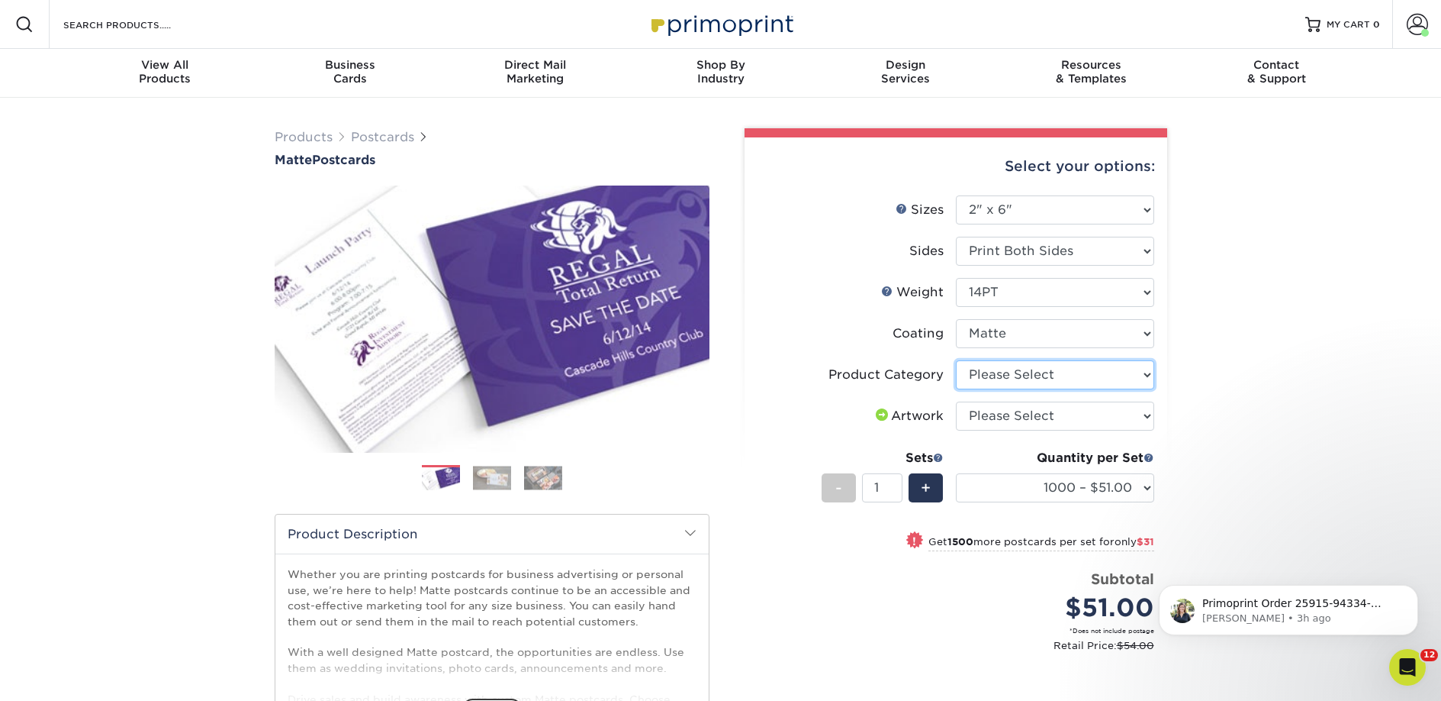
click at [1011, 378] on select "Please Select Postcards" at bounding box center [1055, 374] width 198 height 29
select select "9b7272e0-d6c8-4c3c-8e97-d3a1bcdab858"
click at [956, 360] on select "Please Select Postcards" at bounding box center [1055, 374] width 198 height 29
click at [1010, 412] on select "Please Select I will upload files I need a design - $150" at bounding box center [1055, 415] width 198 height 29
select select "upload"
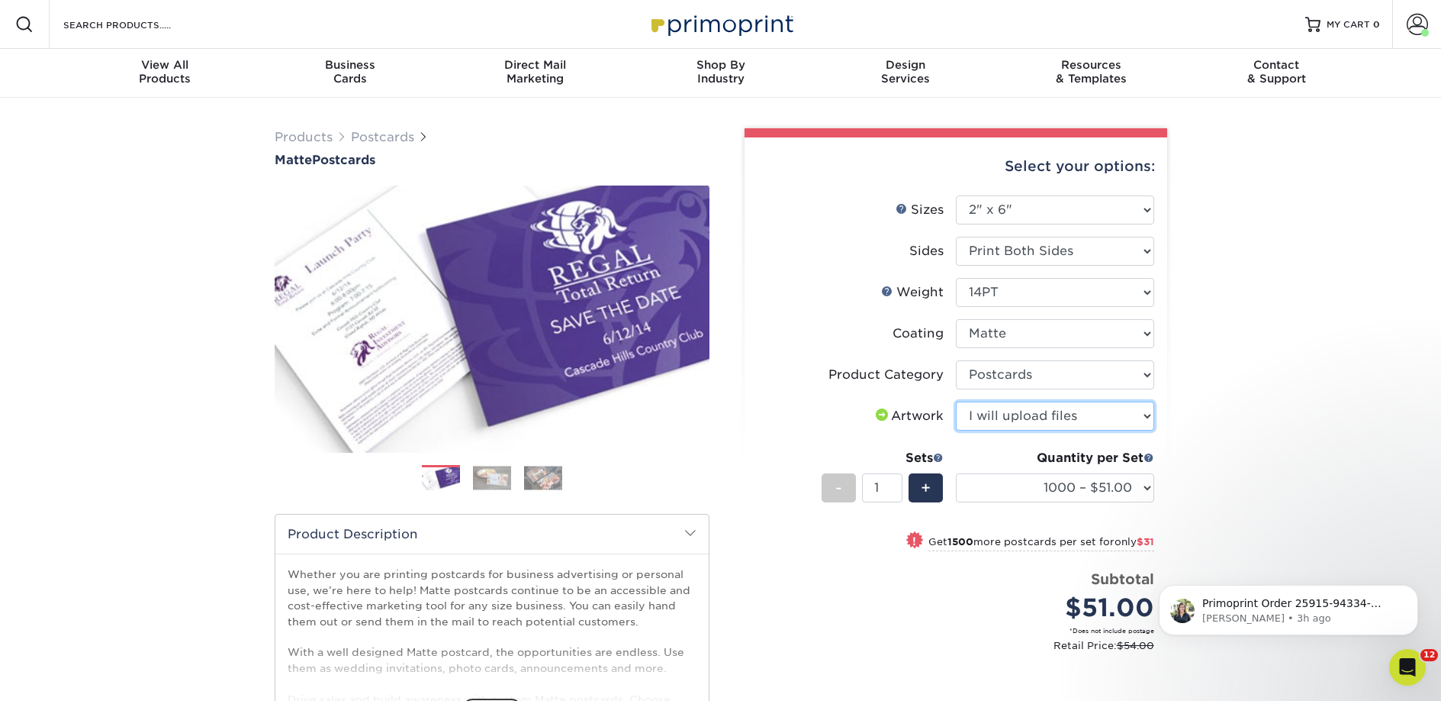
click at [956, 401] on select "Please Select I will upload files I need a design - $150" at bounding box center [1055, 415] width 198 height 29
click at [1023, 488] on select "1000 – $51.00 2500 – $82.00 5000 – $123.00 10000 – $234.00 15000 – $344.00 2000…" at bounding box center [1055, 487] width 198 height 29
select select "2500 – $82.00"
click at [956, 473] on select "1000 – $51.00 2500 – $82.00 5000 – $123.00 10000 – $234.00 15000 – $344.00 2000…" at bounding box center [1055, 487] width 198 height 29
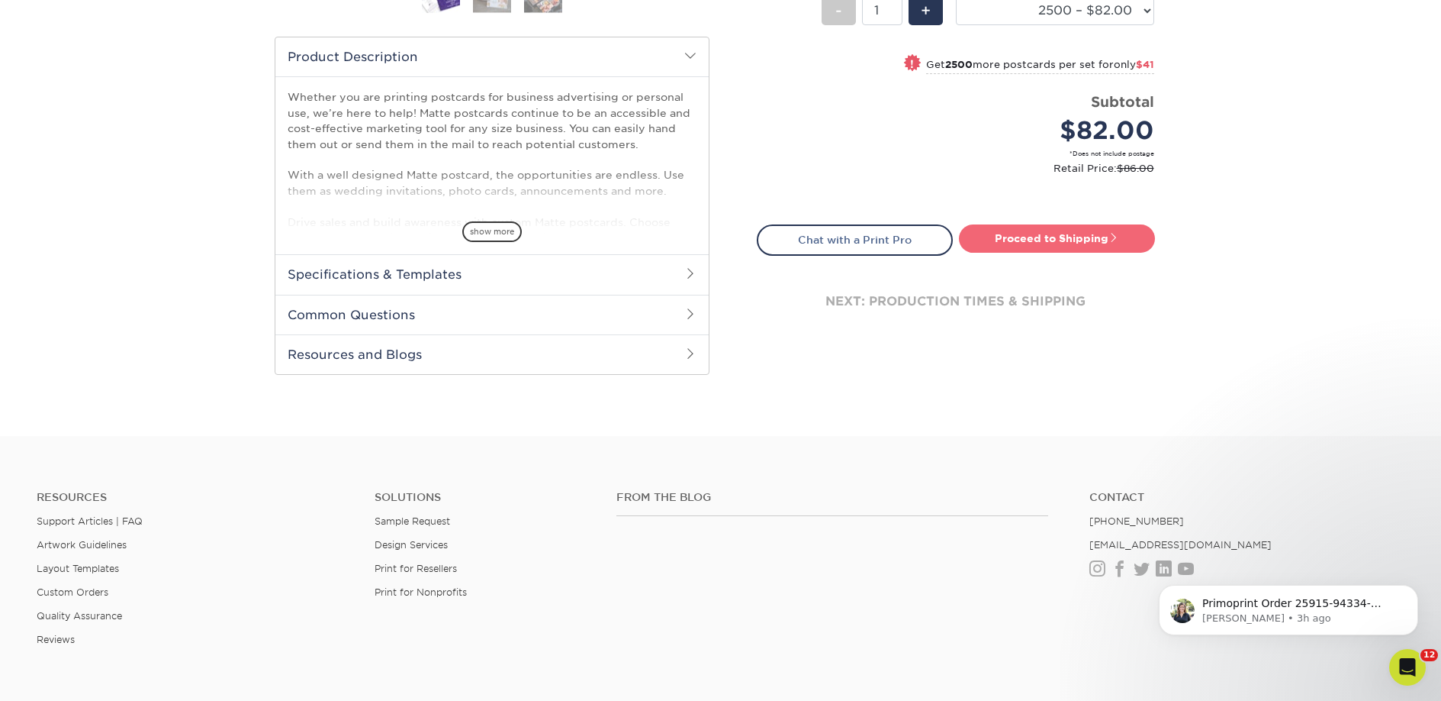
click at [1055, 229] on link "Proceed to Shipping" at bounding box center [1057, 237] width 196 height 27
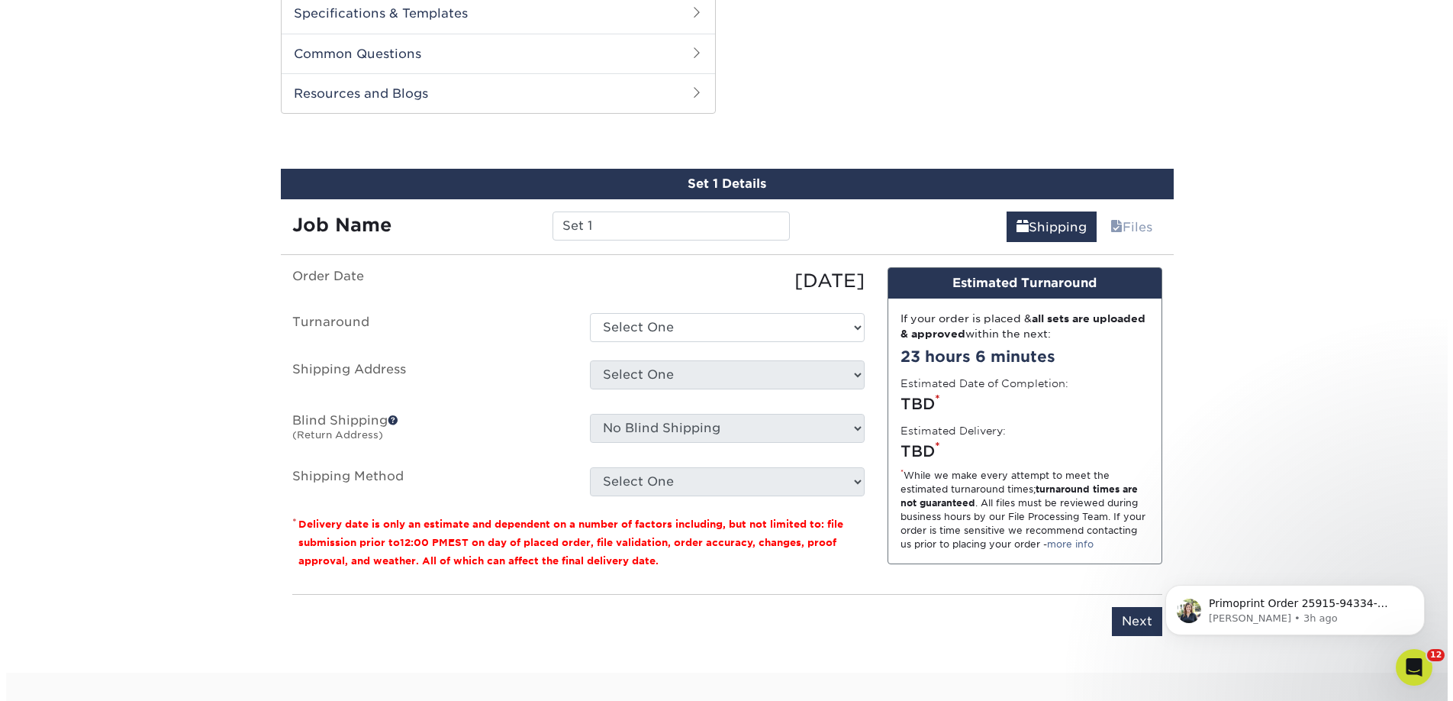
scroll to position [777, 0]
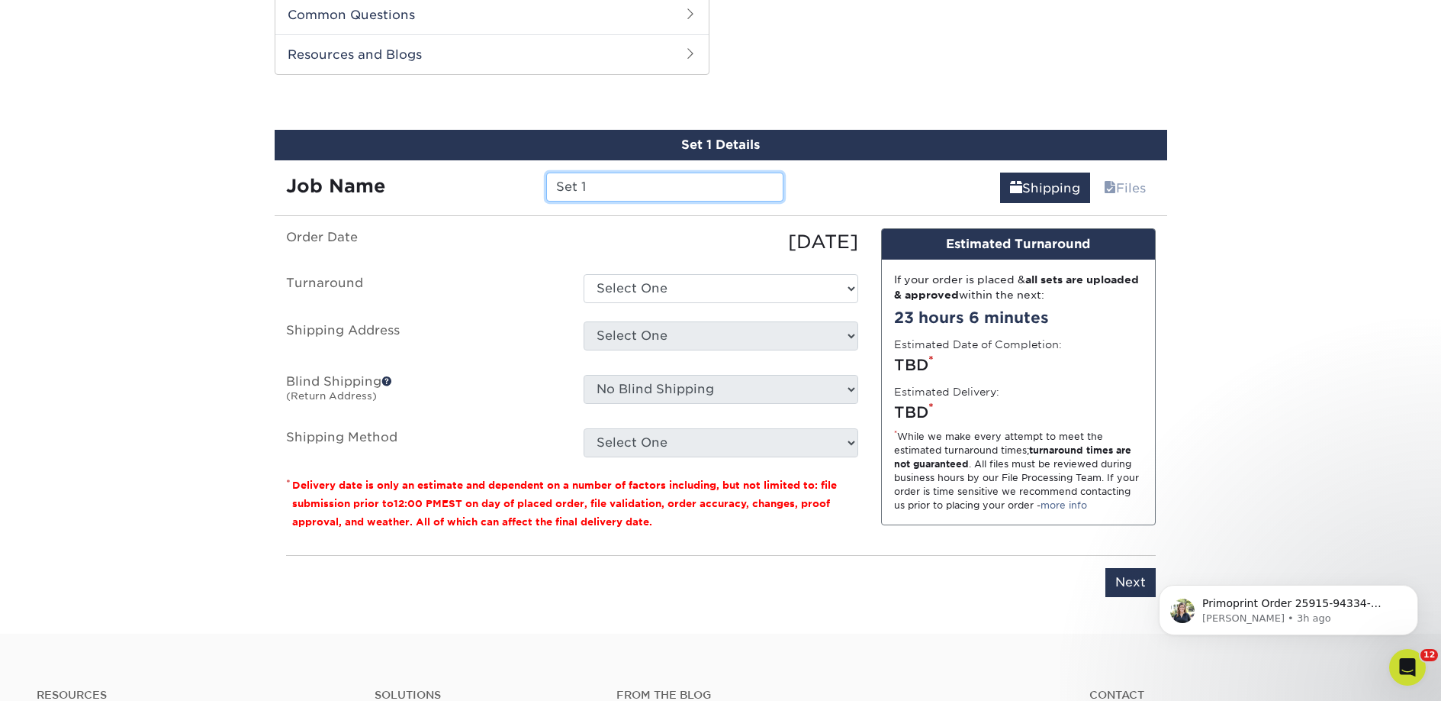
click at [617, 192] on input "Set 1" at bounding box center [664, 186] width 237 height 29
paste input "Liverpool Lit Lounge"
type input "Liverpool Lit Lounge"
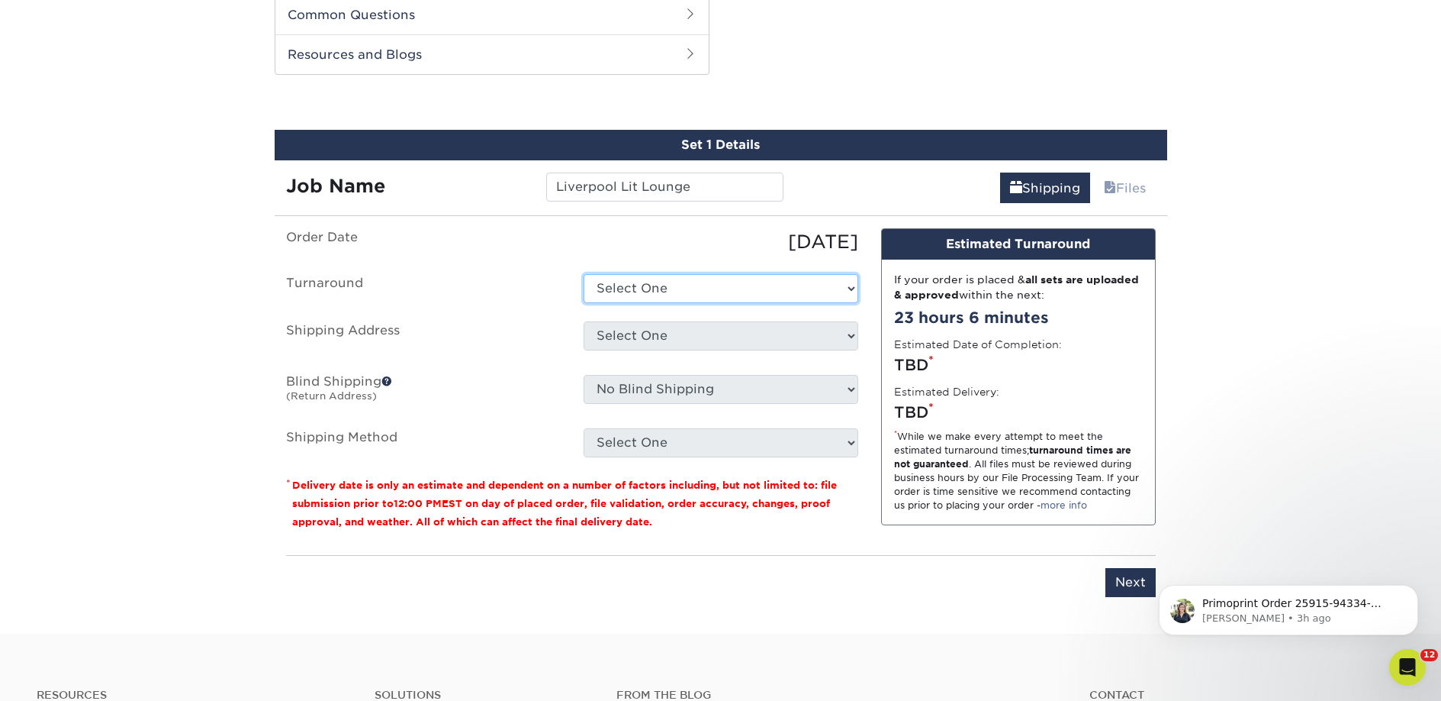
click at [681, 279] on select "Select One 2-4 Business Days 2 Day Next Business Day" at bounding box center [721, 288] width 275 height 29
select select "23bed37c-fa74-46a4-afc9-d3c3160655ce"
click at [584, 274] on select "Select One 2-4 Business Days 2 Day Next Business Day" at bounding box center [721, 288] width 275 height 29
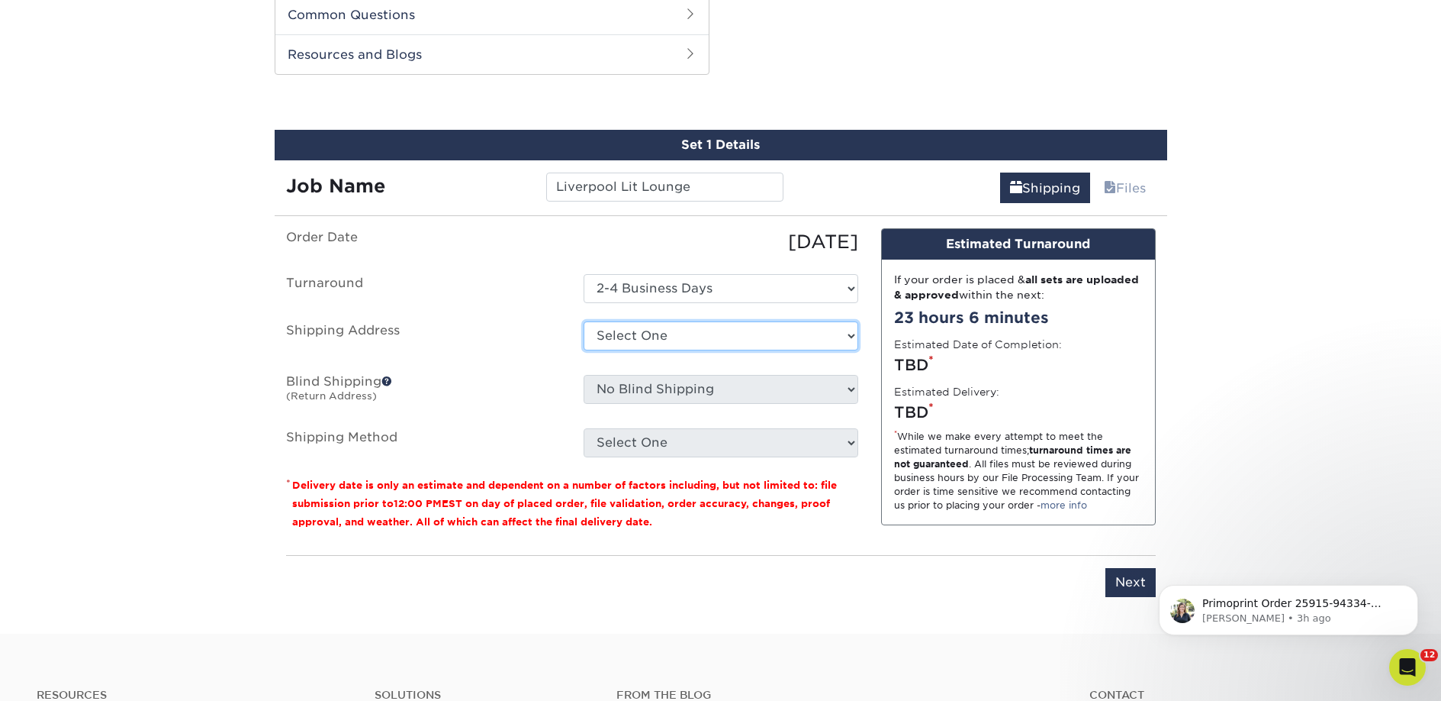
click at [680, 334] on select "Select One 2nd Floor Convention Center A Better Today Books & Boutique A Good B…" at bounding box center [721, 335] width 275 height 29
select select "newaddress"
click at [584, 321] on select "Select One 2nd Floor Convention Center A Better Today Books & Boutique A Good B…" at bounding box center [721, 335] width 275 height 29
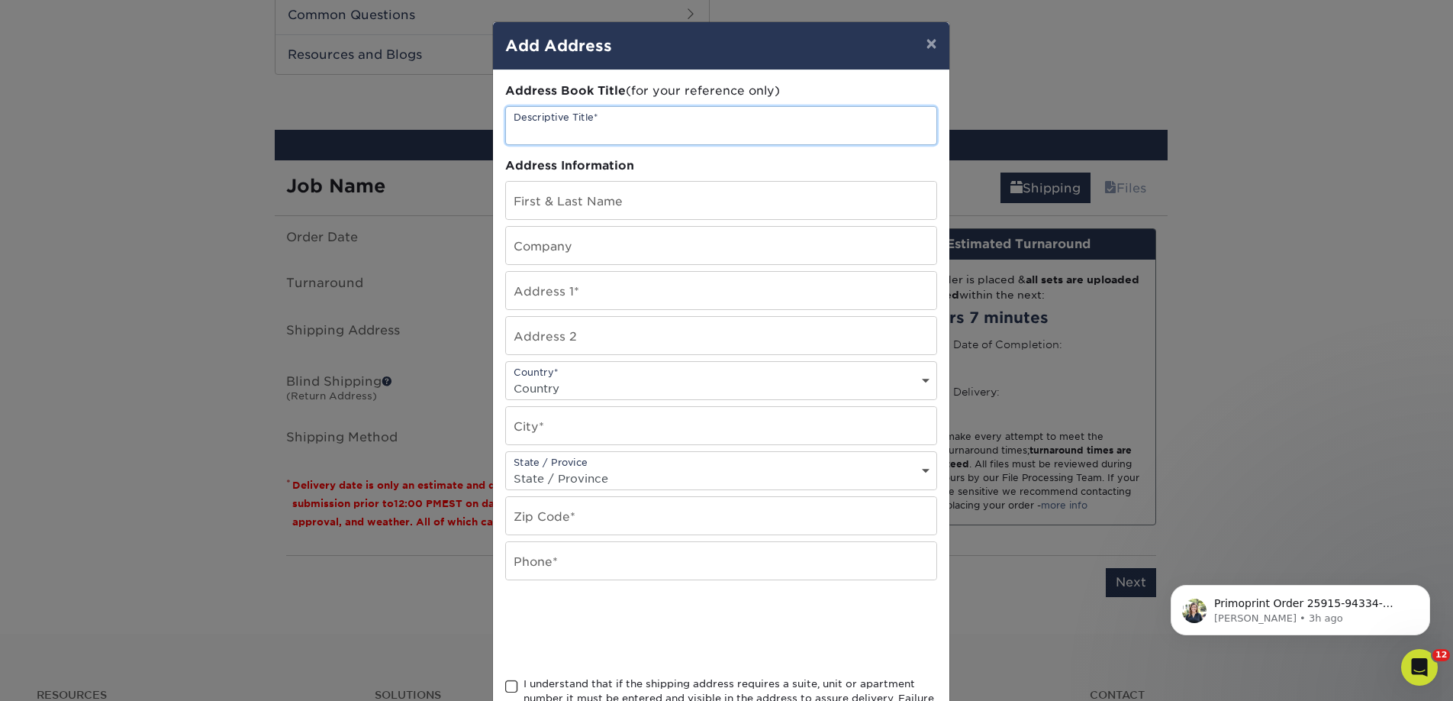
click at [597, 134] on input "text" at bounding box center [721, 125] width 430 height 37
paste input "Liverpool Lit Lounge"
type input "Liverpool Lit Lounge"
click at [534, 256] on input "text" at bounding box center [721, 245] width 430 height 37
paste input "Liverpool Lit Lounge"
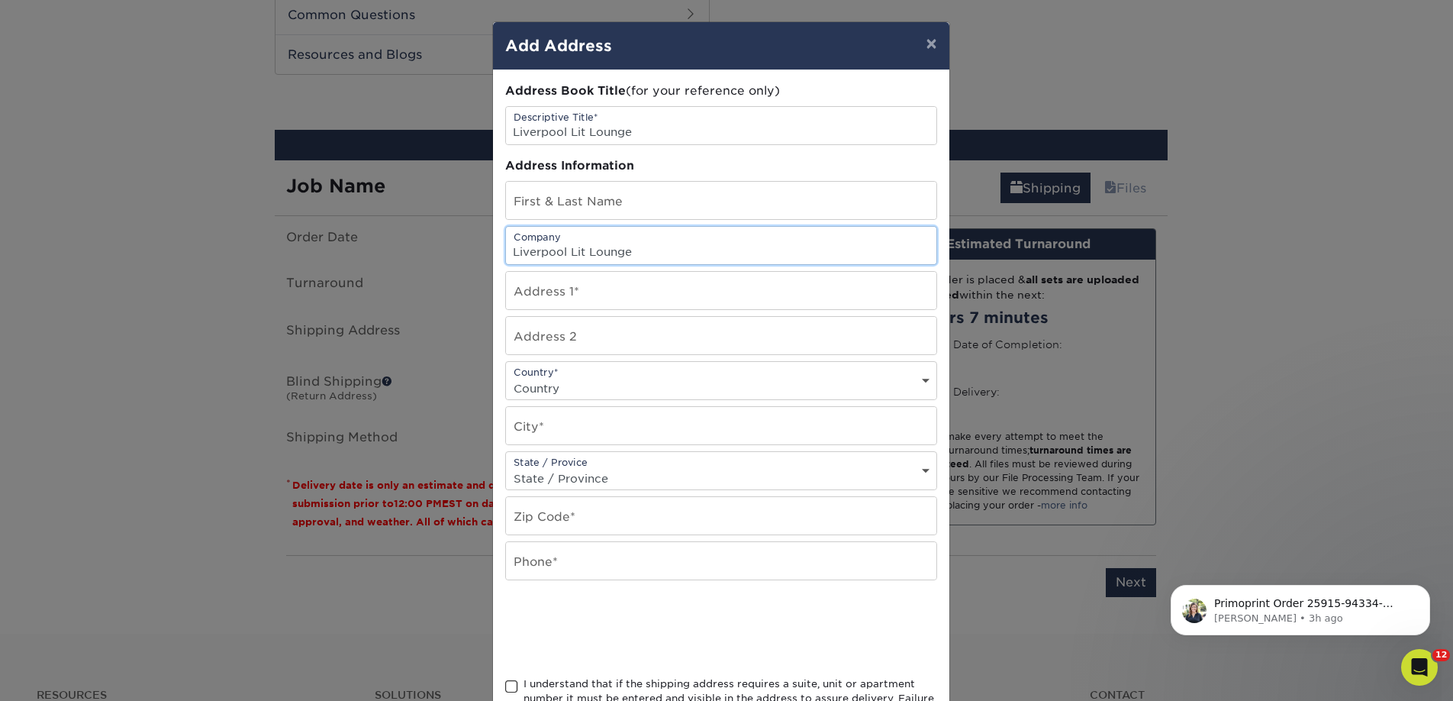
type input "Liverpool Lit Lounge"
click at [586, 201] on input "text" at bounding box center [721, 200] width 430 height 37
paste input "Joe Maldonado"
type input "Joe Maldonado"
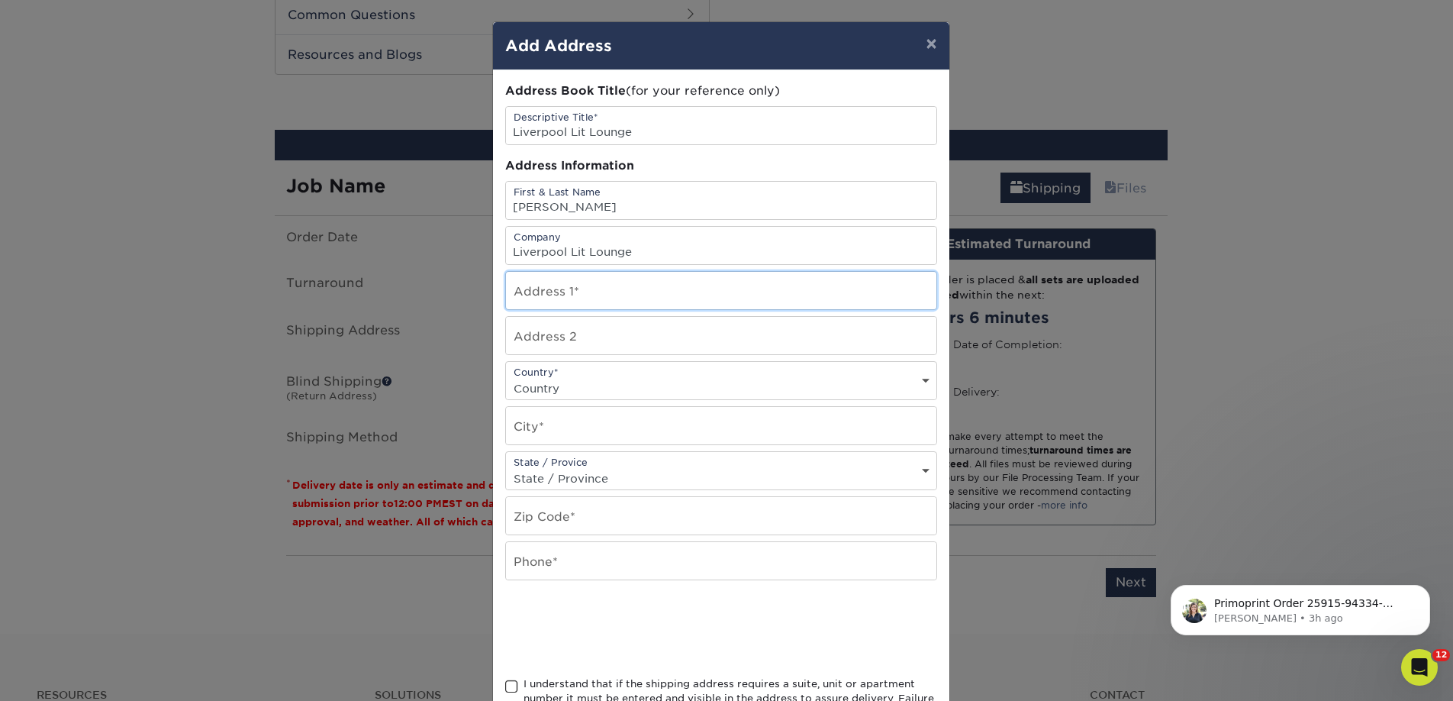
click at [534, 288] on input "text" at bounding box center [721, 290] width 430 height 37
paste input "514 Oswego St"
type input "514 Oswego St"
click at [542, 383] on select "Country United States Canada ----------------------------- Afghanistan Albania …" at bounding box center [721, 388] width 430 height 22
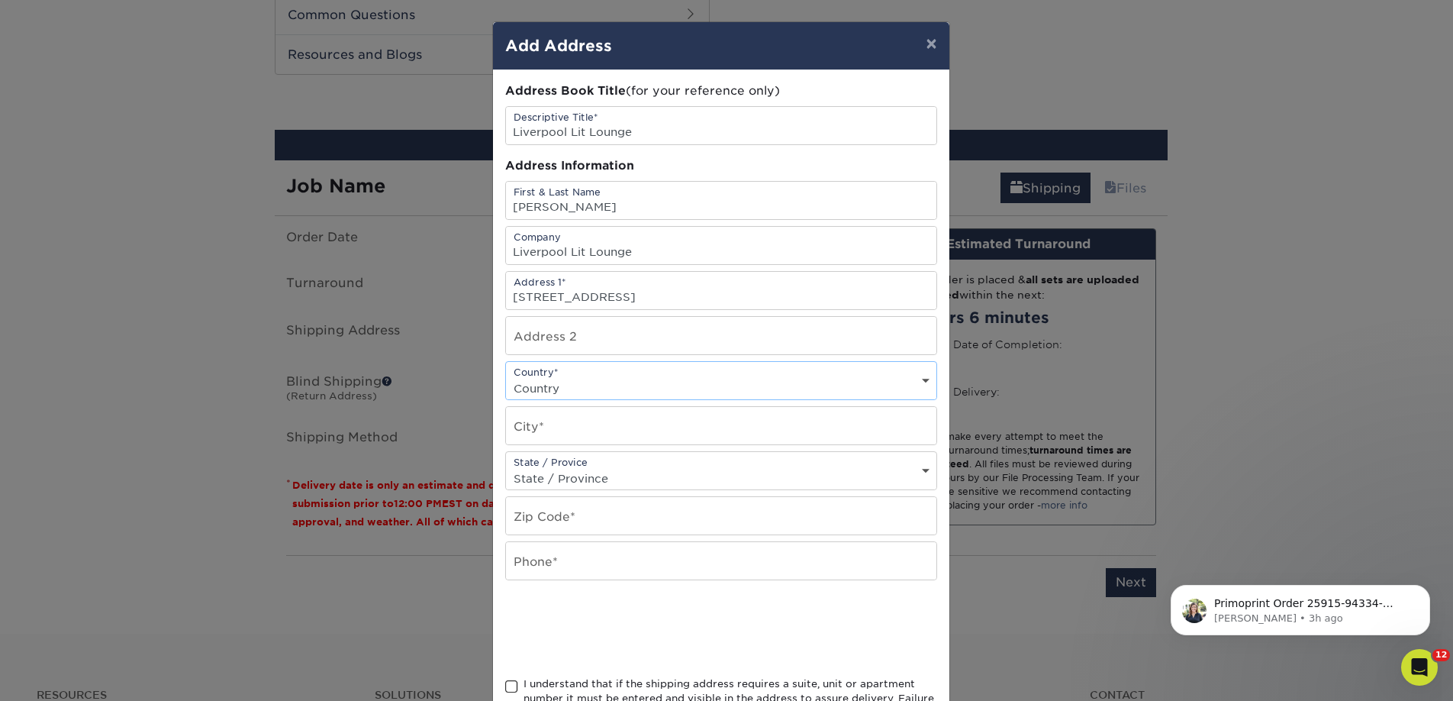
select select "US"
click at [506, 377] on select "Country United States Canada ----------------------------- Afghanistan Albania …" at bounding box center [721, 388] width 430 height 22
click at [582, 414] on input "text" at bounding box center [721, 425] width 430 height 37
paste input "Liverpool"
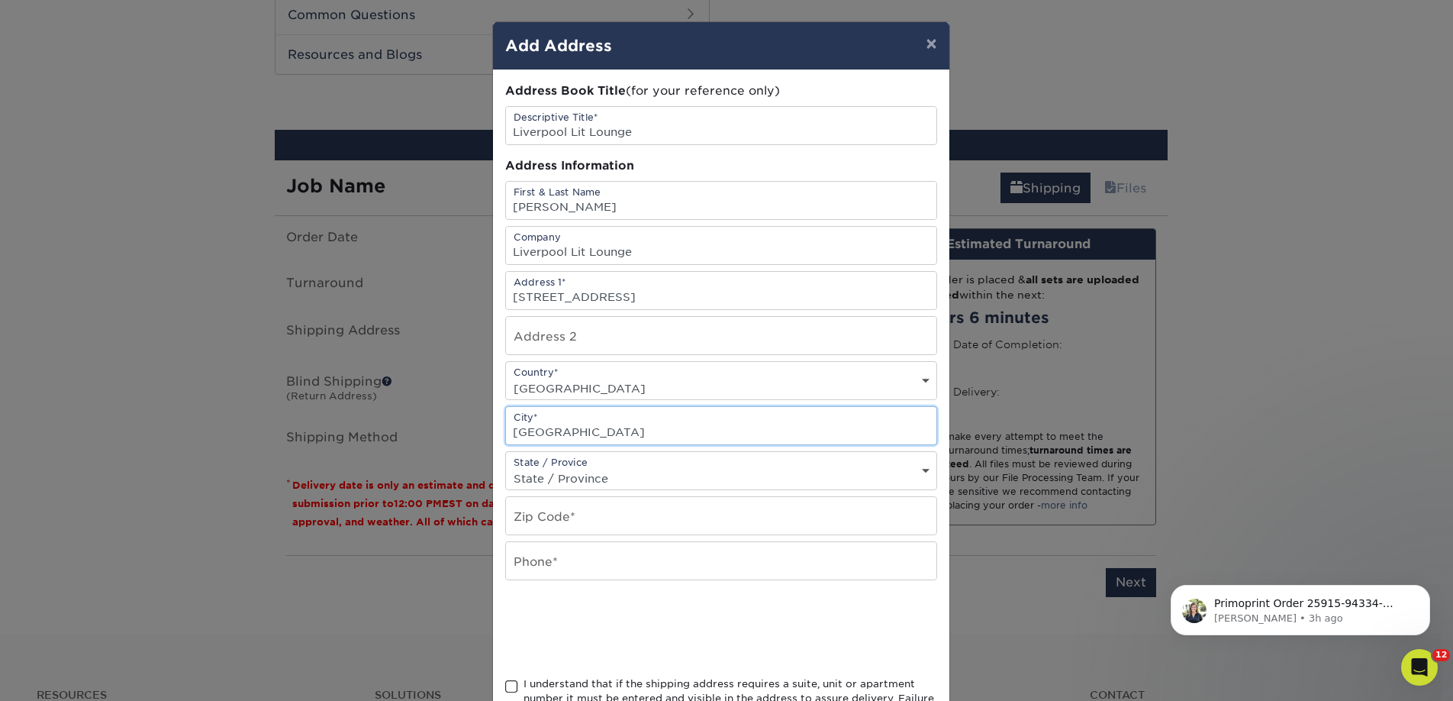
type input "Liverpool"
click at [540, 474] on select "State / Province Alabama Alaska Arizona Arkansas California Colorado Connecticu…" at bounding box center [721, 478] width 430 height 22
click at [568, 516] on input "text" at bounding box center [721, 515] width 430 height 37
paste input "13088"
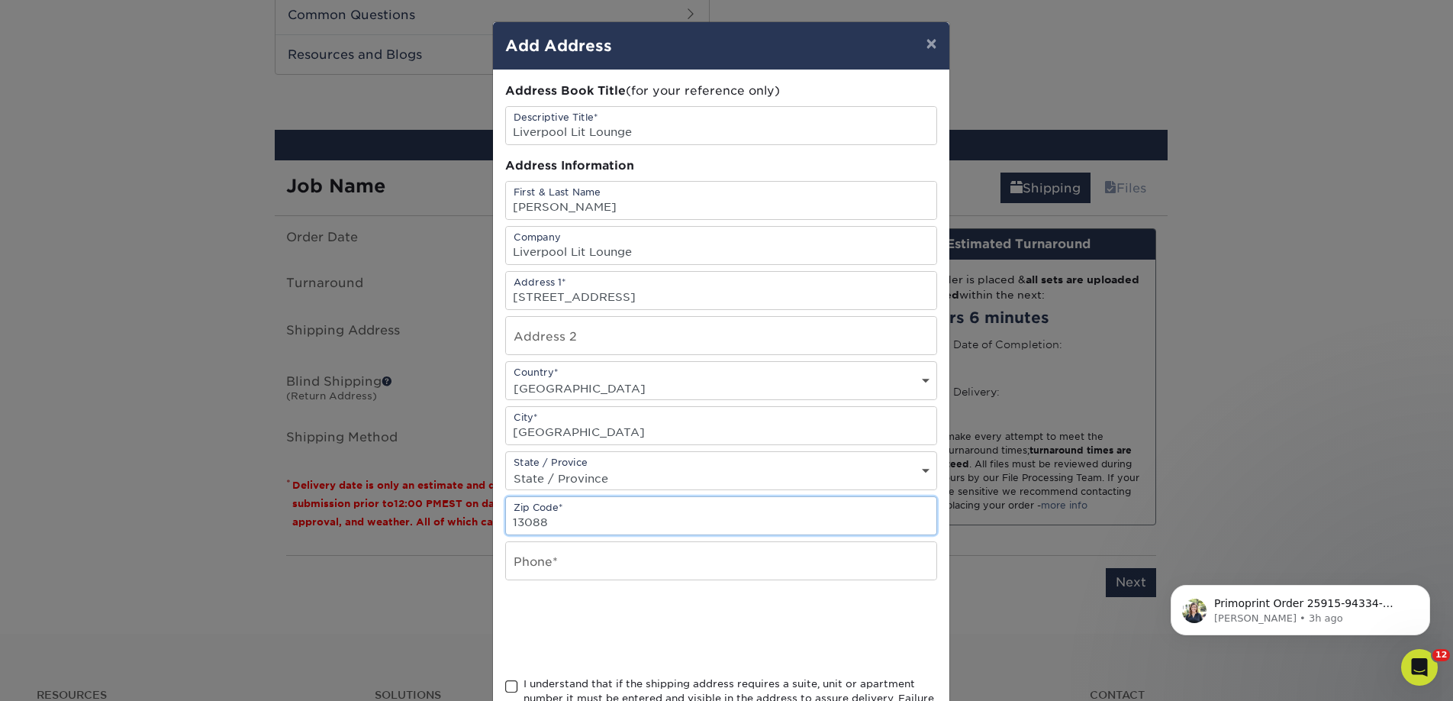
type input "13088"
click at [545, 557] on input "text" at bounding box center [721, 560] width 430 height 37
type input "4257367064"
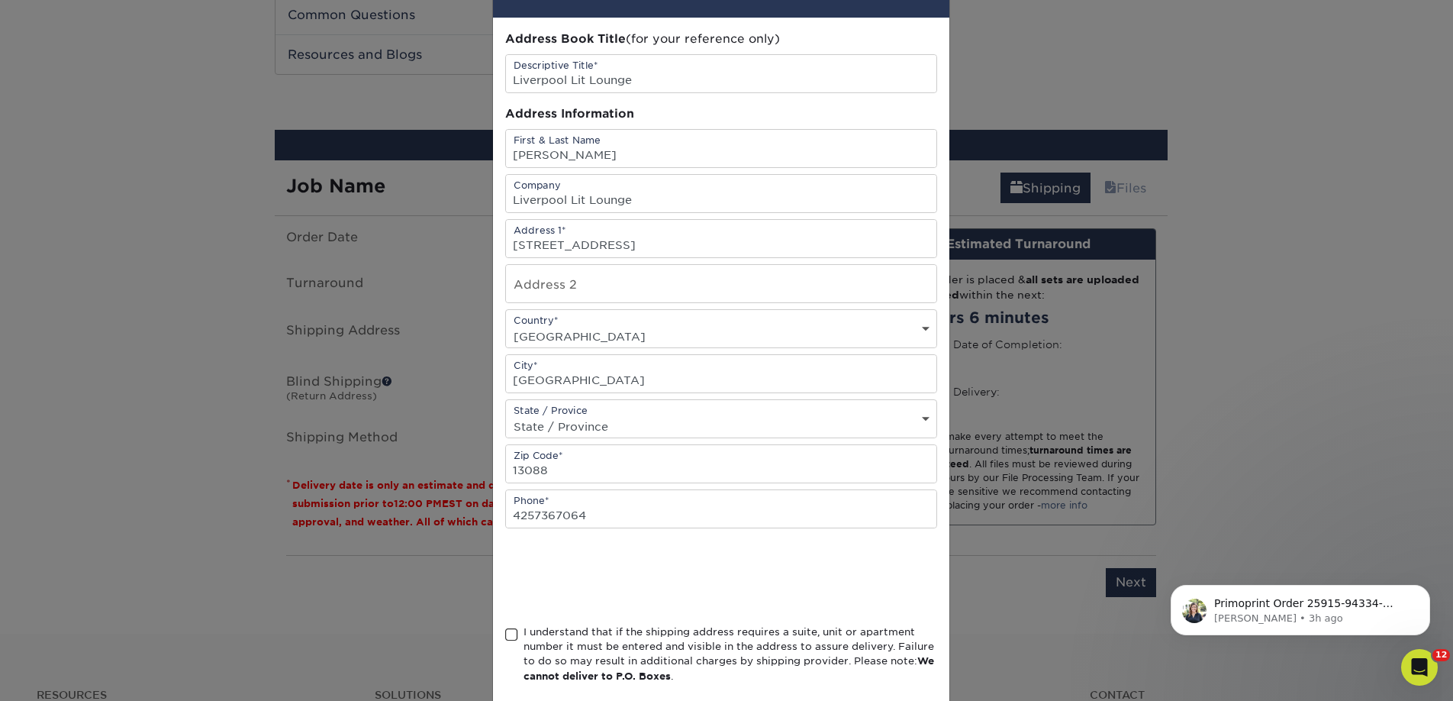
scroll to position [101, 0]
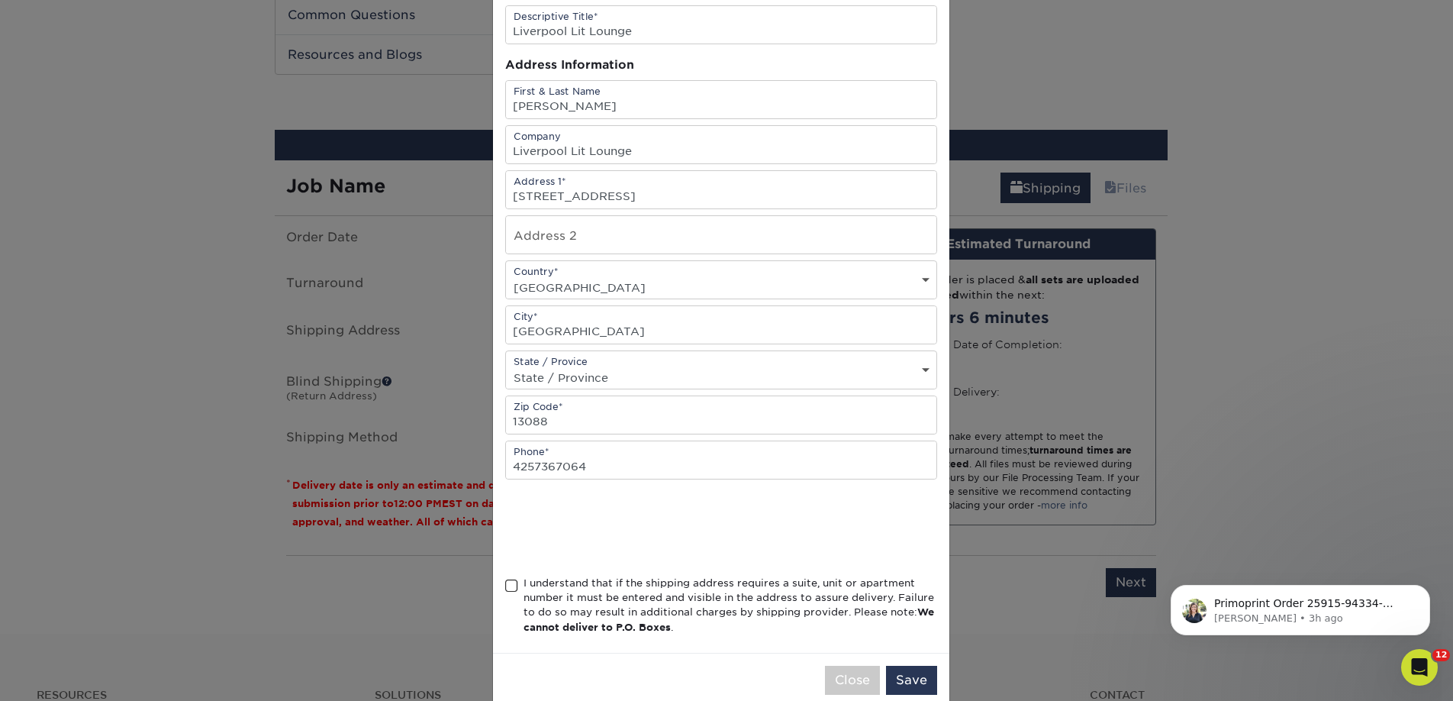
click at [590, 583] on div "I understand that if the shipping address requires a suite, unit or apartment n…" at bounding box center [730, 605] width 414 height 60
click at [0, 0] on input "I understand that if the shipping address requires a suite, unit or apartment n…" at bounding box center [0, 0] width 0 height 0
click at [910, 679] on button "Save" at bounding box center [911, 679] width 51 height 29
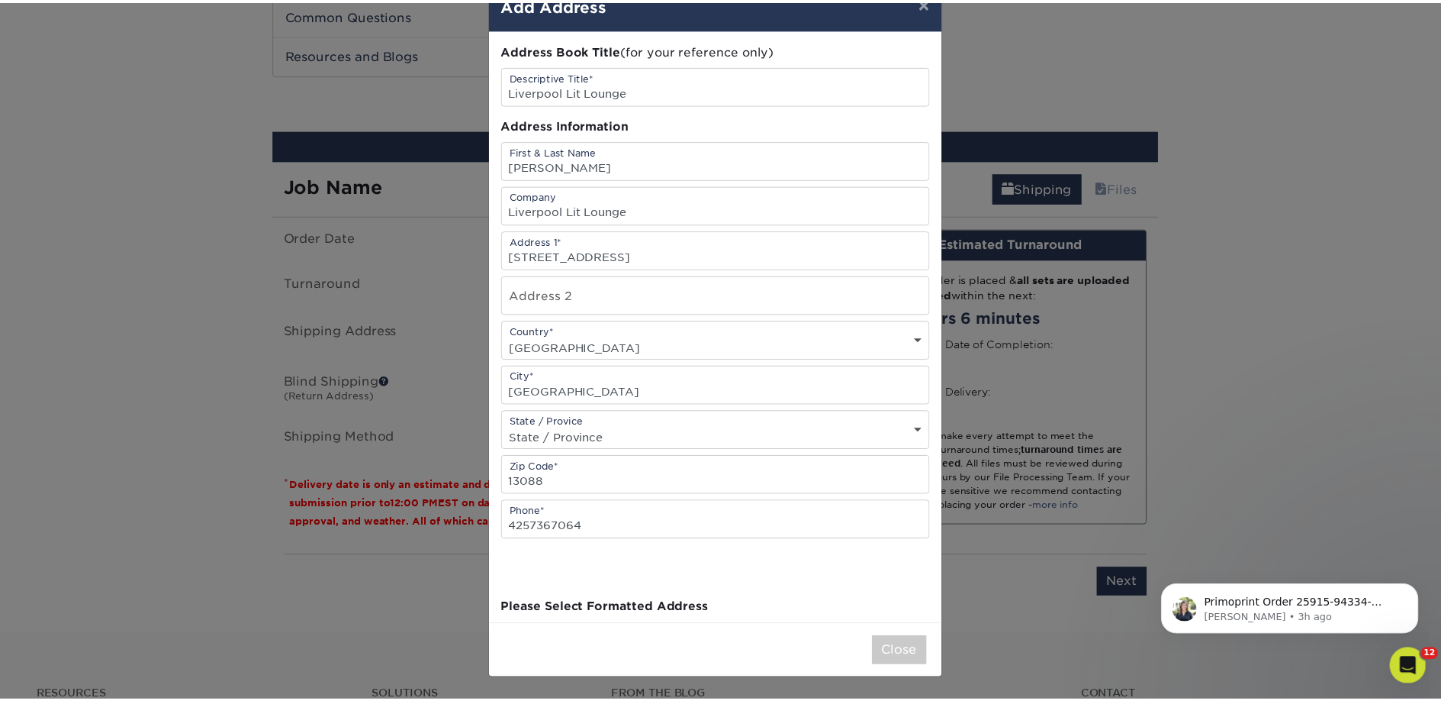
scroll to position [0, 0]
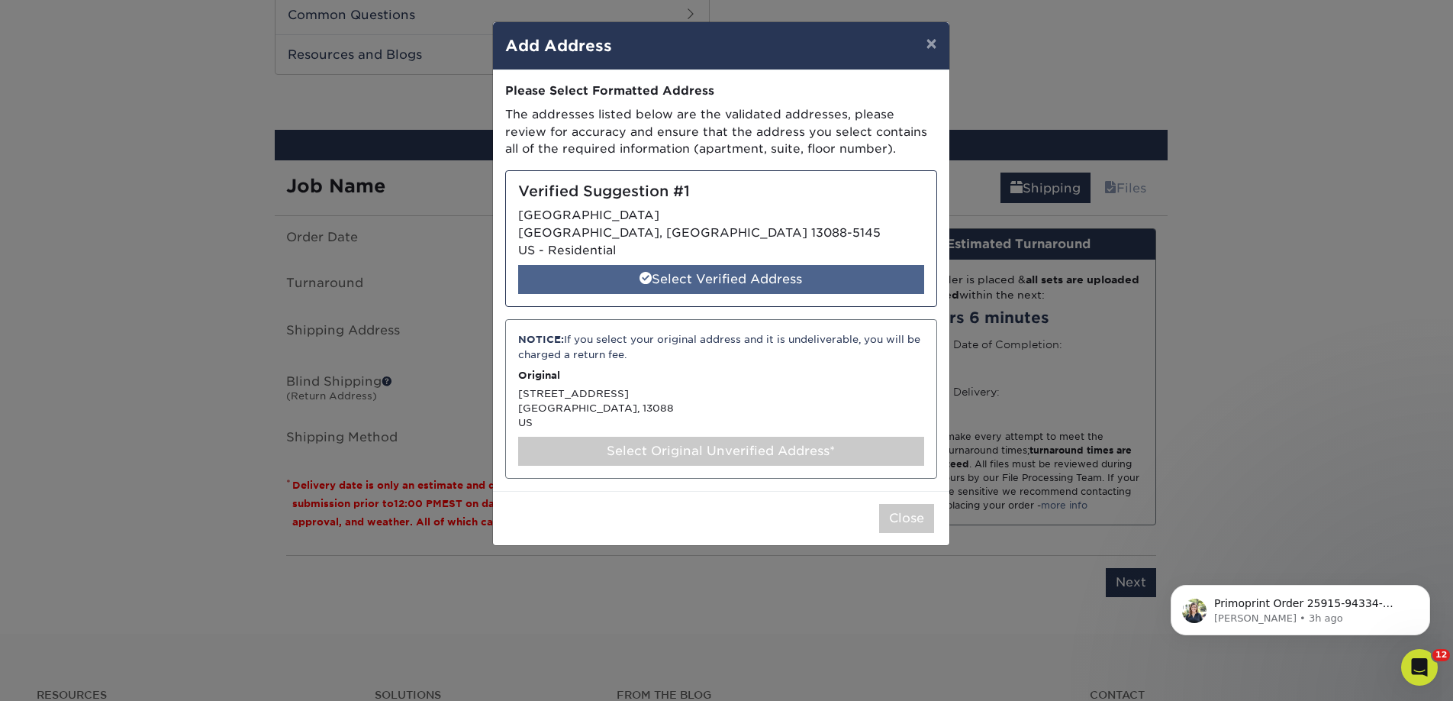
click at [734, 279] on div "Select Verified Address" at bounding box center [721, 279] width 406 height 29
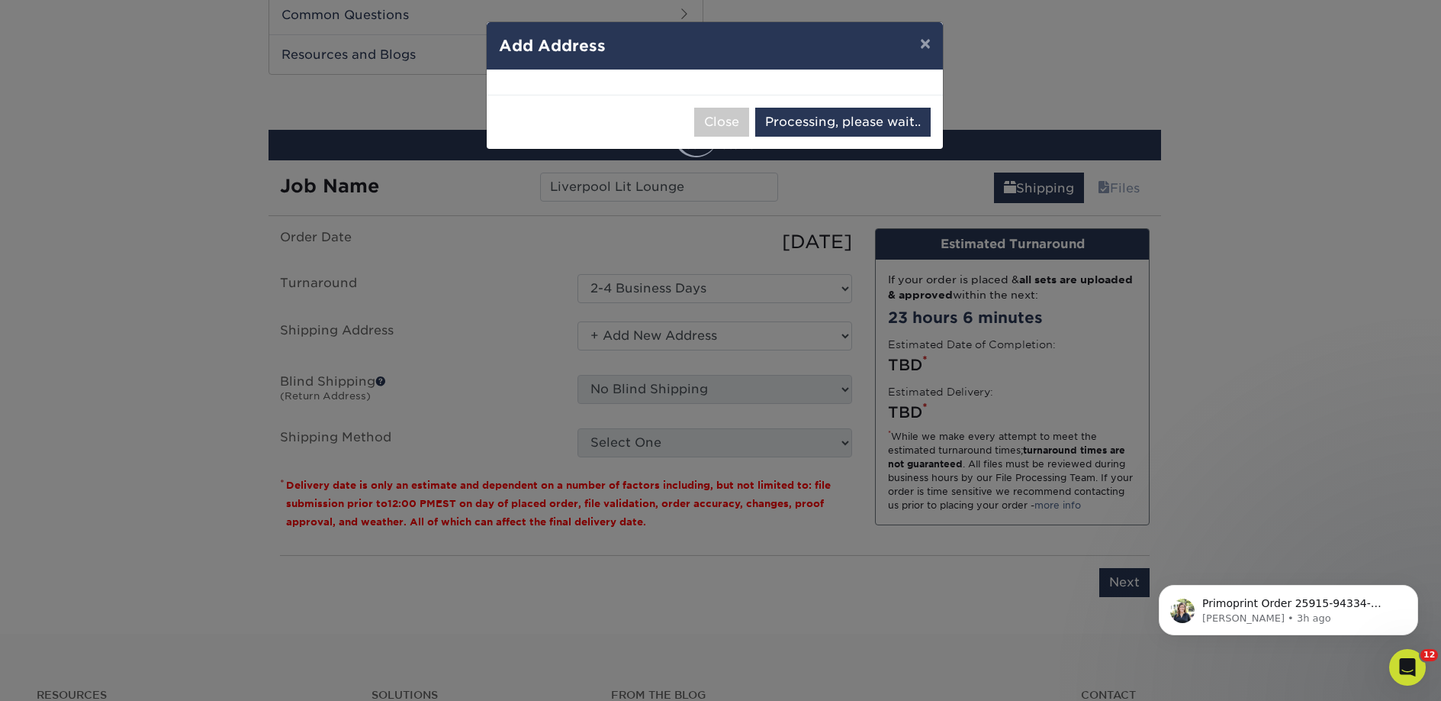
select select "286159"
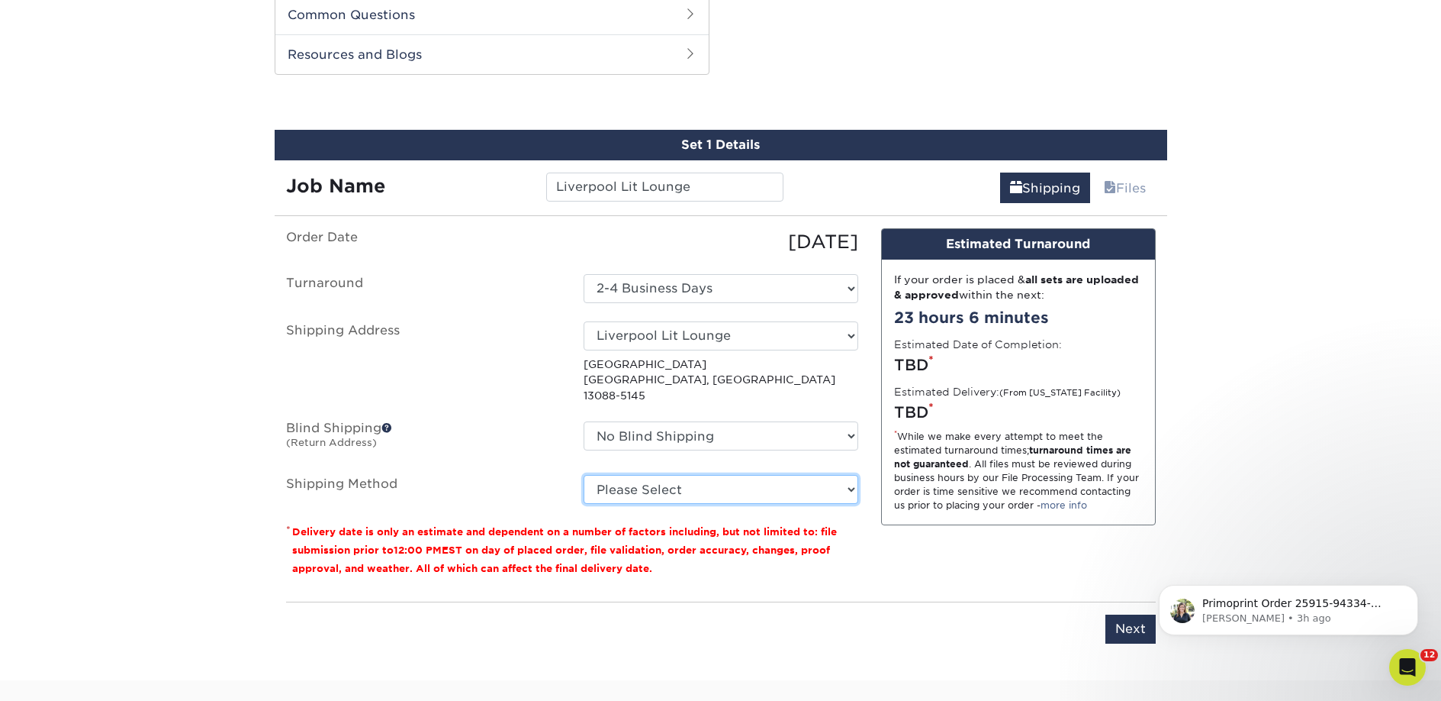
click at [685, 475] on select "Please Select Ground Shipping (+$26.19) 3 Day Shipping Service (+$37.74) 2 Day …" at bounding box center [721, 489] width 275 height 29
select select "03"
click at [584, 475] on select "Please Select Ground Shipping (+$26.19) 3 Day Shipping Service (+$37.74) 2 Day …" at bounding box center [721, 489] width 275 height 29
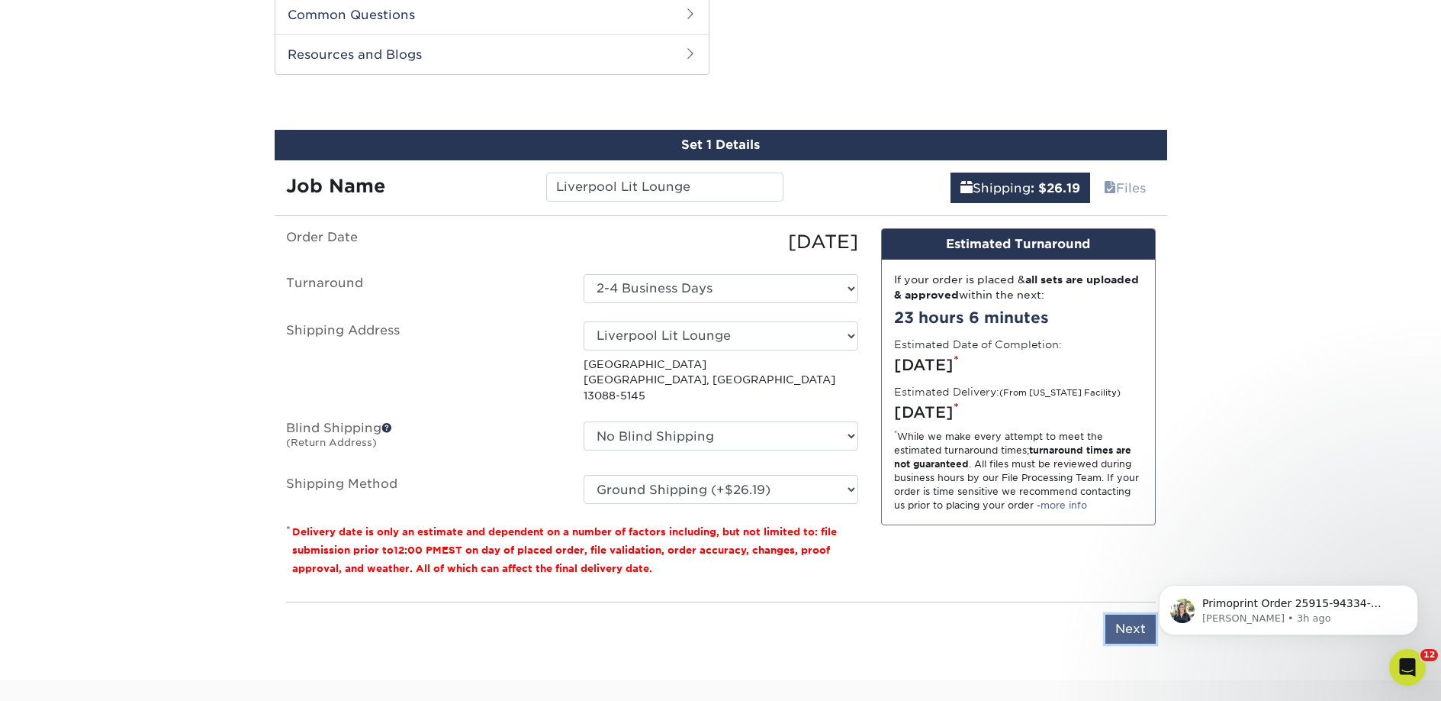
click at [1113, 614] on input "Next" at bounding box center [1131, 628] width 50 height 29
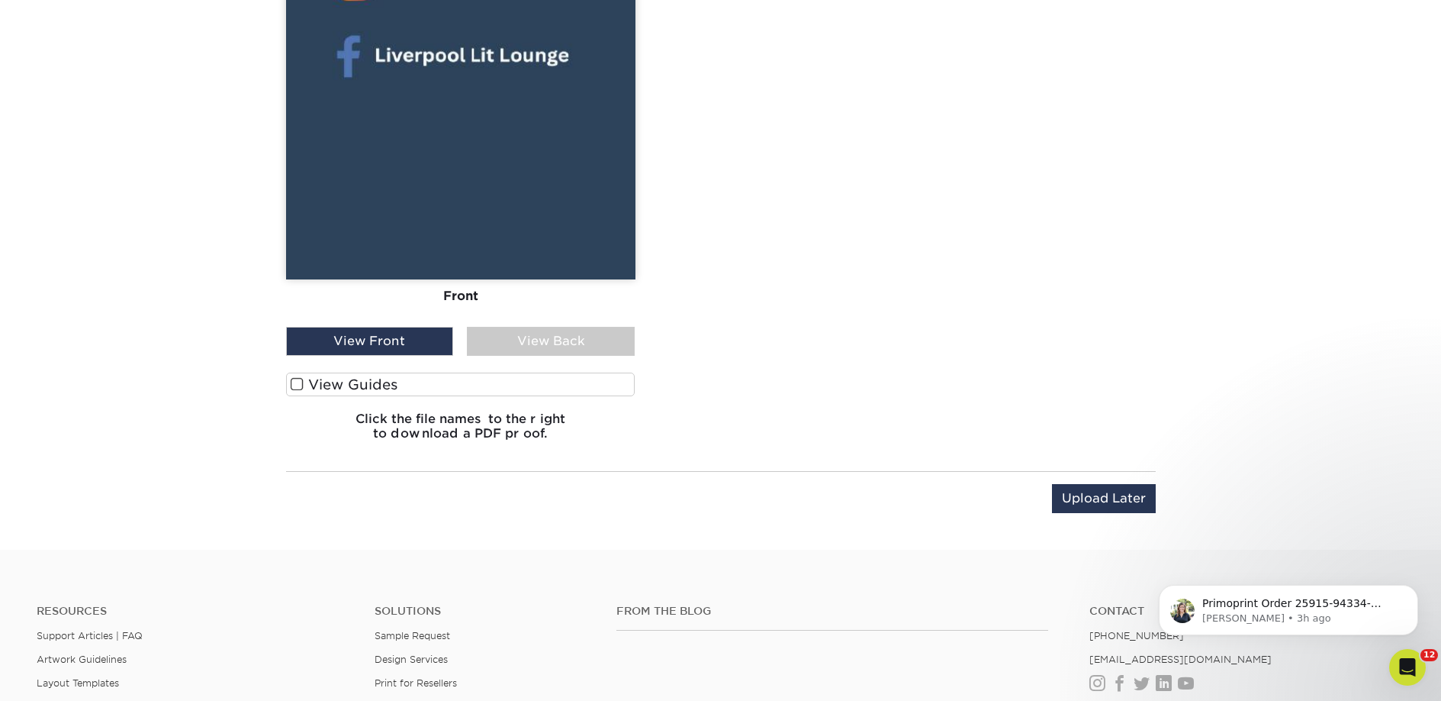
click at [546, 391] on label "View Guides" at bounding box center [460, 384] width 349 height 24
click at [0, 0] on input "View Guides" at bounding box center [0, 0] width 0 height 0
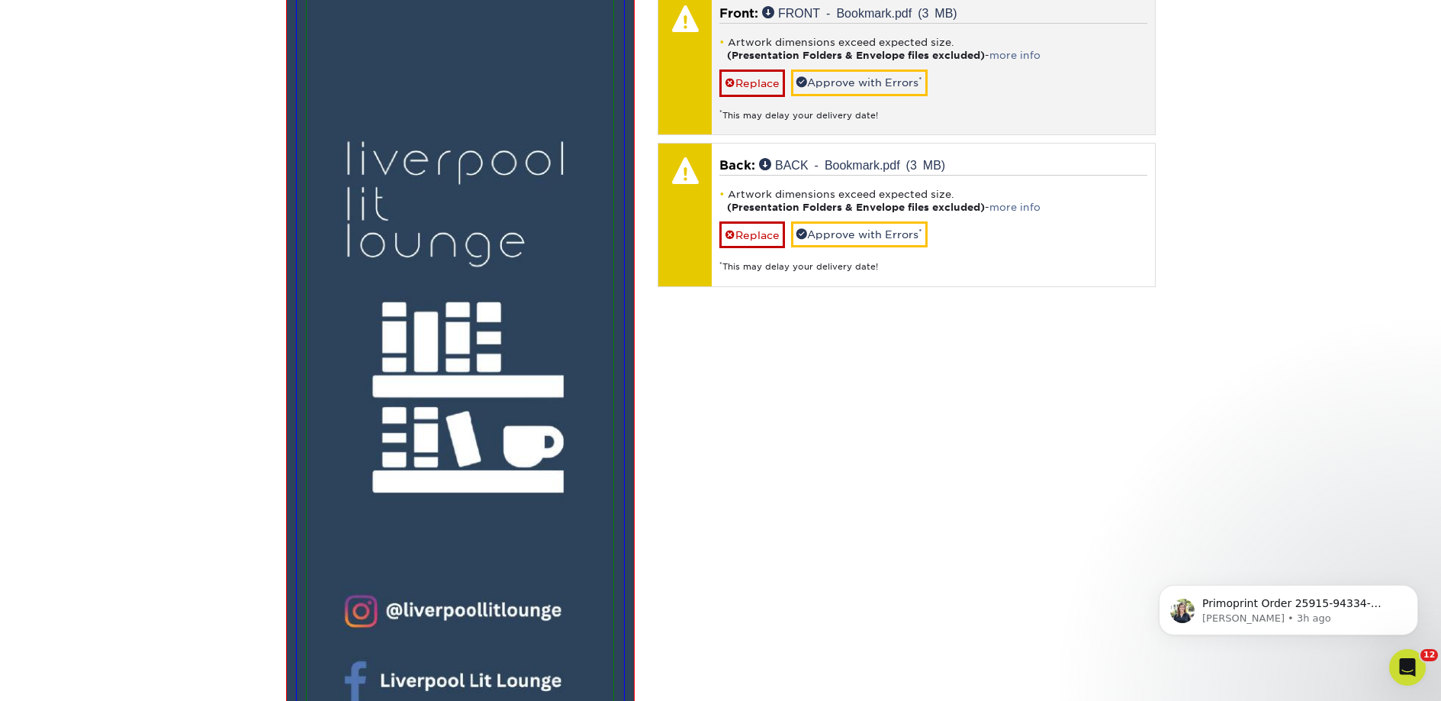
scroll to position [1104, 0]
click at [837, 92] on link "Approve with Errors *" at bounding box center [859, 83] width 137 height 26
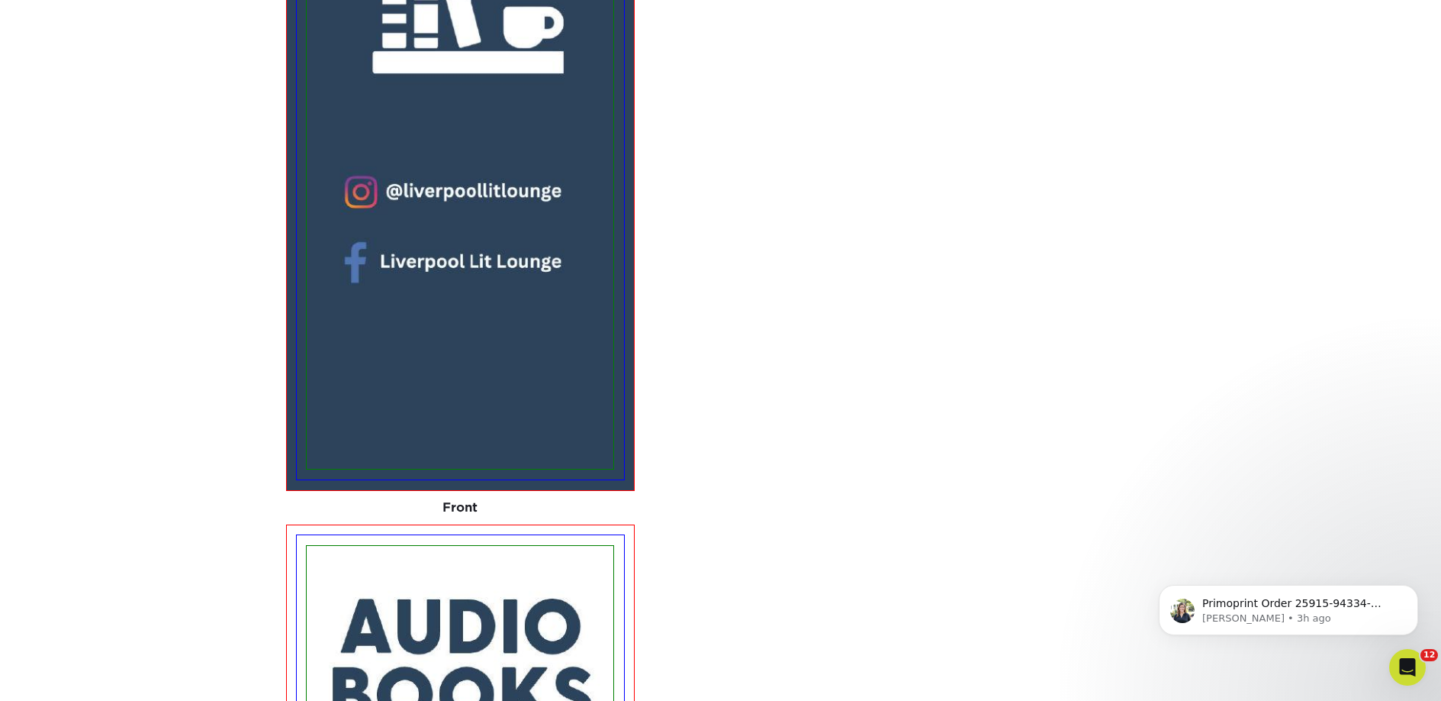
scroll to position [1017, 0]
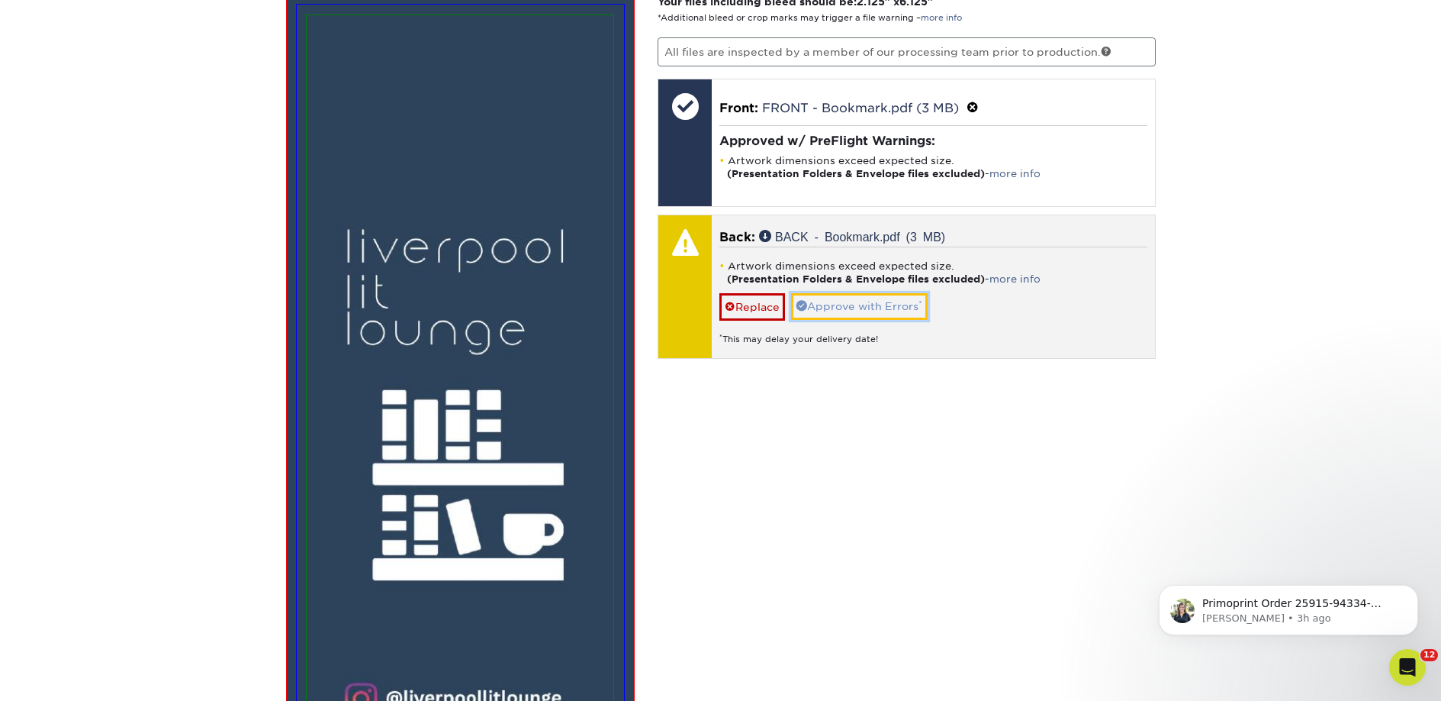
click at [835, 298] on link "Approve with Errors *" at bounding box center [859, 306] width 137 height 26
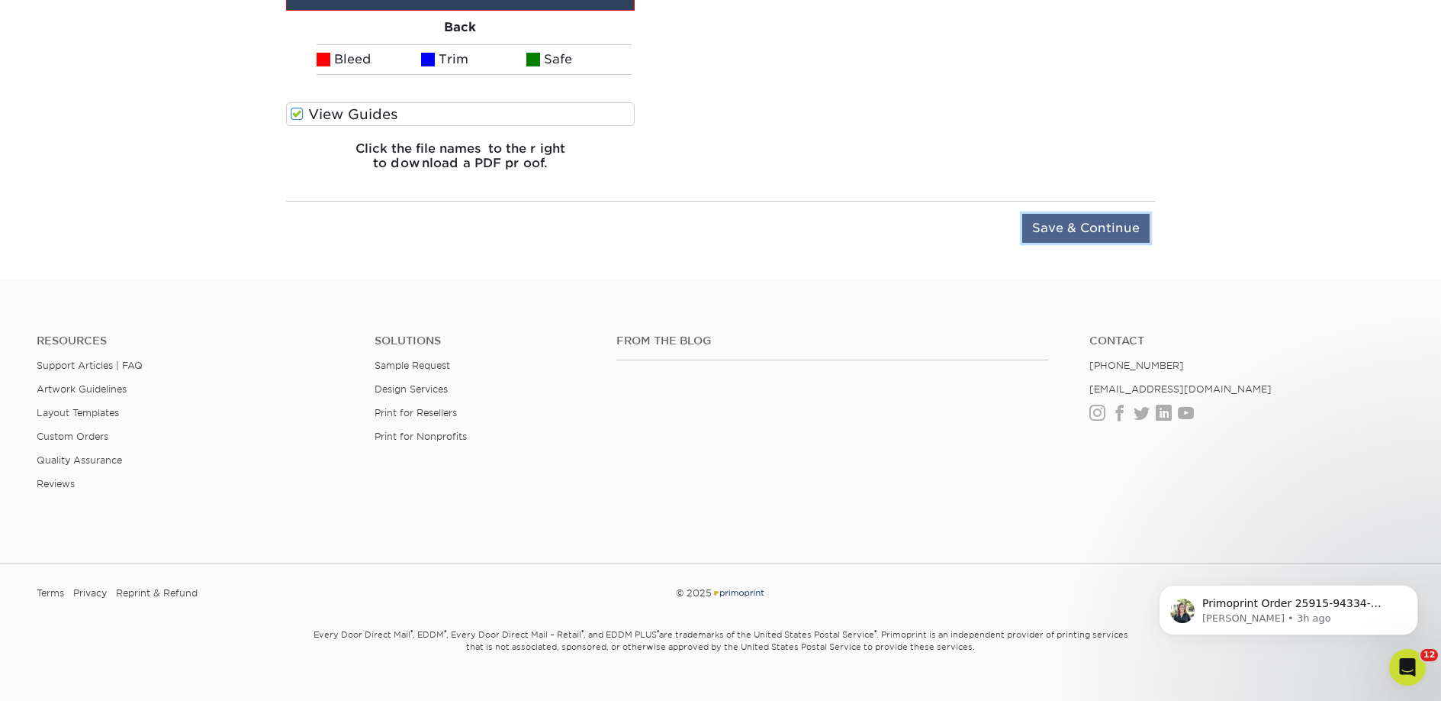
click at [1052, 214] on input "Save & Continue" at bounding box center [1086, 228] width 127 height 29
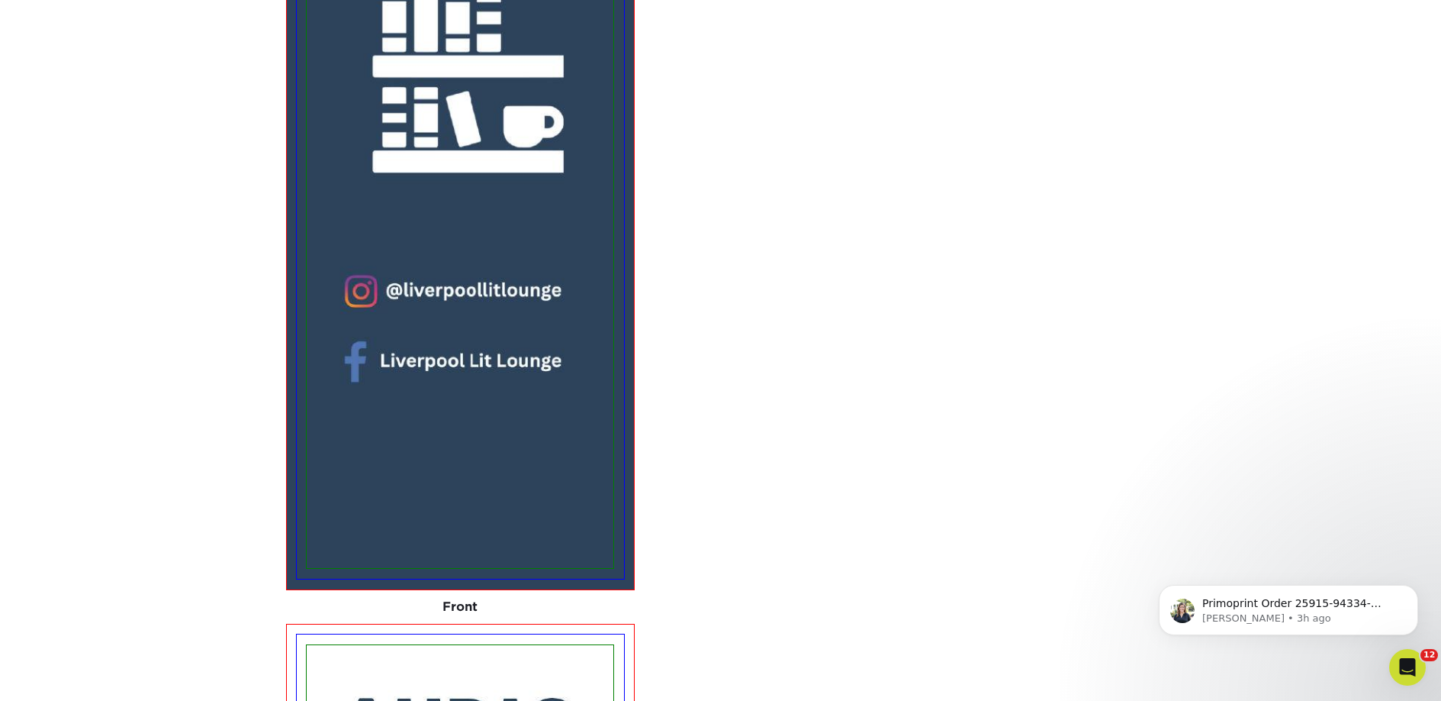
scroll to position [1019, 0]
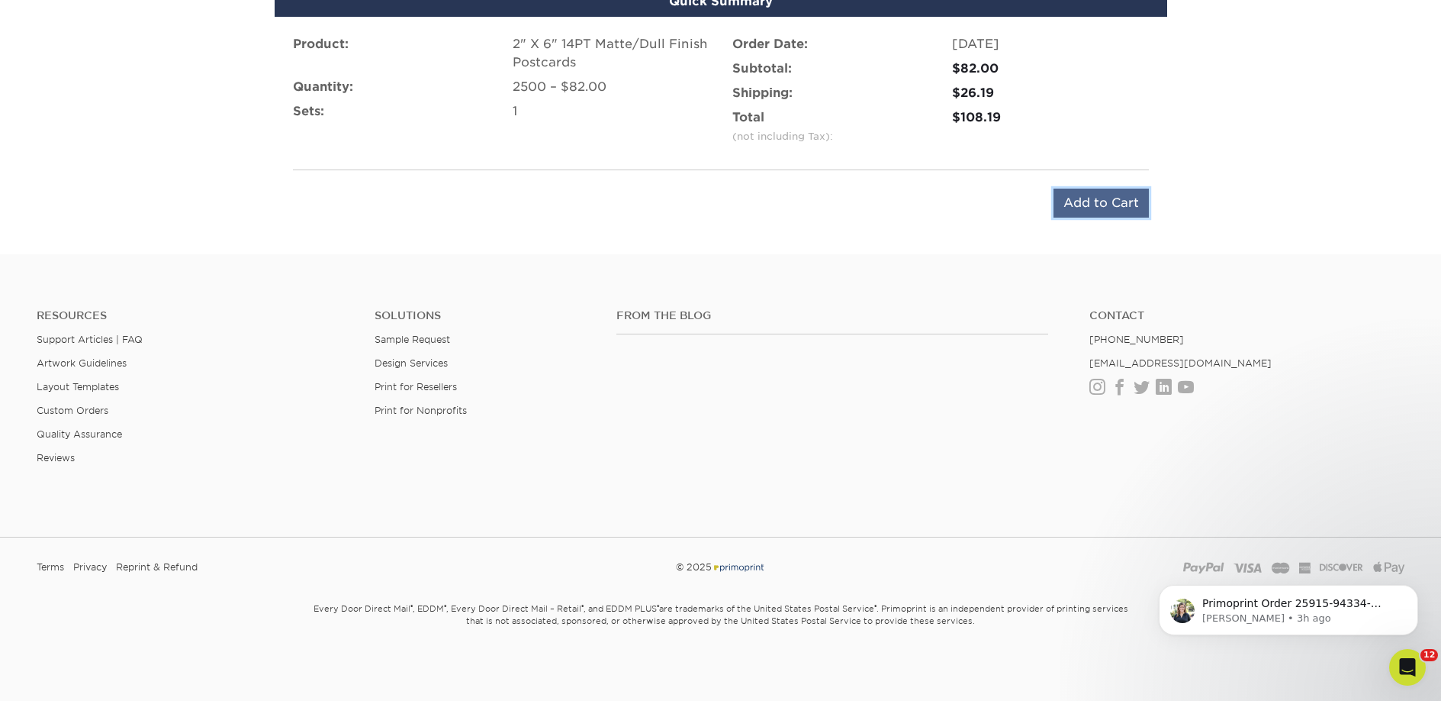
click at [1071, 207] on input "Add to Cart" at bounding box center [1101, 202] width 95 height 29
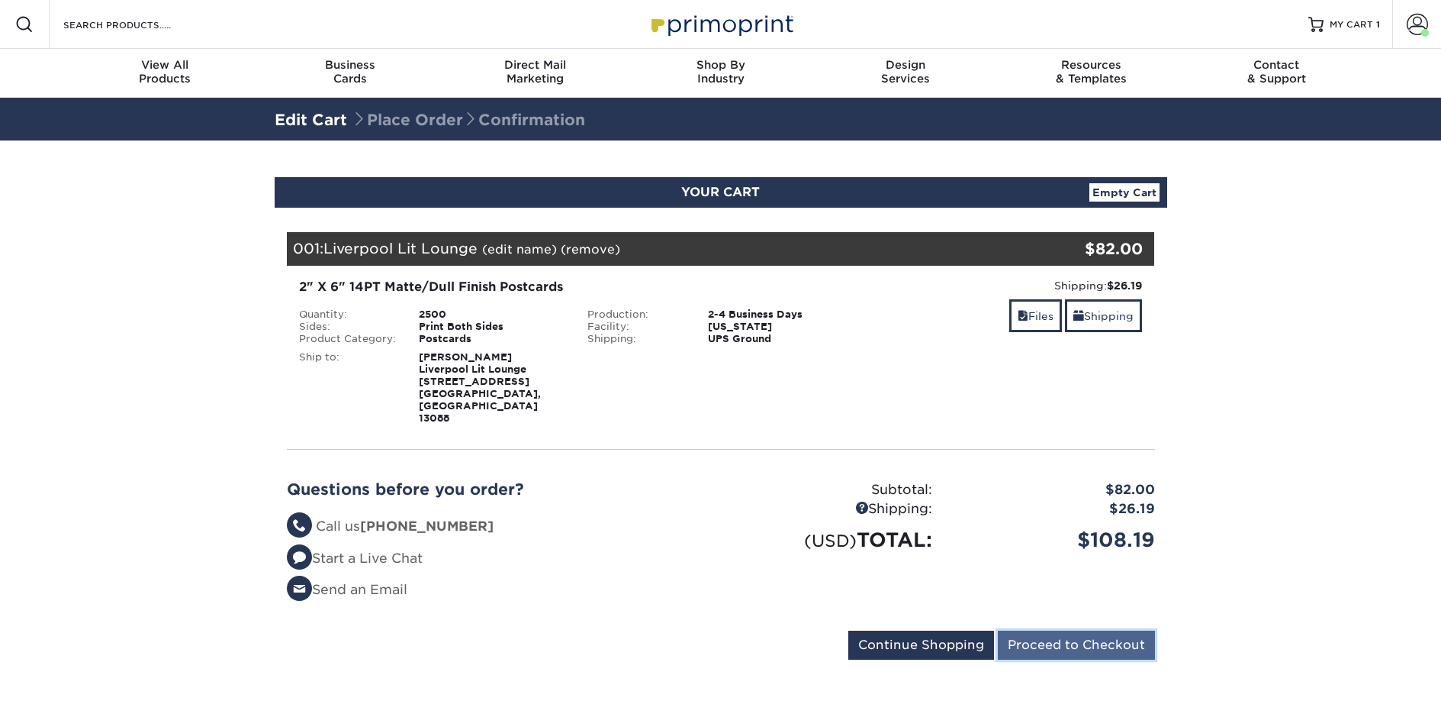
click at [1091, 630] on input "Proceed to Checkout" at bounding box center [1076, 644] width 157 height 29
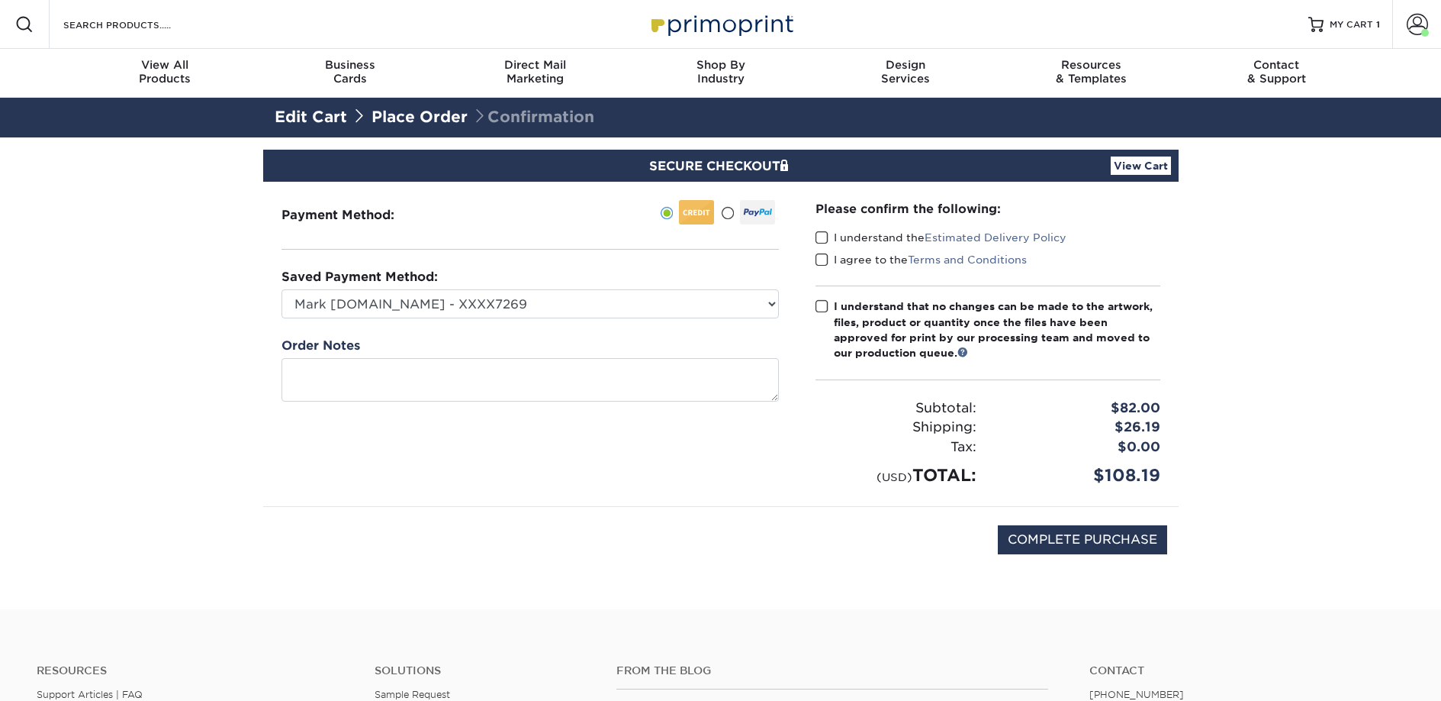
click at [887, 240] on label "I understand the Estimated Delivery Policy" at bounding box center [941, 237] width 251 height 15
click at [0, 0] on input "I understand the Estimated Delivery Policy" at bounding box center [0, 0] width 0 height 0
click at [881, 256] on label "I agree to the Terms and Conditions" at bounding box center [921, 259] width 211 height 15
click at [0, 0] on input "I agree to the Terms and Conditions" at bounding box center [0, 0] width 0 height 0
click at [890, 311] on div "I understand that no changes can be made to the artwork, files, product or quan…" at bounding box center [997, 329] width 327 height 63
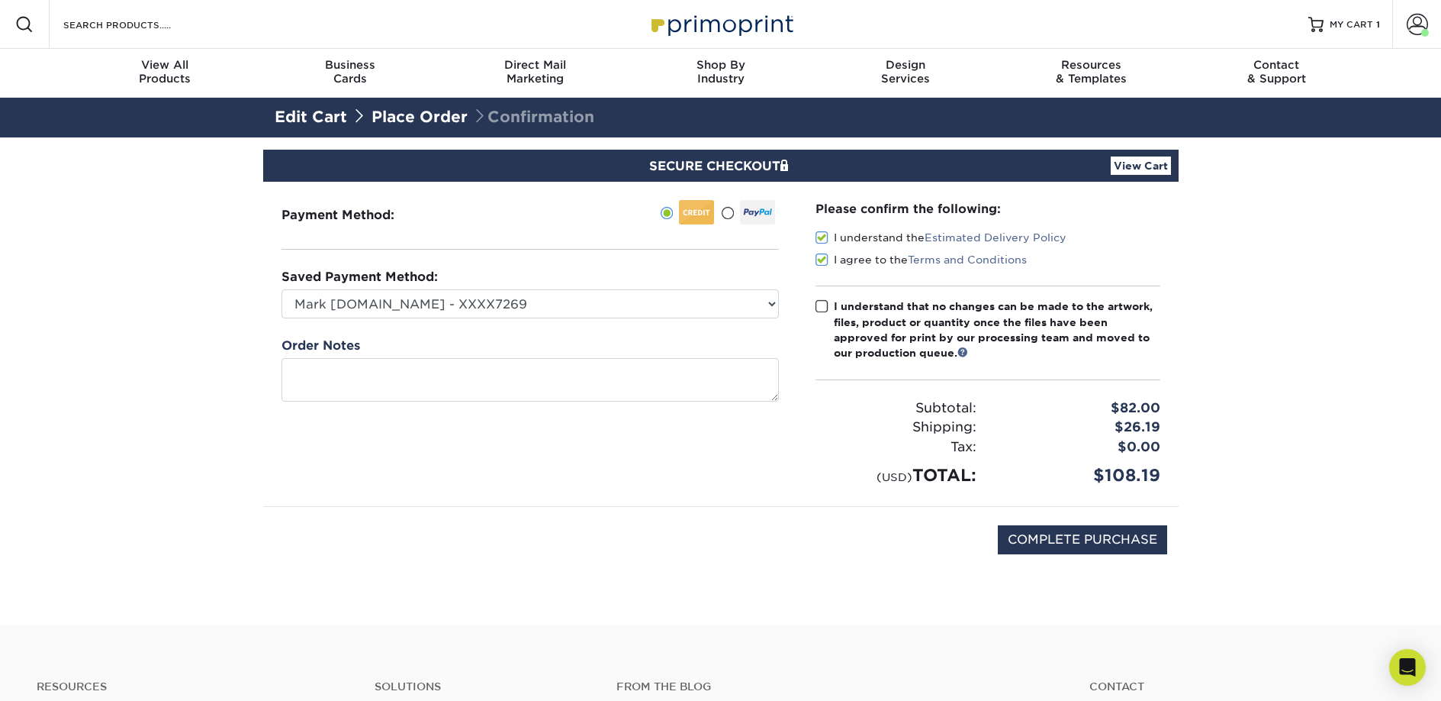
click at [0, 0] on input "I understand that no changes can be made to the artwork, files, product or quan…" at bounding box center [0, 0] width 0 height 0
click at [1089, 544] on input "COMPLETE PURCHASE" at bounding box center [1082, 539] width 169 height 29
type input "PROCESSING, PLEASE WAIT..."
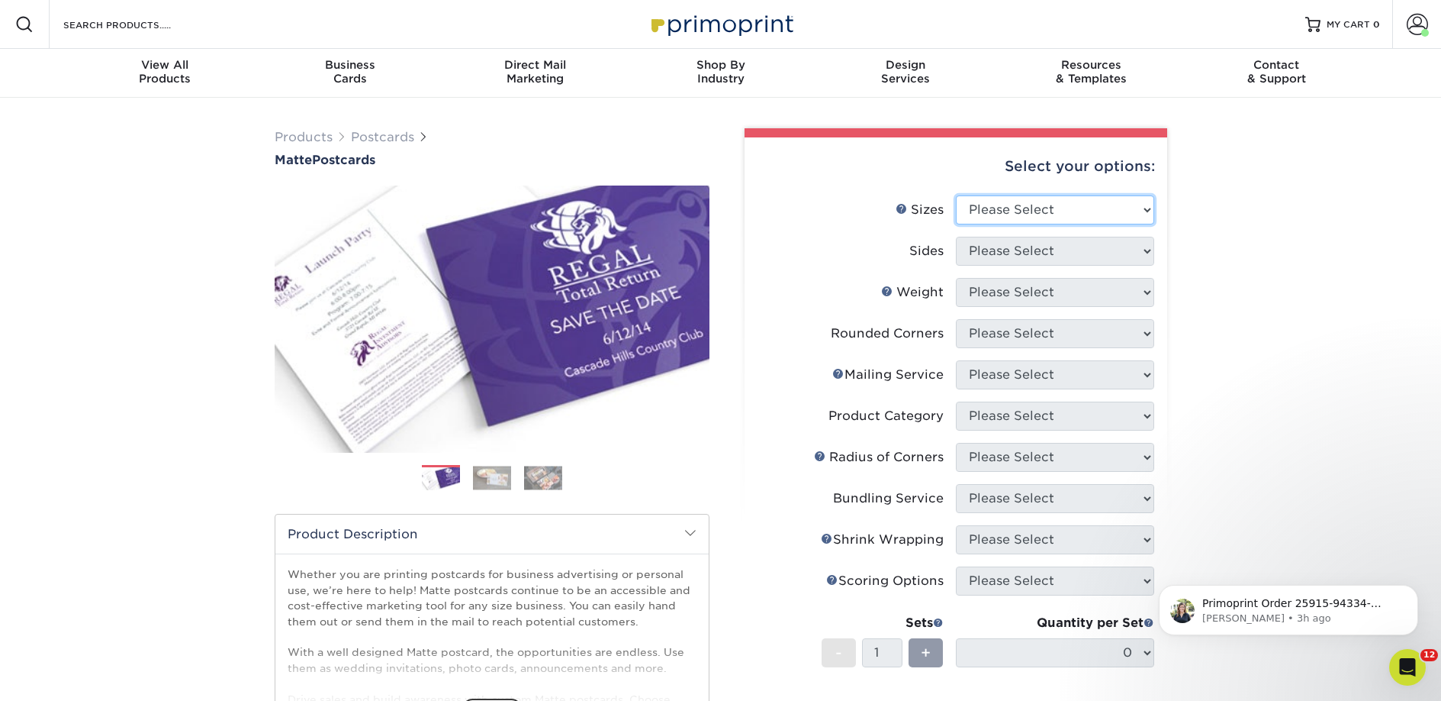
click at [1059, 221] on select "Please Select 1.5" x 7" 2" x 4" 2" x 6" 2" x 7" 2" x 8" 2.12" x 5.5" 2.125" x 5…" at bounding box center [1055, 209] width 198 height 29
select select "2.00x6.00"
click at [956, 195] on select "Please Select 1.5" x 7" 2" x 4" 2" x 6" 2" x 7" 2" x 8" 2.12" x 5.5" 2.125" x 5…" at bounding box center [1055, 209] width 198 height 29
click at [997, 248] on select "Please Select Print Both Sides Print Front Only" at bounding box center [1055, 251] width 198 height 29
select select "13abbda7-1d64-4f25-8bb2-c179b224825d"
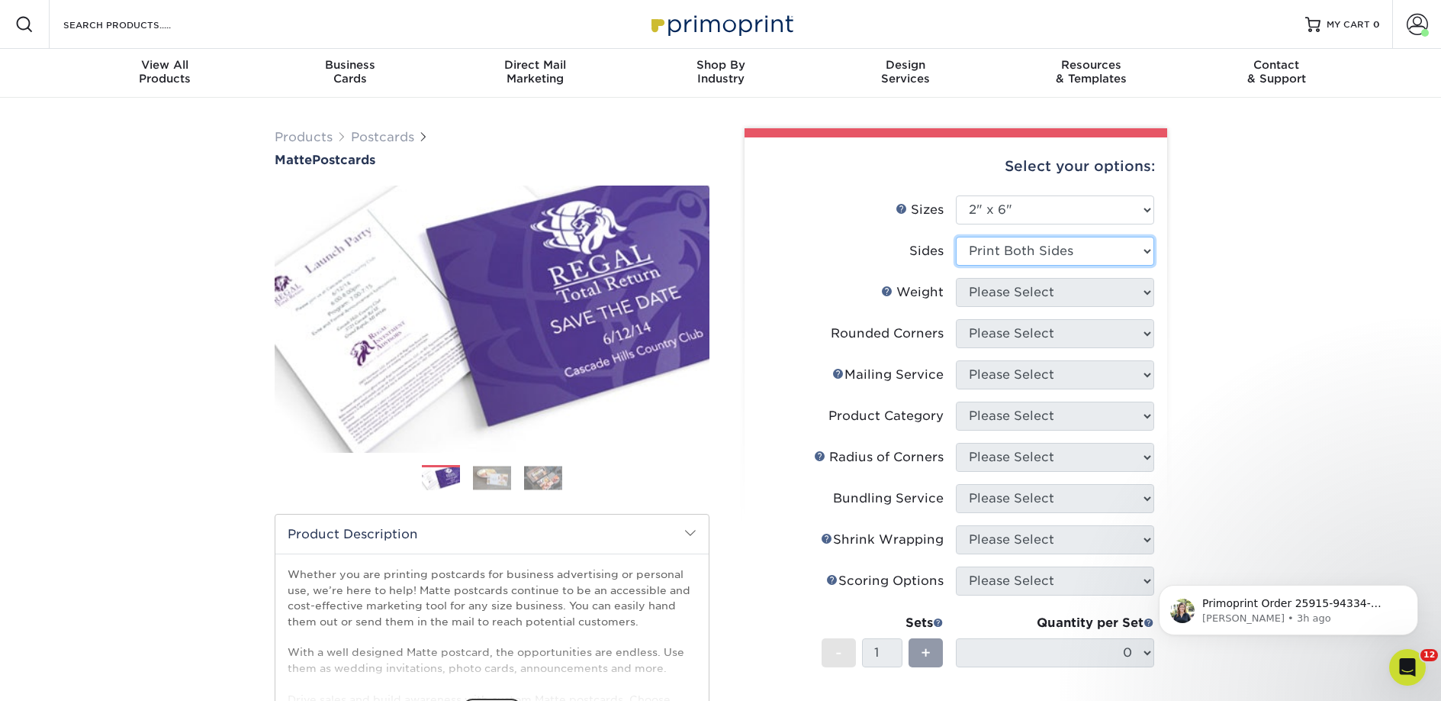
click at [956, 237] on select "Please Select Print Both Sides Print Front Only" at bounding box center [1055, 251] width 198 height 29
click at [1010, 290] on select "Please Select 14PT 16PT" at bounding box center [1055, 292] width 198 height 29
select select "14PT"
click at [956, 278] on select "Please Select 14PT 16PT" at bounding box center [1055, 292] width 198 height 29
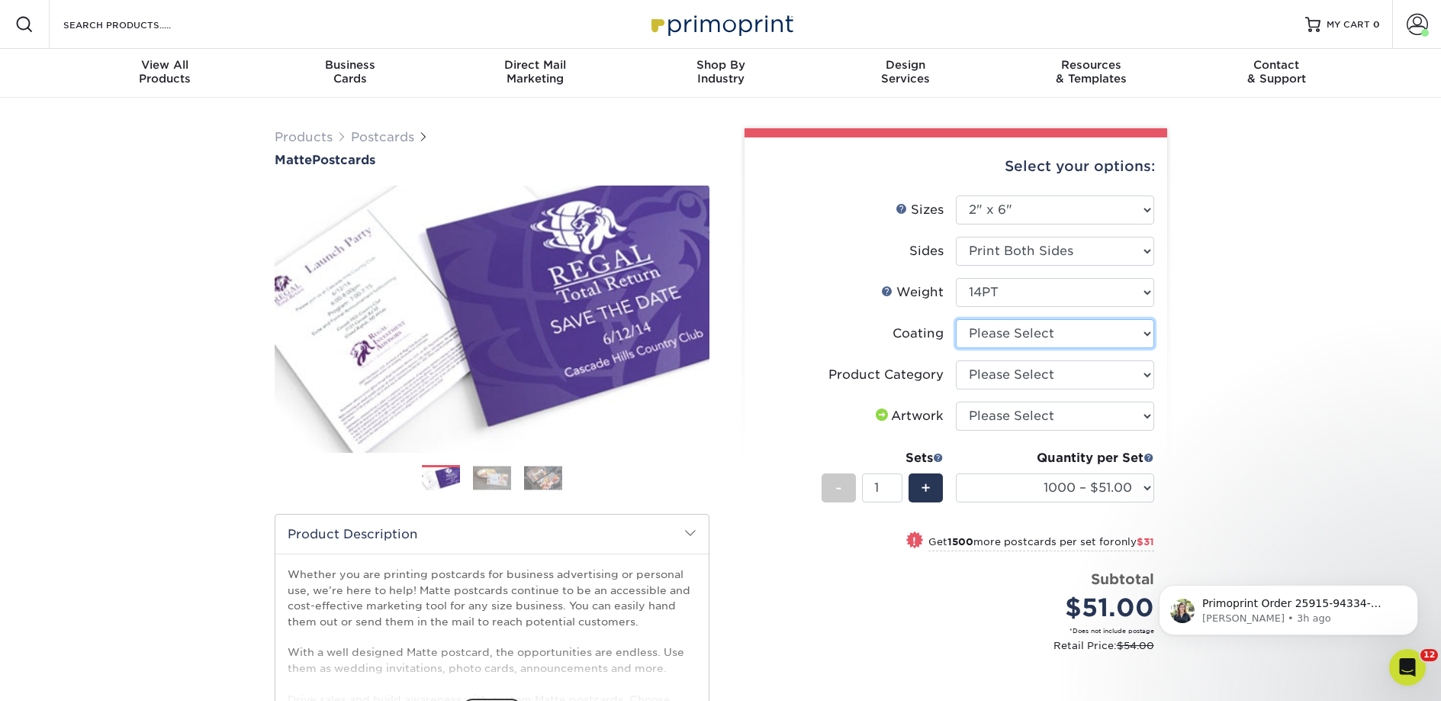
click at [987, 324] on select at bounding box center [1055, 333] width 198 height 29
select select "121bb7b5-3b4d-429f-bd8d-bbf80e953313"
click at [956, 319] on select at bounding box center [1055, 333] width 198 height 29
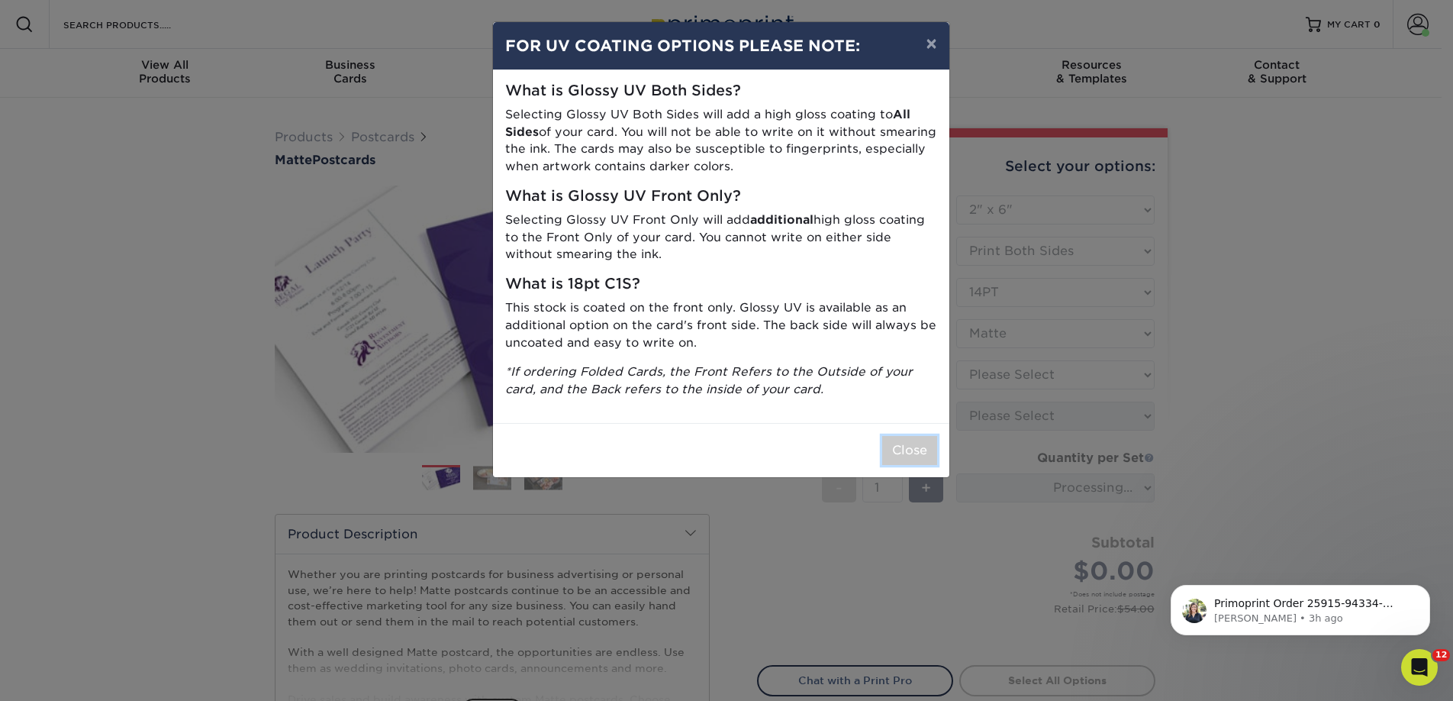
click at [926, 444] on button "Close" at bounding box center [909, 450] width 55 height 29
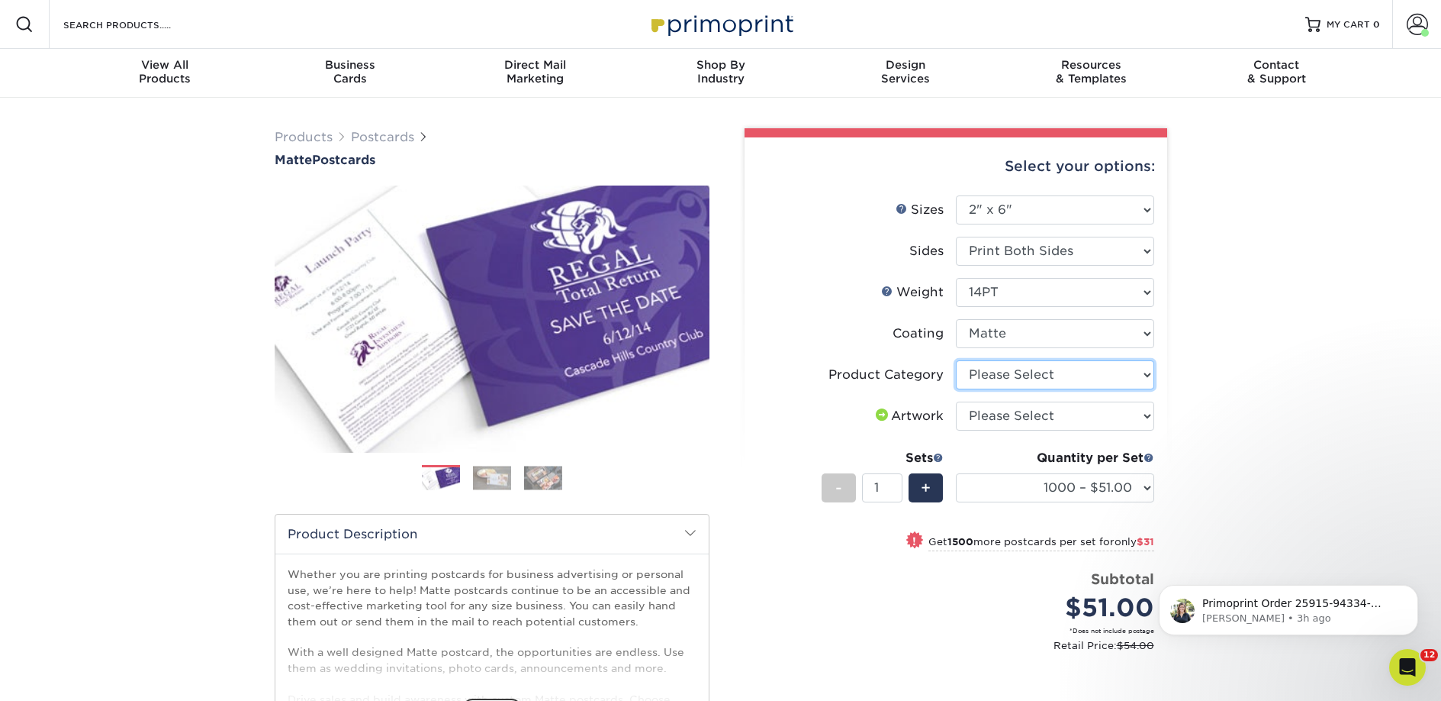
click at [1008, 377] on select "Please Select Postcards" at bounding box center [1055, 374] width 198 height 29
select select "9b7272e0-d6c8-4c3c-8e97-d3a1bcdab858"
click at [956, 360] on select "Please Select Postcards" at bounding box center [1055, 374] width 198 height 29
click at [1010, 415] on select "Please Select I will upload files I need a design - $150" at bounding box center [1055, 415] width 198 height 29
select select "upload"
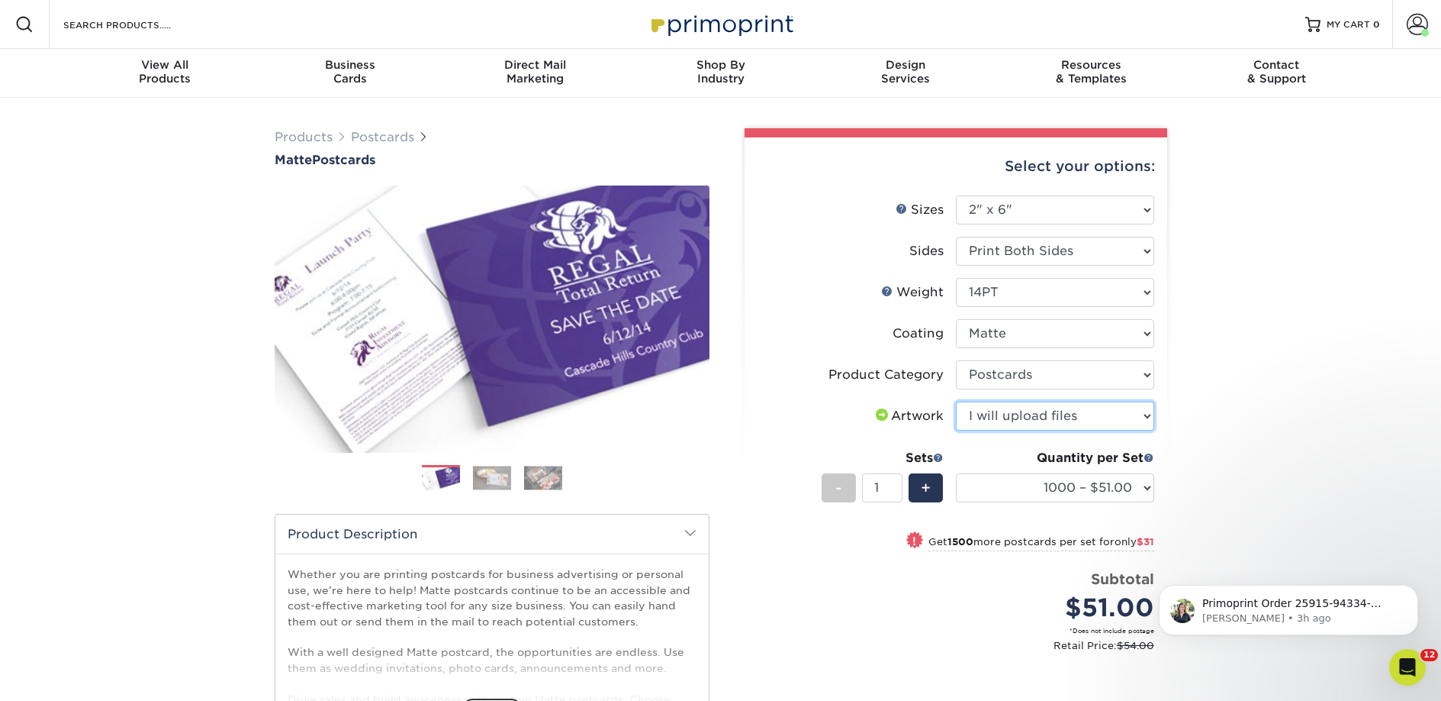
click at [956, 401] on select "Please Select I will upload files I need a design - $150" at bounding box center [1055, 415] width 198 height 29
click at [1070, 491] on select "1000 – $51.00 2500 – $82.00 5000 – $123.00 10000 – $234.00 15000 – $344.00 2000…" at bounding box center [1055, 487] width 198 height 29
select select "2500 – $82.00"
click at [956, 473] on select "1000 – $51.00 2500 – $82.00 5000 – $123.00 10000 – $234.00 15000 – $344.00 2000…" at bounding box center [1055, 487] width 198 height 29
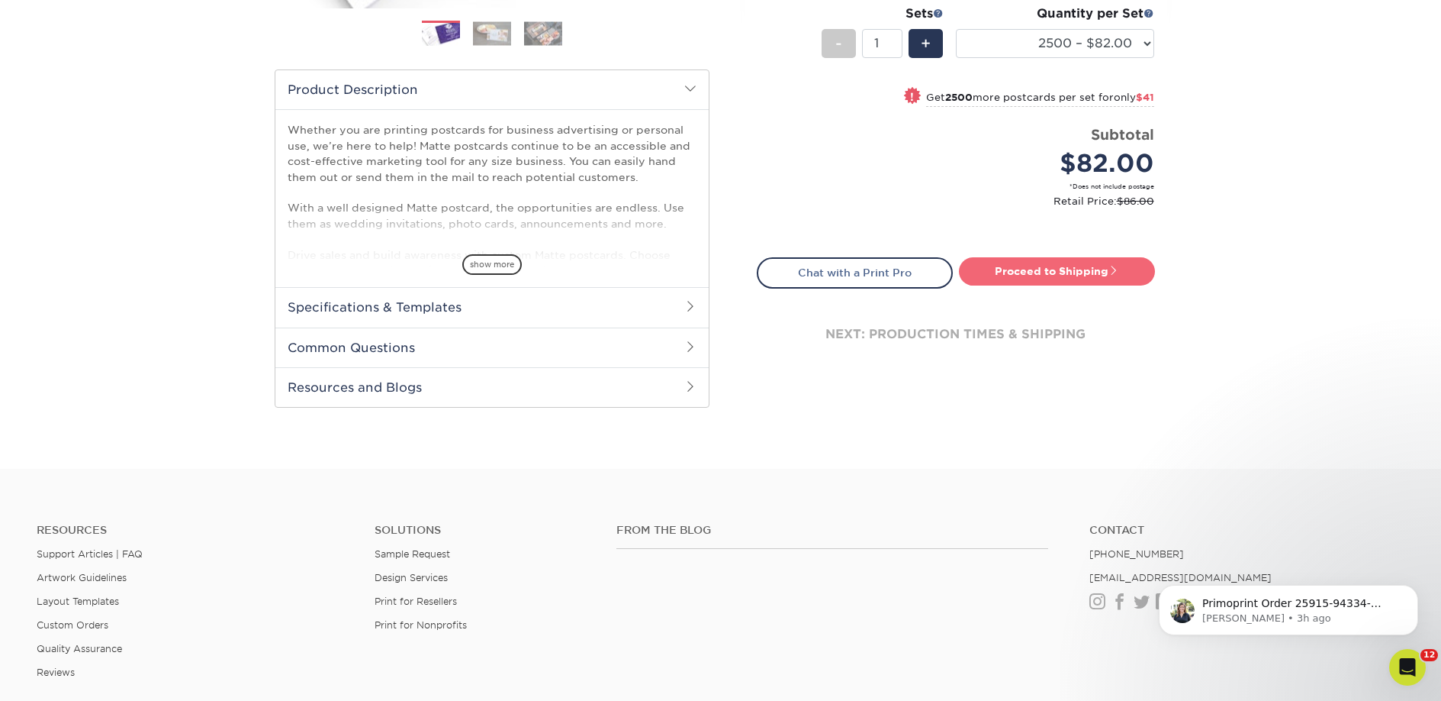
click at [1022, 266] on link "Proceed to Shipping" at bounding box center [1057, 270] width 196 height 27
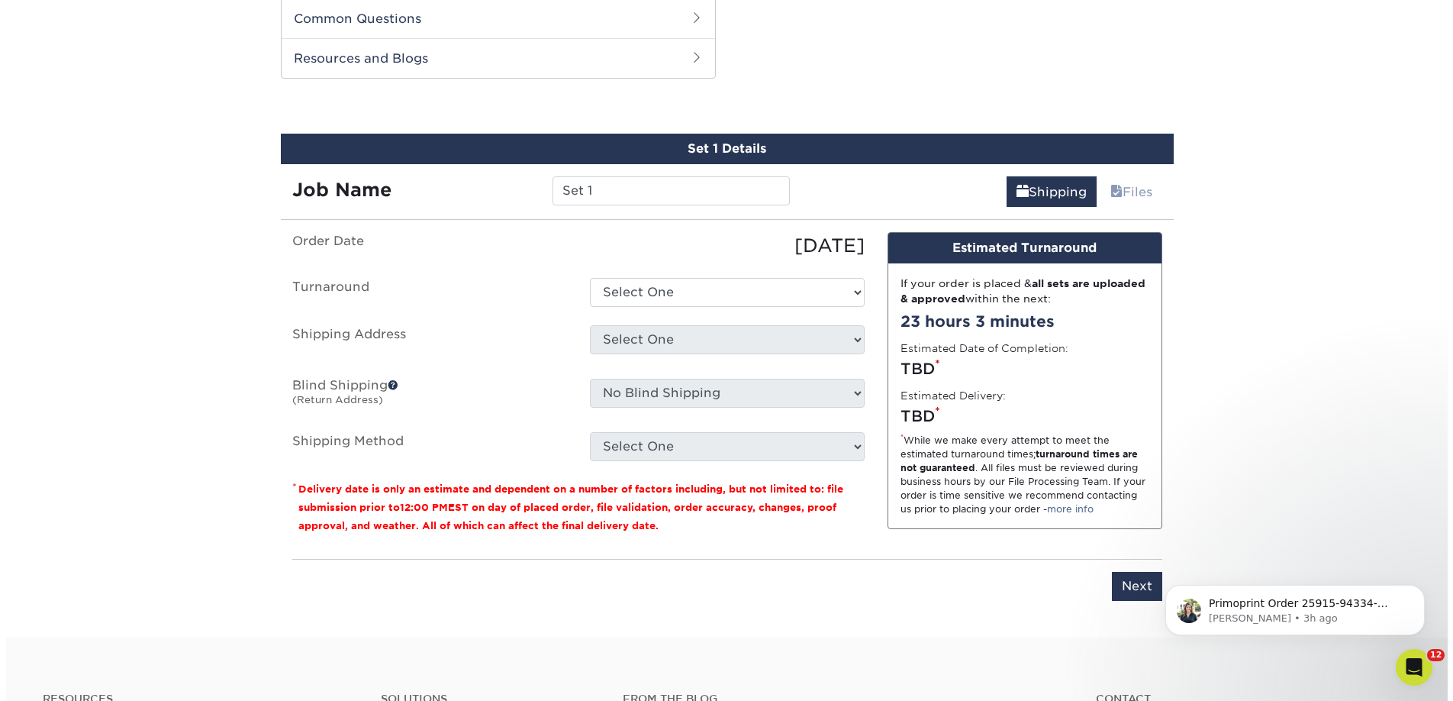
scroll to position [777, 0]
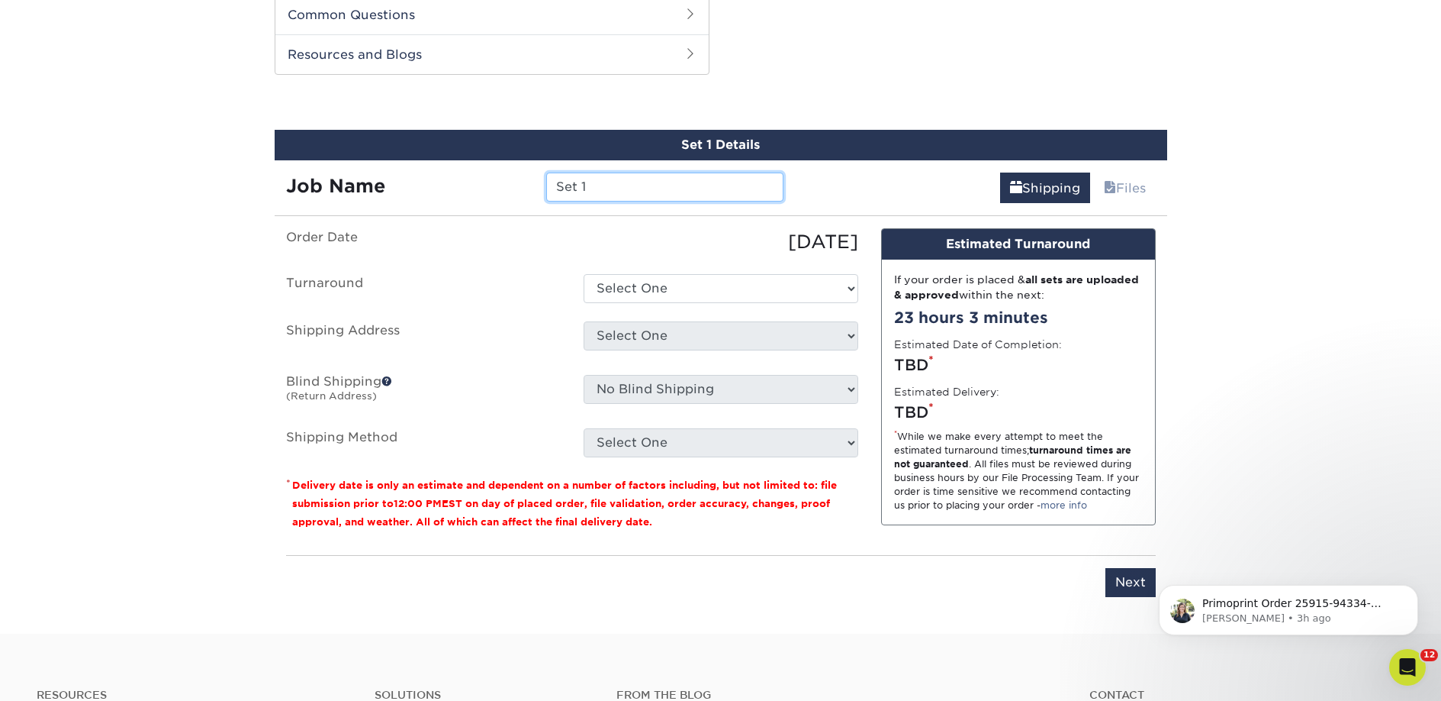
click at [562, 195] on input "Set 1" at bounding box center [664, 186] width 237 height 29
paste input "River & Hill Books"
type input "River & Hill Books"
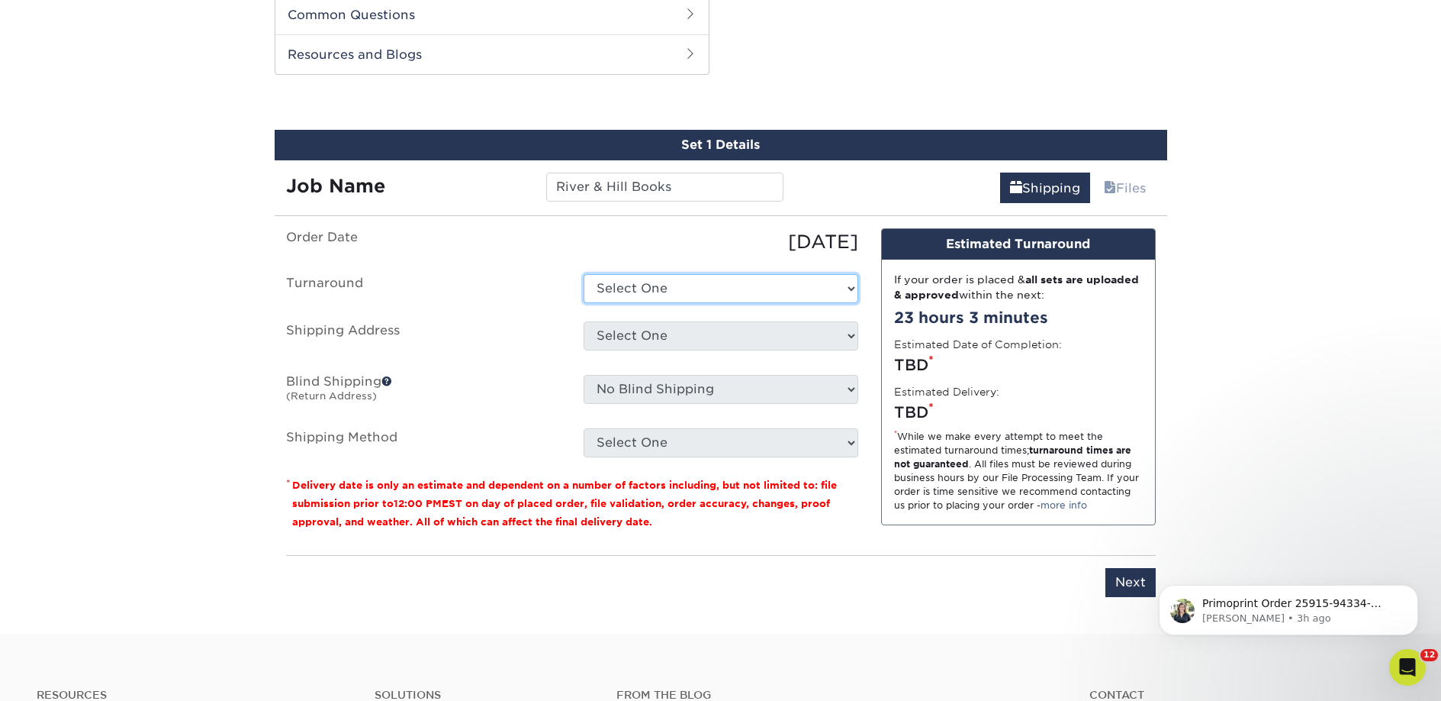
click at [608, 291] on select "Select One 2-4 Business Days 2 Day Next Business Day" at bounding box center [721, 288] width 275 height 29
select select "23bed37c-fa74-46a4-afc9-d3c3160655ce"
click at [584, 274] on select "Select One 2-4 Business Days 2 Day Next Business Day" at bounding box center [721, 288] width 275 height 29
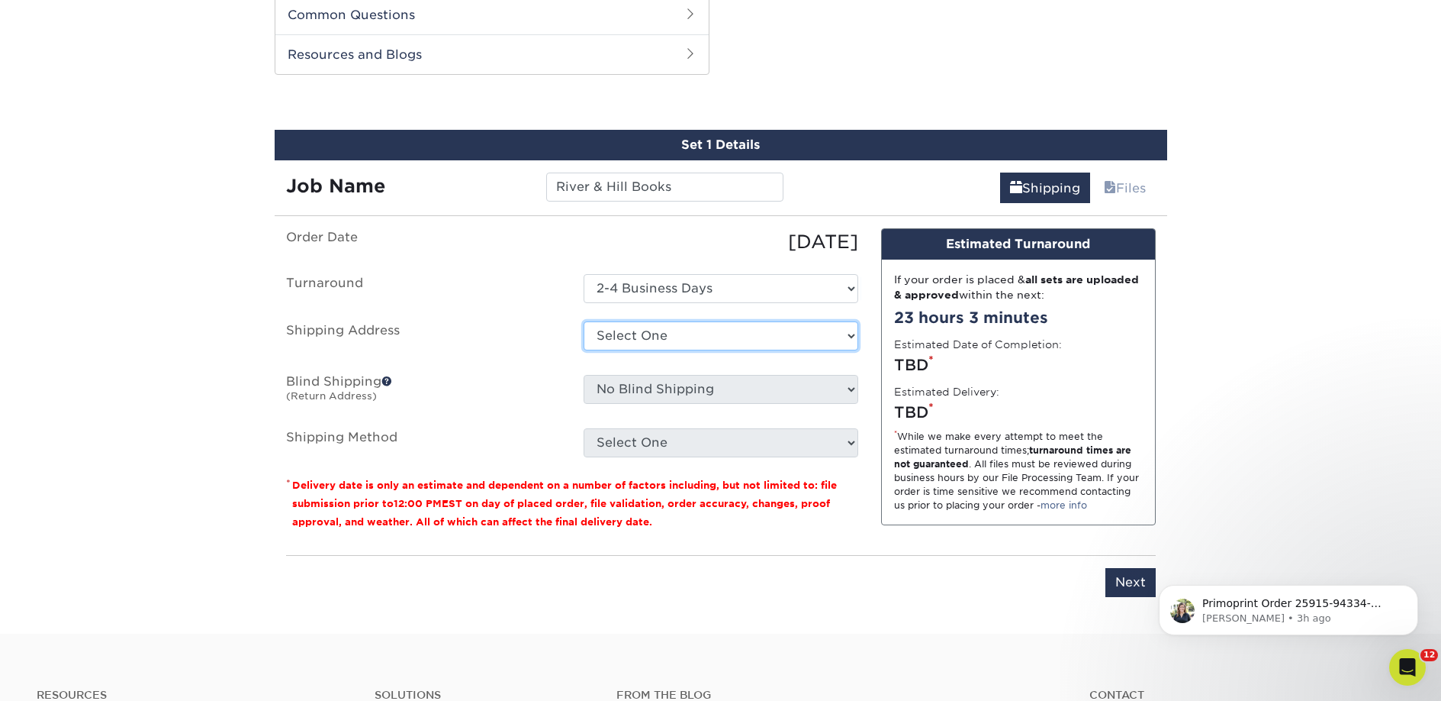
click at [615, 330] on select "Select One 2nd Floor Convention Center A Better Today Books & Boutique A Good B…" at bounding box center [721, 335] width 275 height 29
select select "newaddress"
click at [584, 321] on select "Select One 2nd Floor Convention Center A Better Today Books & Boutique A Good B…" at bounding box center [721, 335] width 275 height 29
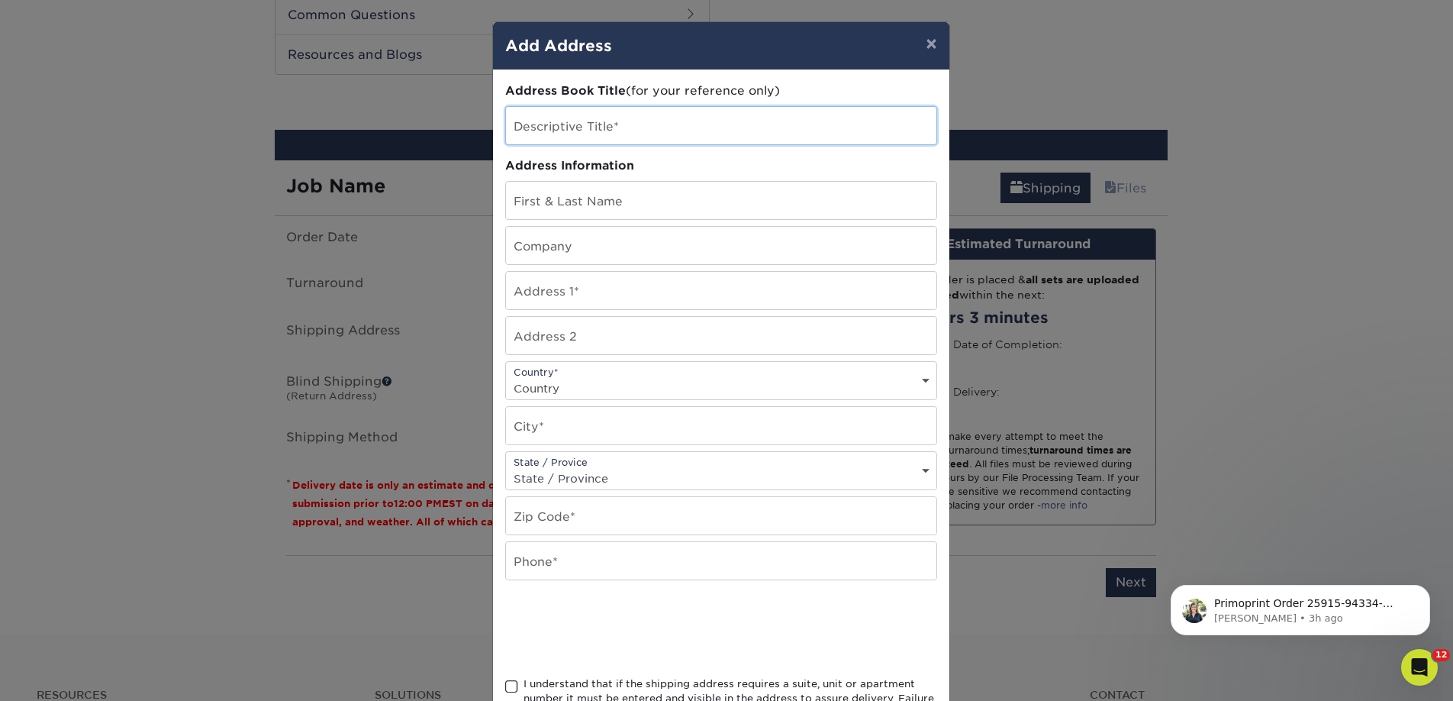
click at [558, 131] on input "text" at bounding box center [721, 125] width 430 height 37
paste input "River & Hill Books"
type input "River & Hill Books"
click at [533, 257] on input "text" at bounding box center [721, 245] width 430 height 37
paste input "River & Hill Books"
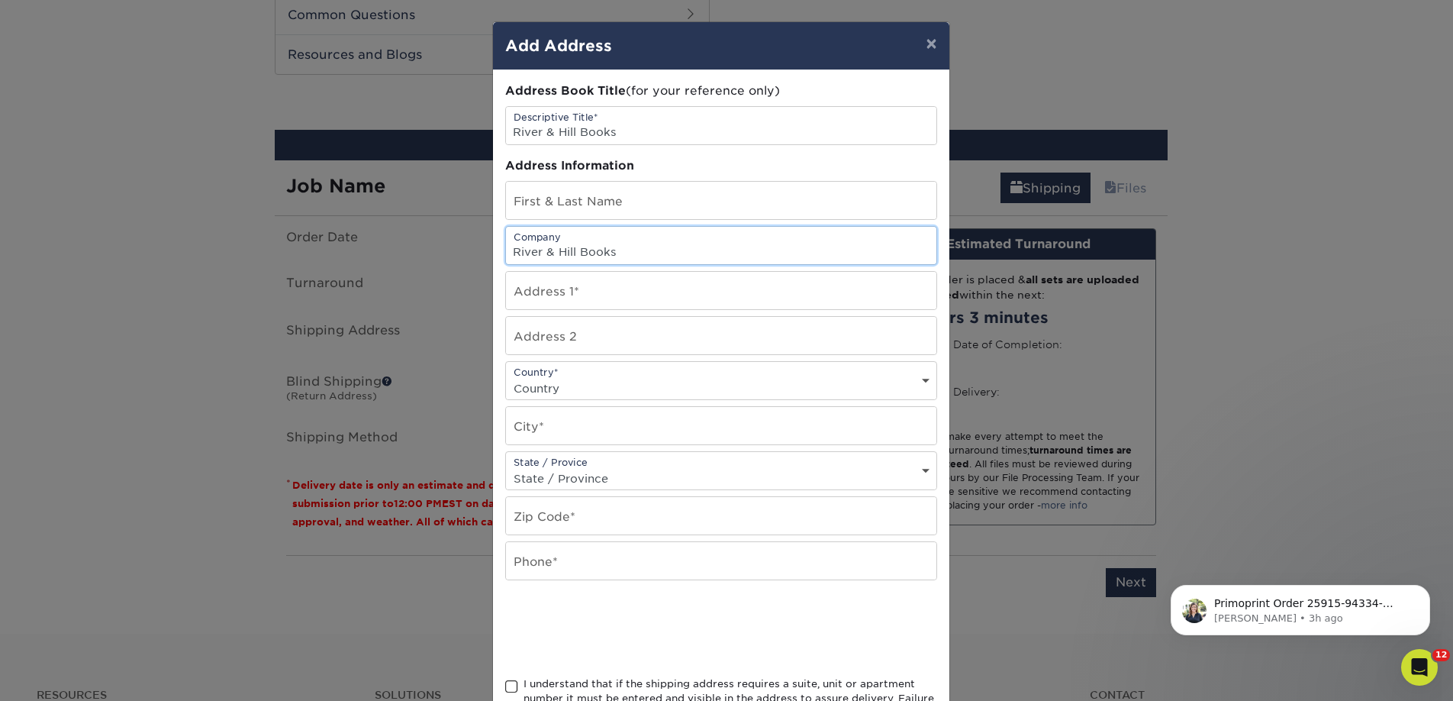
type input "River & Hill Books"
click at [533, 200] on input "text" at bounding box center [721, 200] width 430 height 37
paste input "[PERSON_NAME]"
type input "[PERSON_NAME]"
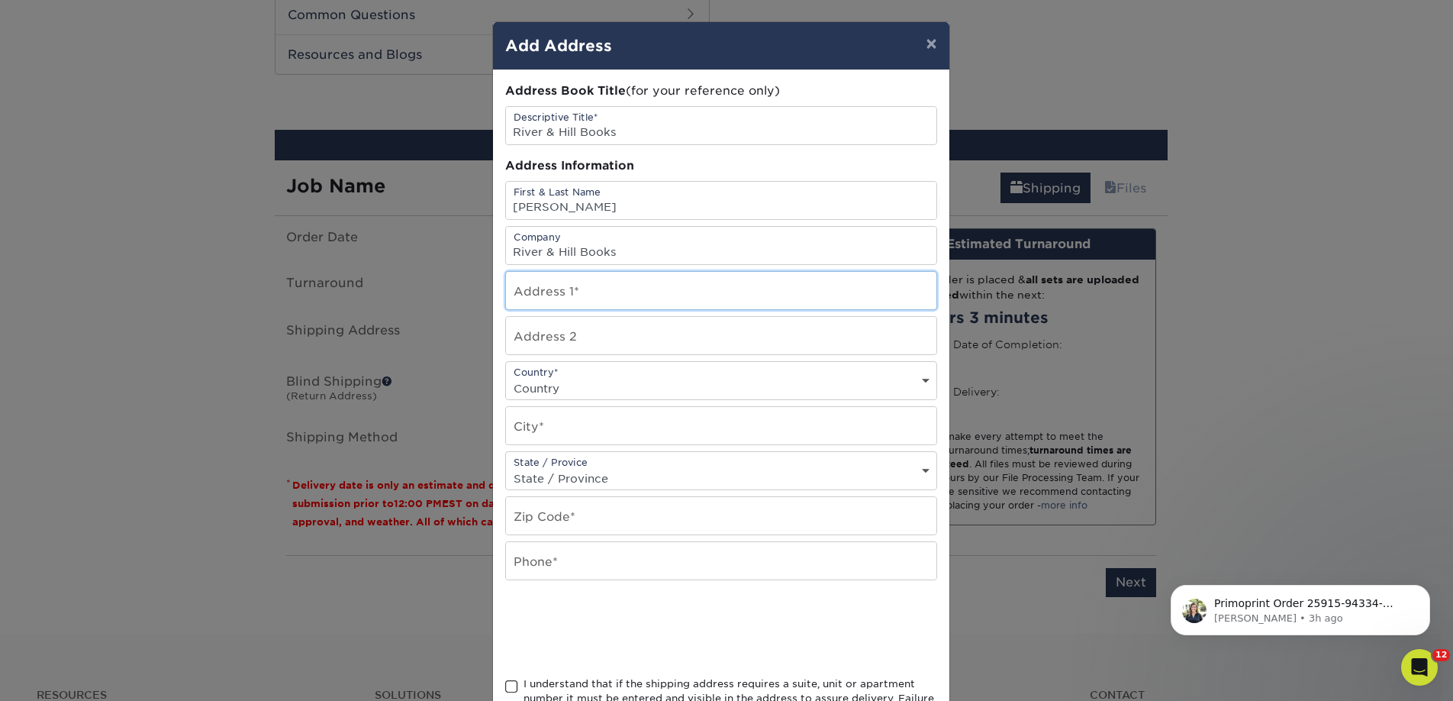
click at [591, 291] on input "text" at bounding box center [721, 290] width 430 height 37
paste input "[STREET_ADDRESS]"
type input "[STREET_ADDRESS]"
click at [570, 330] on input "text" at bounding box center [721, 335] width 430 height 37
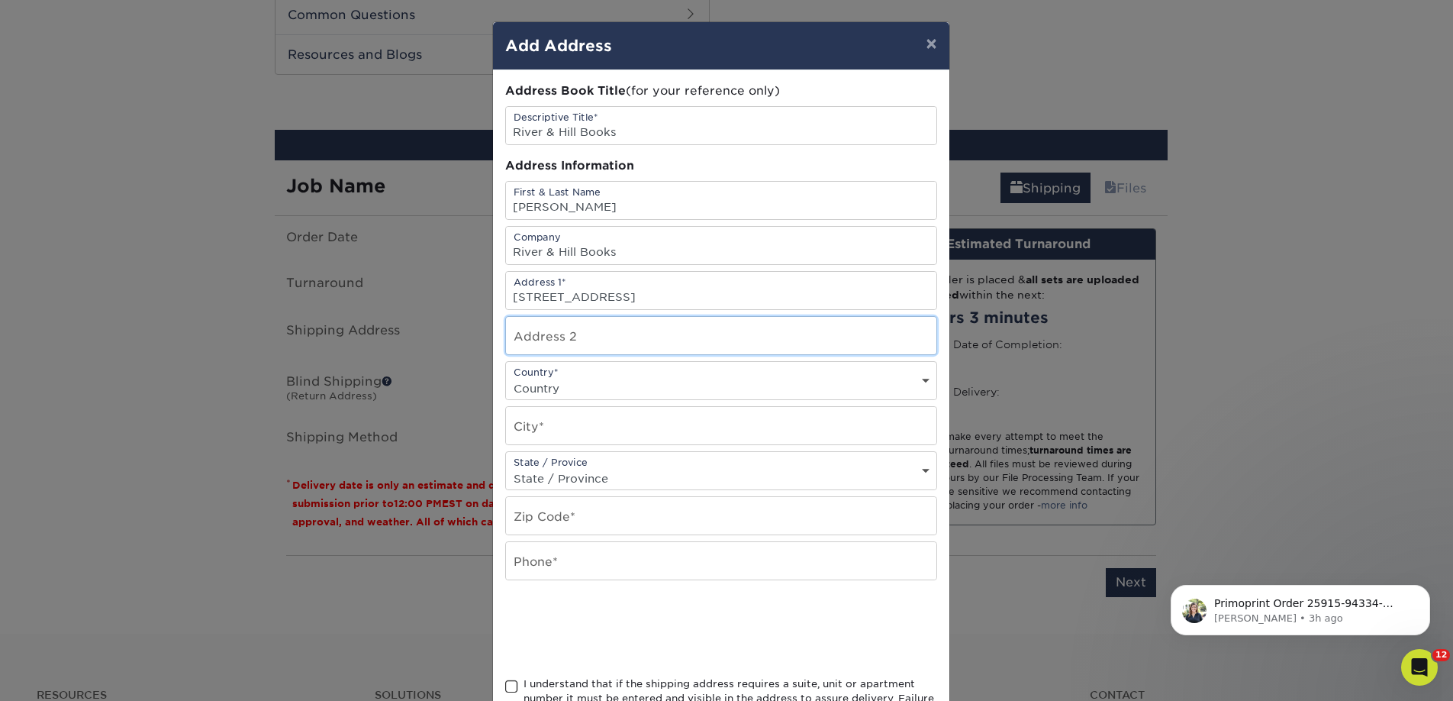
click at [570, 330] on input "text" at bounding box center [721, 335] width 430 height 37
paste input "Suite 100"
type input "Suite 100"
click at [550, 379] on select "Country United States Canada ----------------------------- Afghanistan Albania …" at bounding box center [721, 388] width 430 height 22
select select "US"
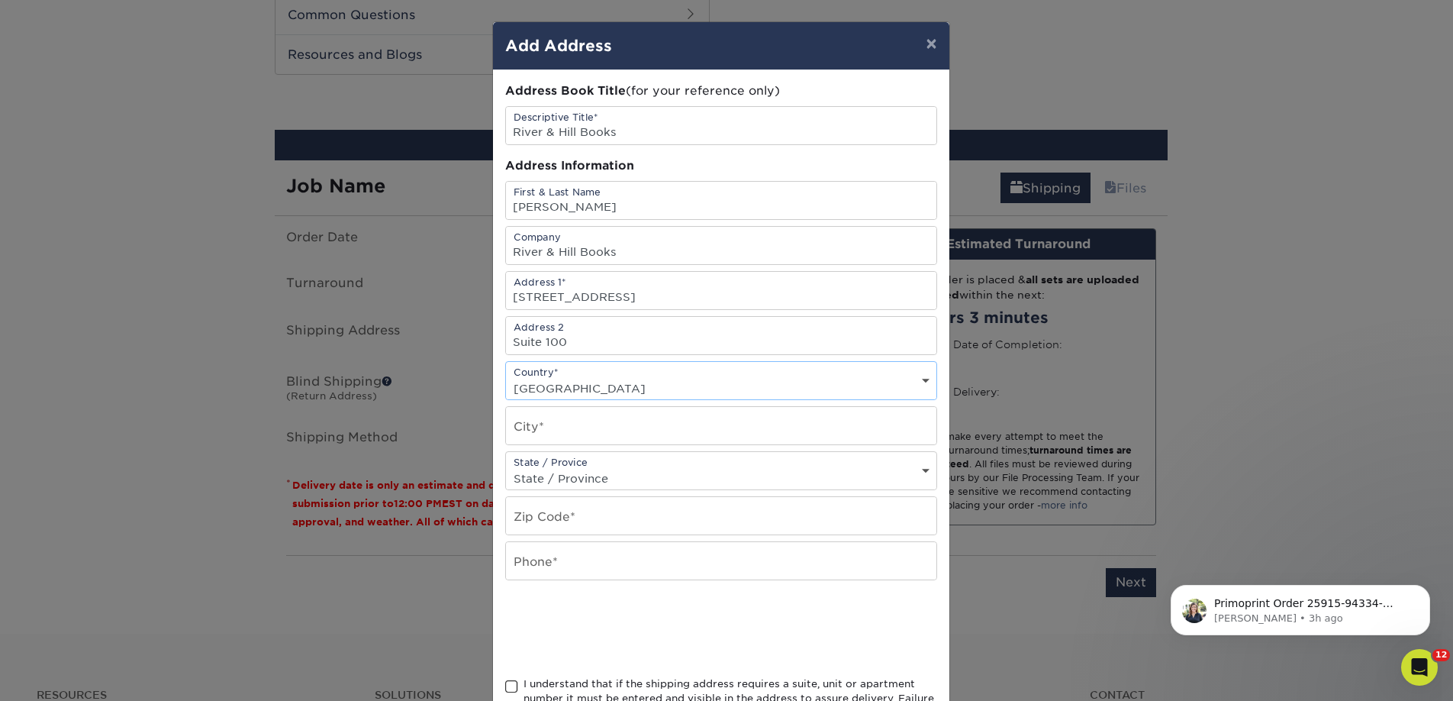
click at [506, 377] on select "Country United States Canada ----------------------------- Afghanistan Albania …" at bounding box center [721, 388] width 430 height 22
click at [530, 423] on input "text" at bounding box center [721, 425] width 430 height 37
type input "Rome"
click at [552, 478] on select "State / Province Alabama Alaska Arizona Arkansas California Colorado Connecticu…" at bounding box center [721, 478] width 430 height 22
select select "GA"
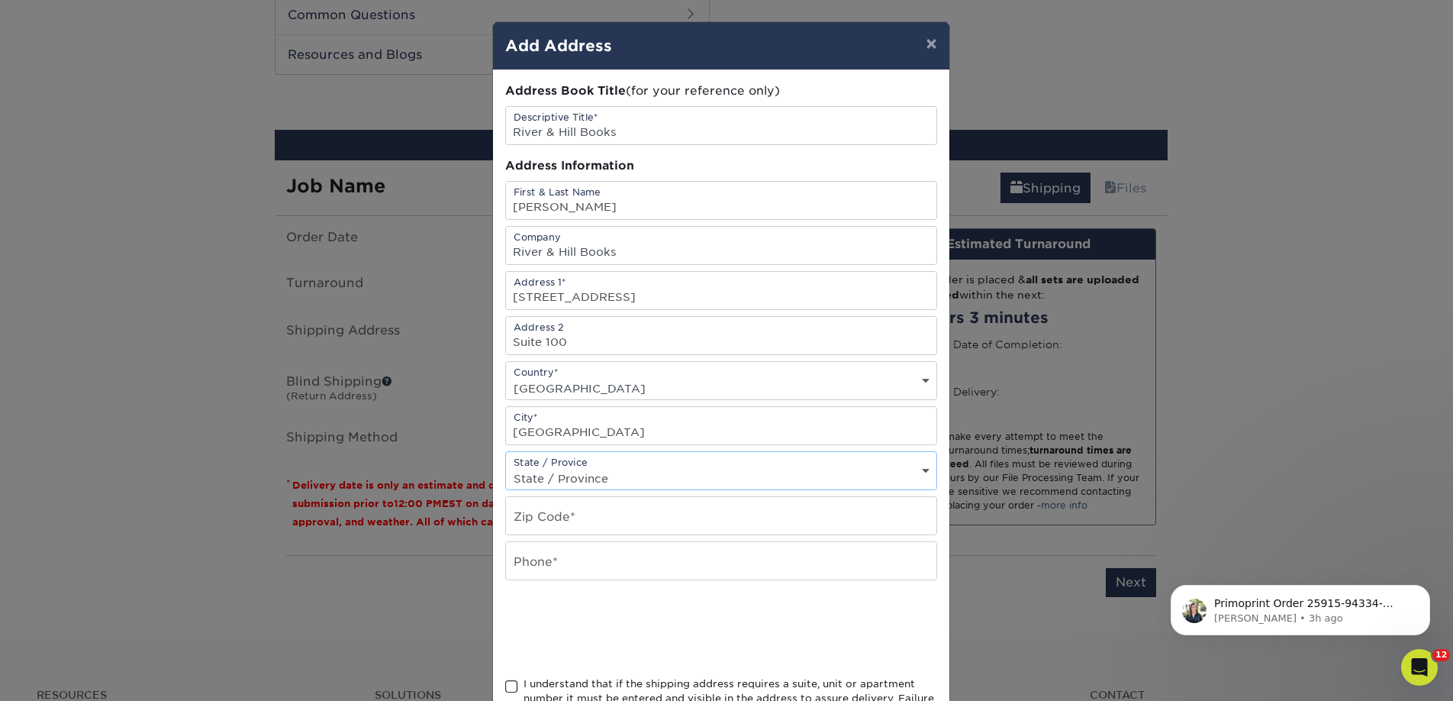
click at [506, 467] on select "State / Province Alabama Alaska Arizona Arkansas California Colorado Connecticu…" at bounding box center [721, 478] width 430 height 22
click at [622, 523] on input "text" at bounding box center [721, 515] width 430 height 37
paste input "30161"
type input "30161"
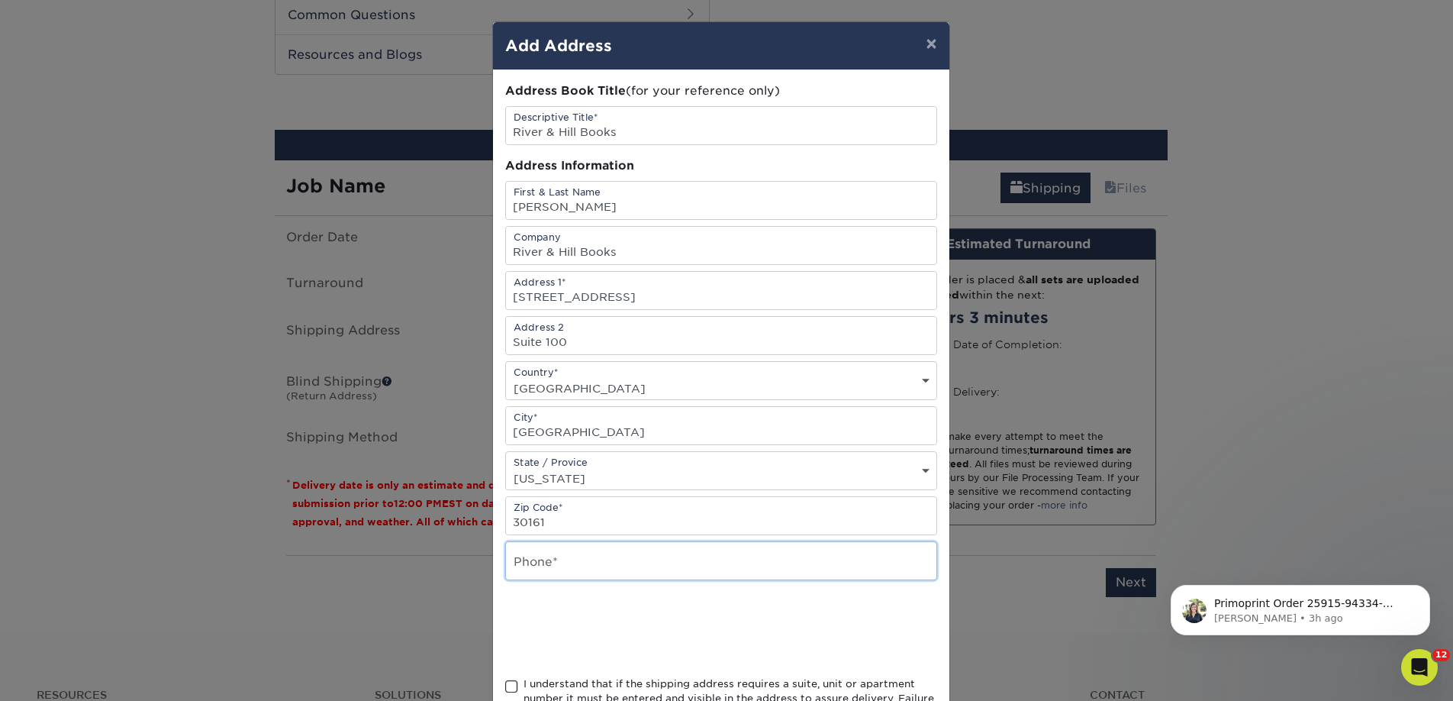
click at [566, 564] on input "text" at bounding box center [721, 560] width 430 height 37
click at [572, 575] on input "425" at bounding box center [721, 560] width 430 height 37
type input "4257367064"
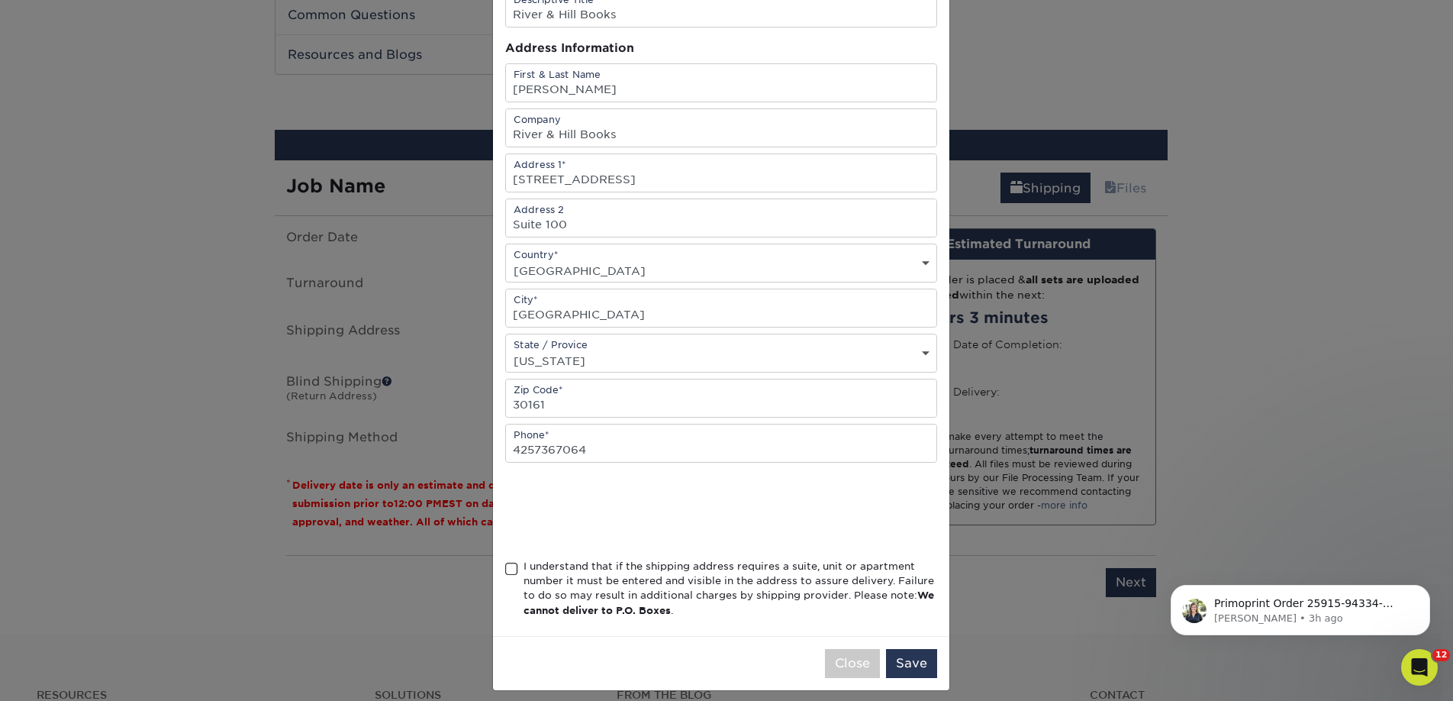
scroll to position [128, 0]
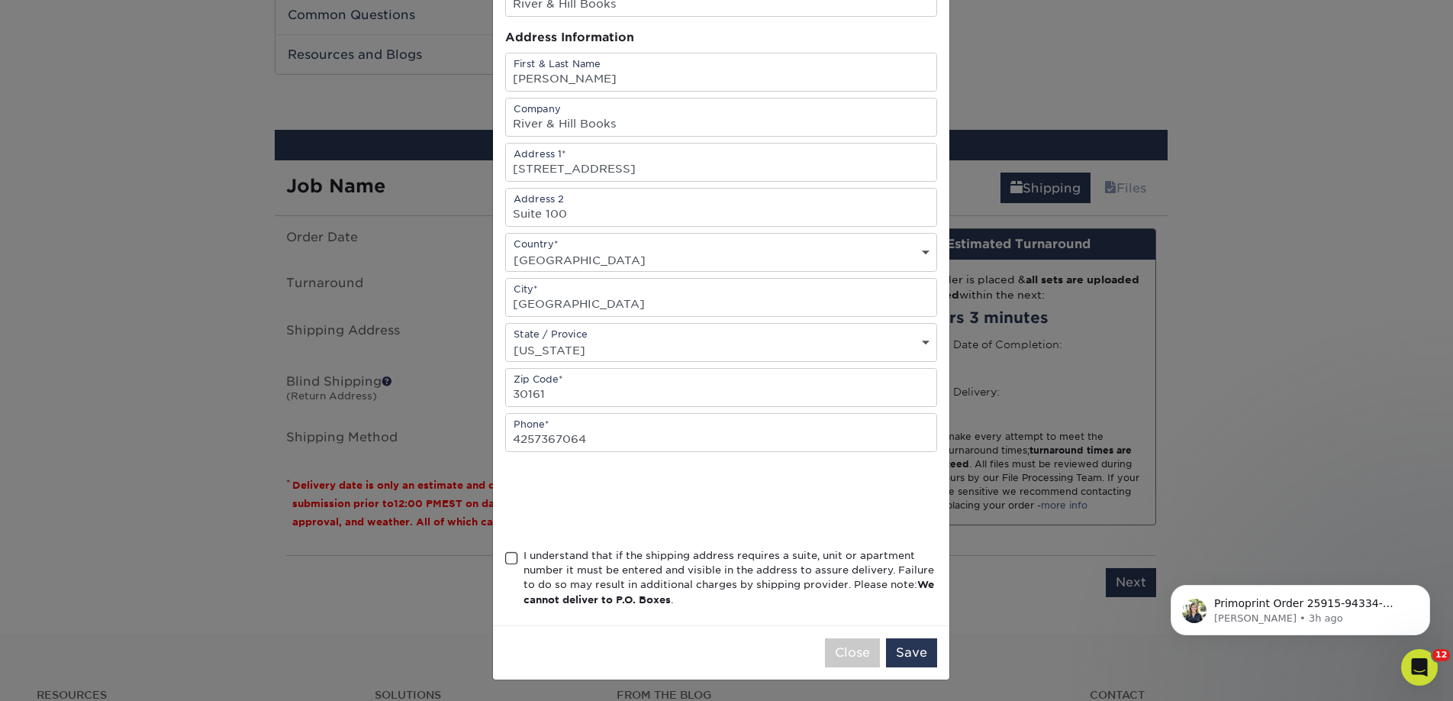
click at [594, 572] on div "I understand that if the shipping address requires a suite, unit or apartment n…" at bounding box center [730, 578] width 414 height 60
click at [0, 0] on input "I understand that if the shipping address requires a suite, unit or apartment n…" at bounding box center [0, 0] width 0 height 0
click at [887, 650] on button "Save" at bounding box center [911, 652] width 51 height 29
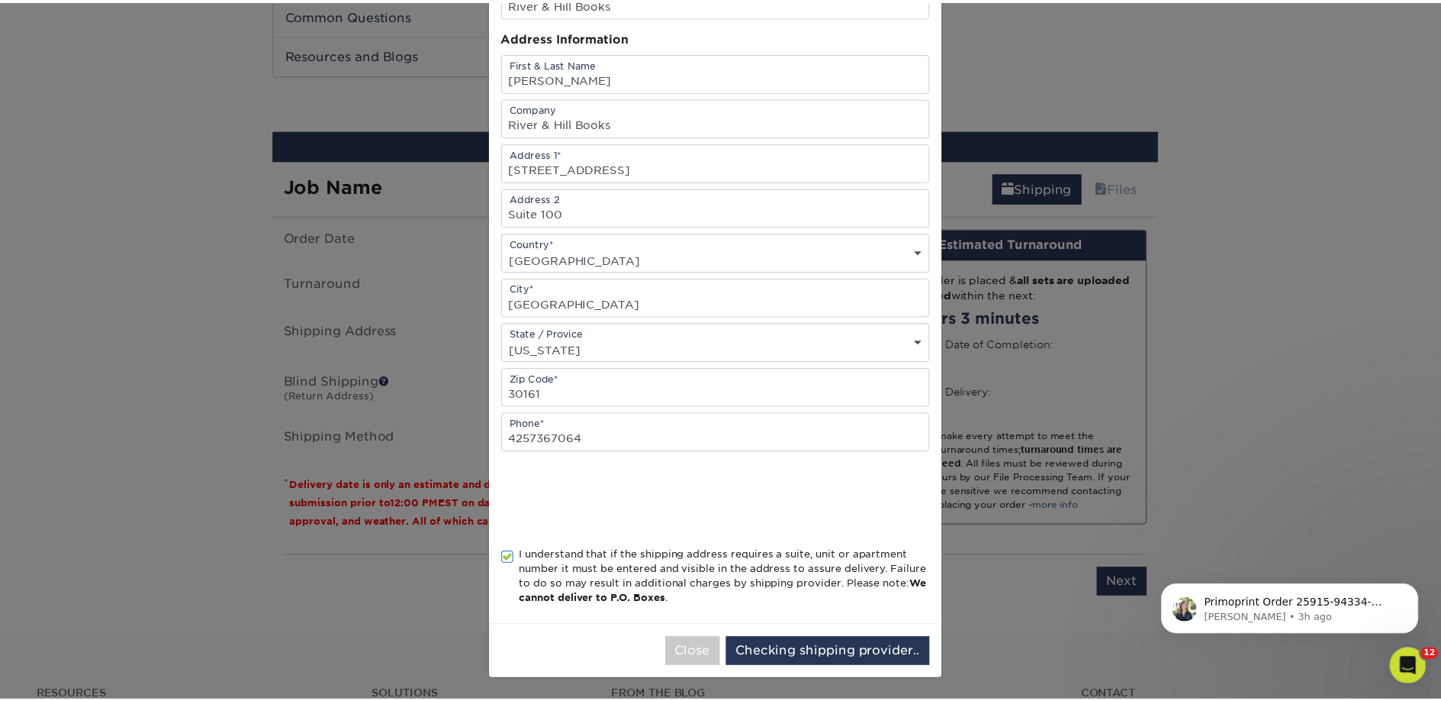
scroll to position [0, 0]
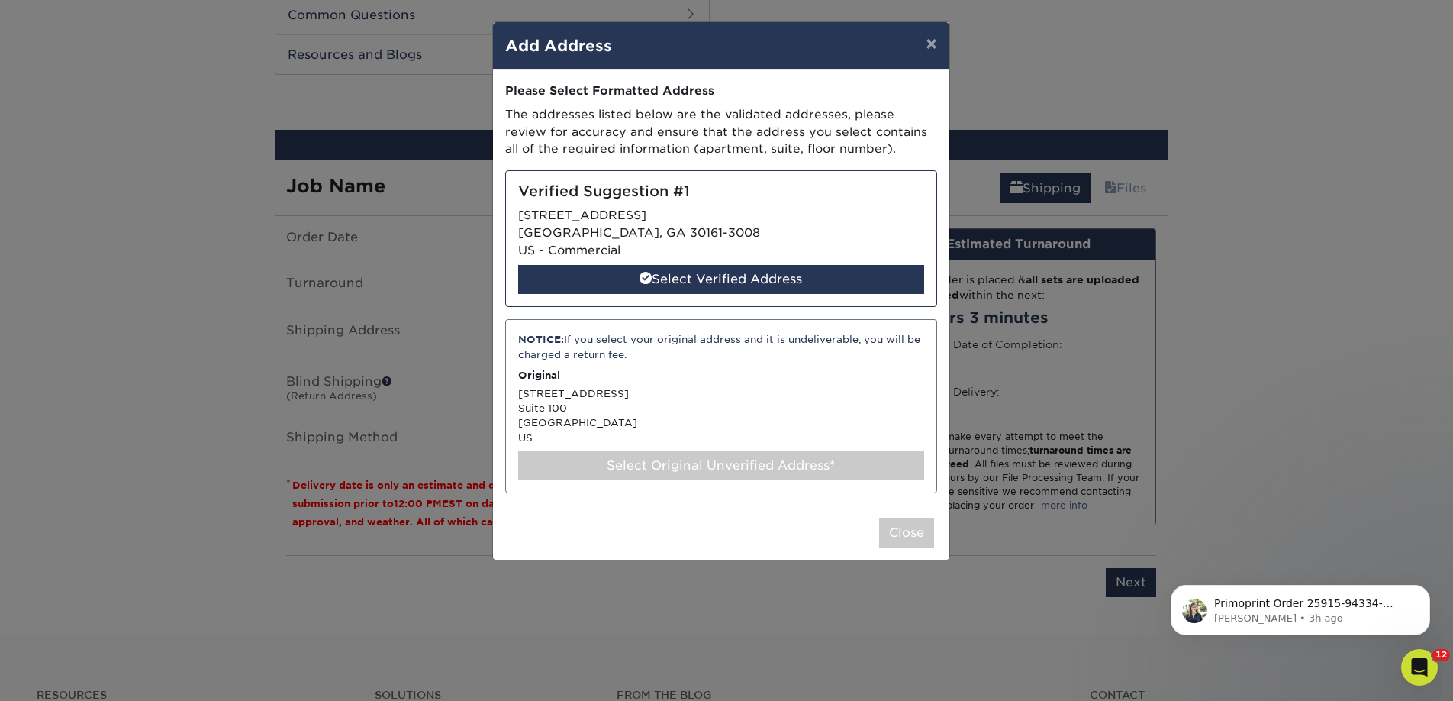
click at [681, 459] on div "Select Original Unverified Address*" at bounding box center [721, 465] width 406 height 29
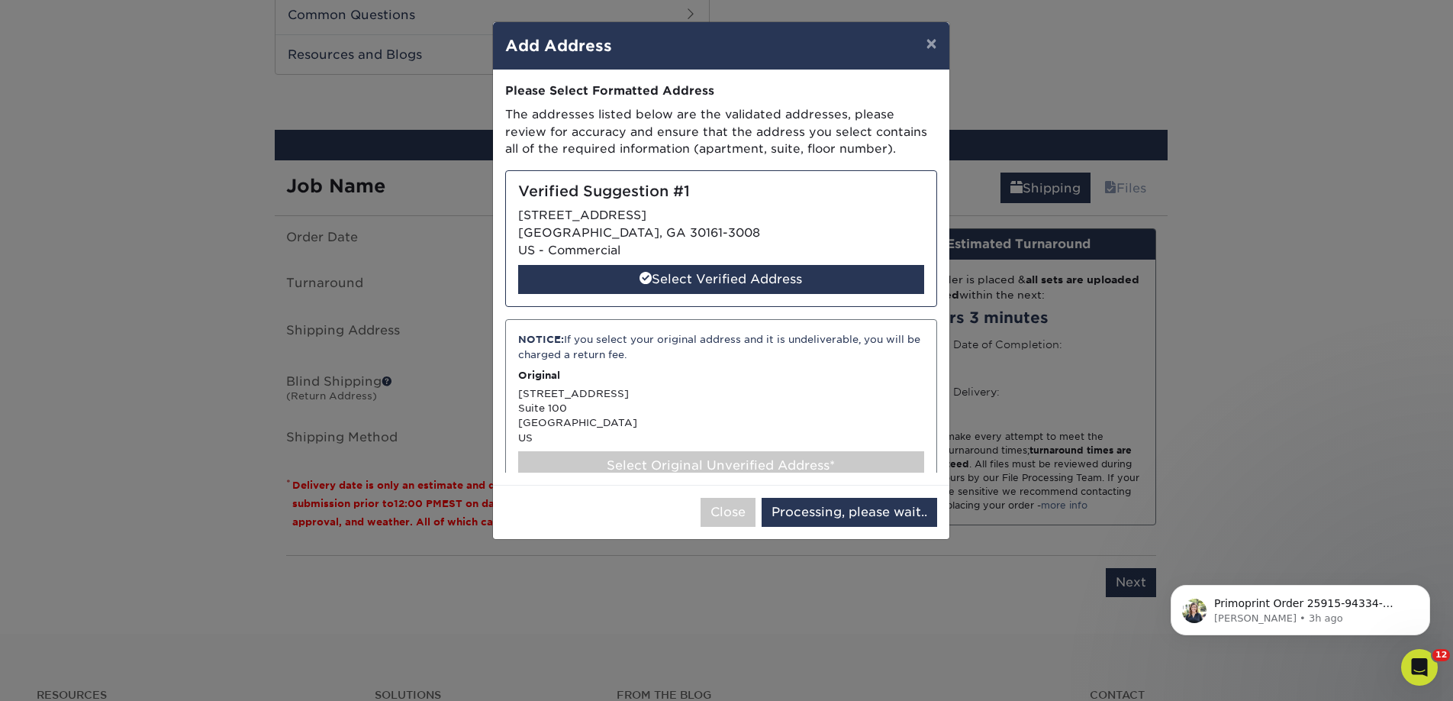
select select "286160"
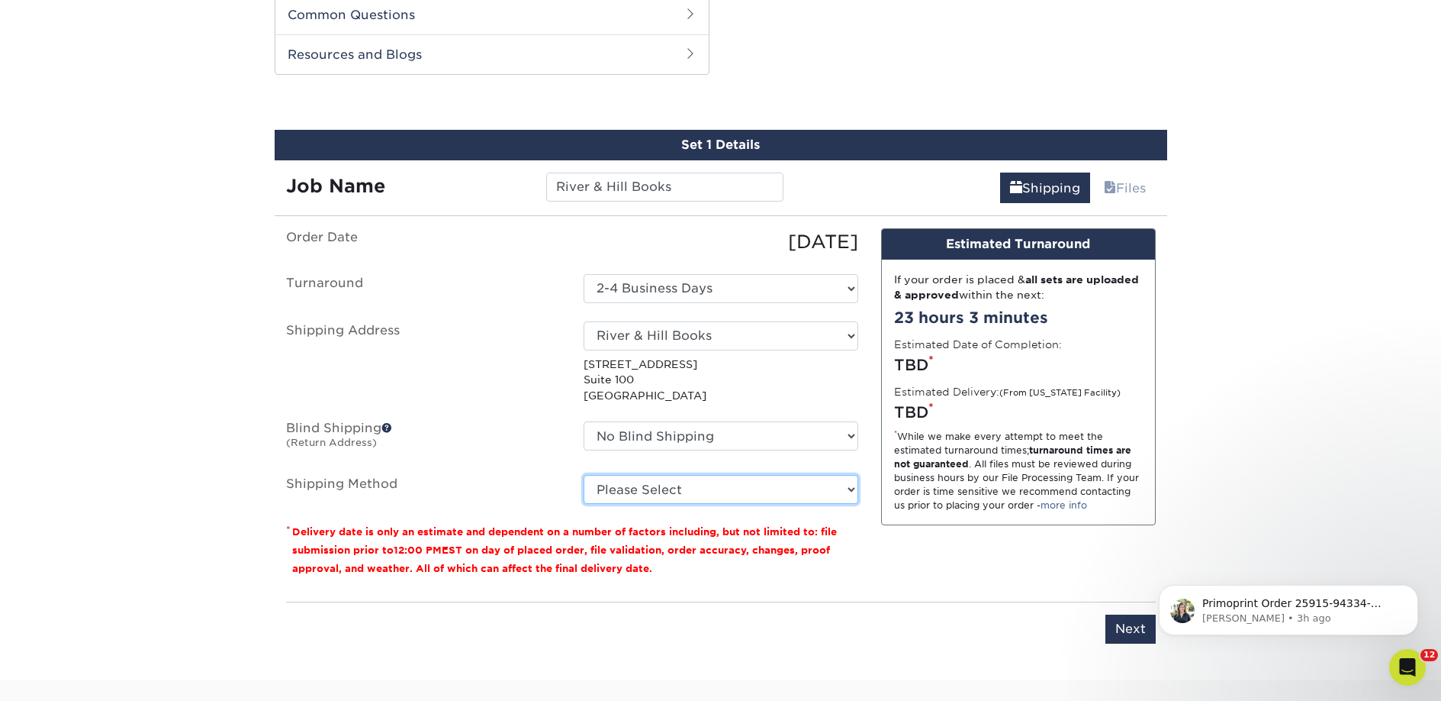
click at [708, 489] on select "Please Select Ground Shipping (+$27.00) 3 Day Shipping Service (+$40.71) 2 Day …" at bounding box center [721, 489] width 275 height 29
select select "03"
click at [584, 475] on select "Please Select Ground Shipping (+$27.00) 3 Day Shipping Service (+$40.71) 2 Day …" at bounding box center [721, 489] width 275 height 29
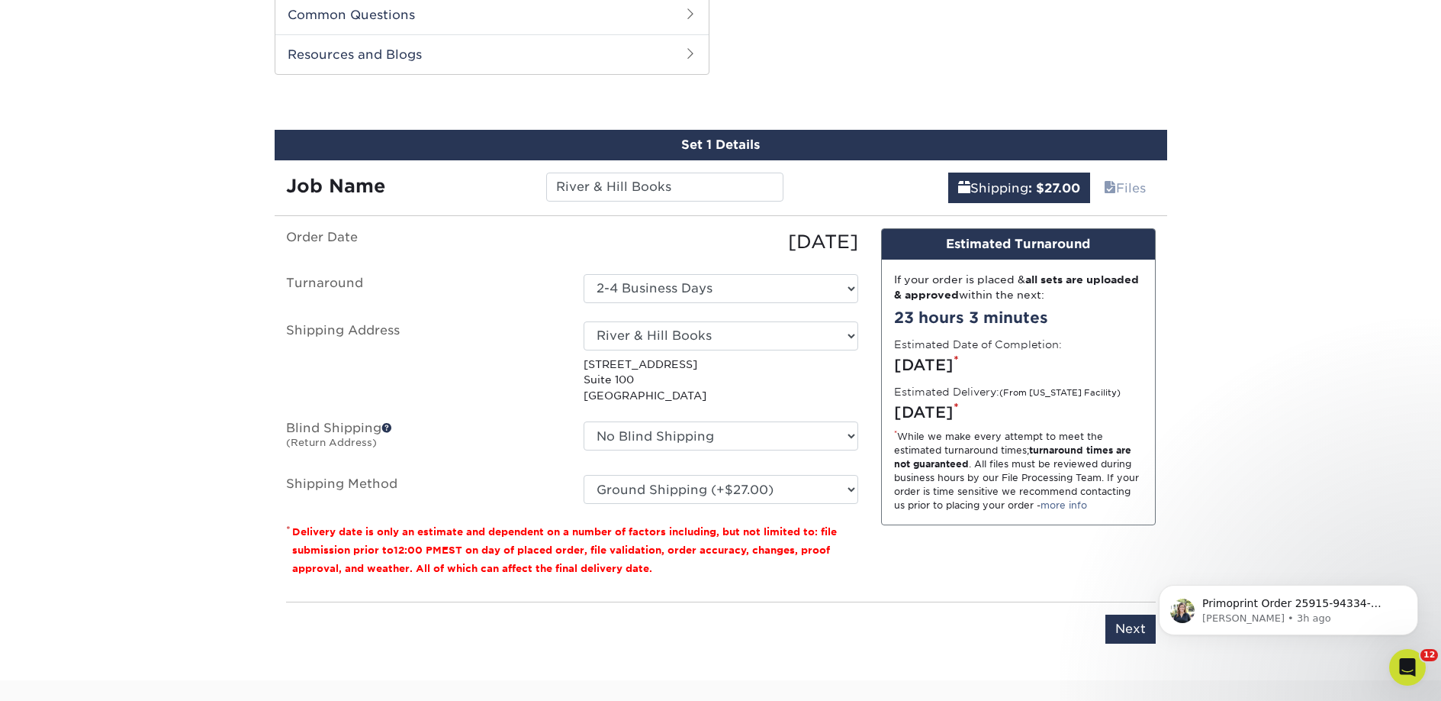
click at [1140, 632] on html "Primoprint Order 25915-94334-60772 Partial Reprint Our Quality Assurance Depart…" at bounding box center [1288, 605] width 305 height 107
click at [1140, 633] on input "Next" at bounding box center [1131, 628] width 50 height 29
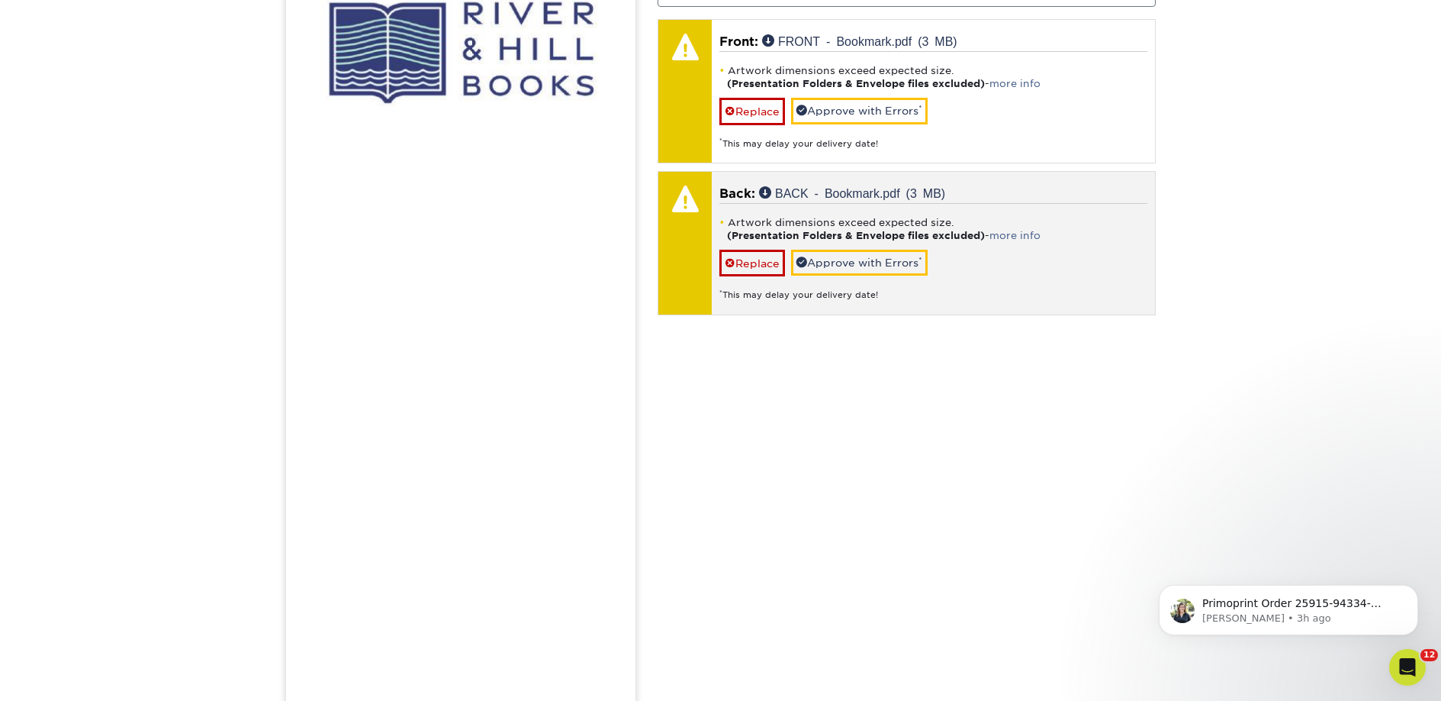
scroll to position [1086, 0]
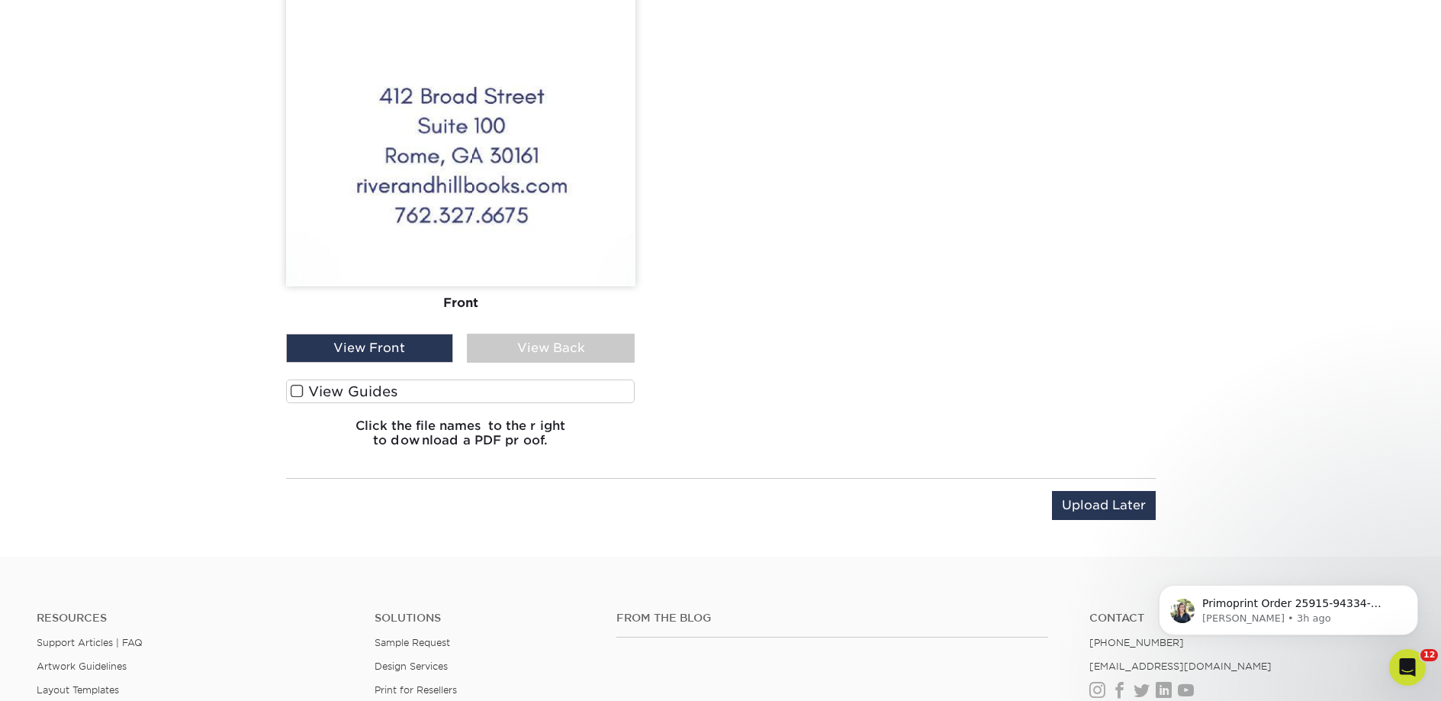
click at [482, 396] on label "View Guides" at bounding box center [460, 391] width 349 height 24
click at [0, 0] on input "View Guides" at bounding box center [0, 0] width 0 height 0
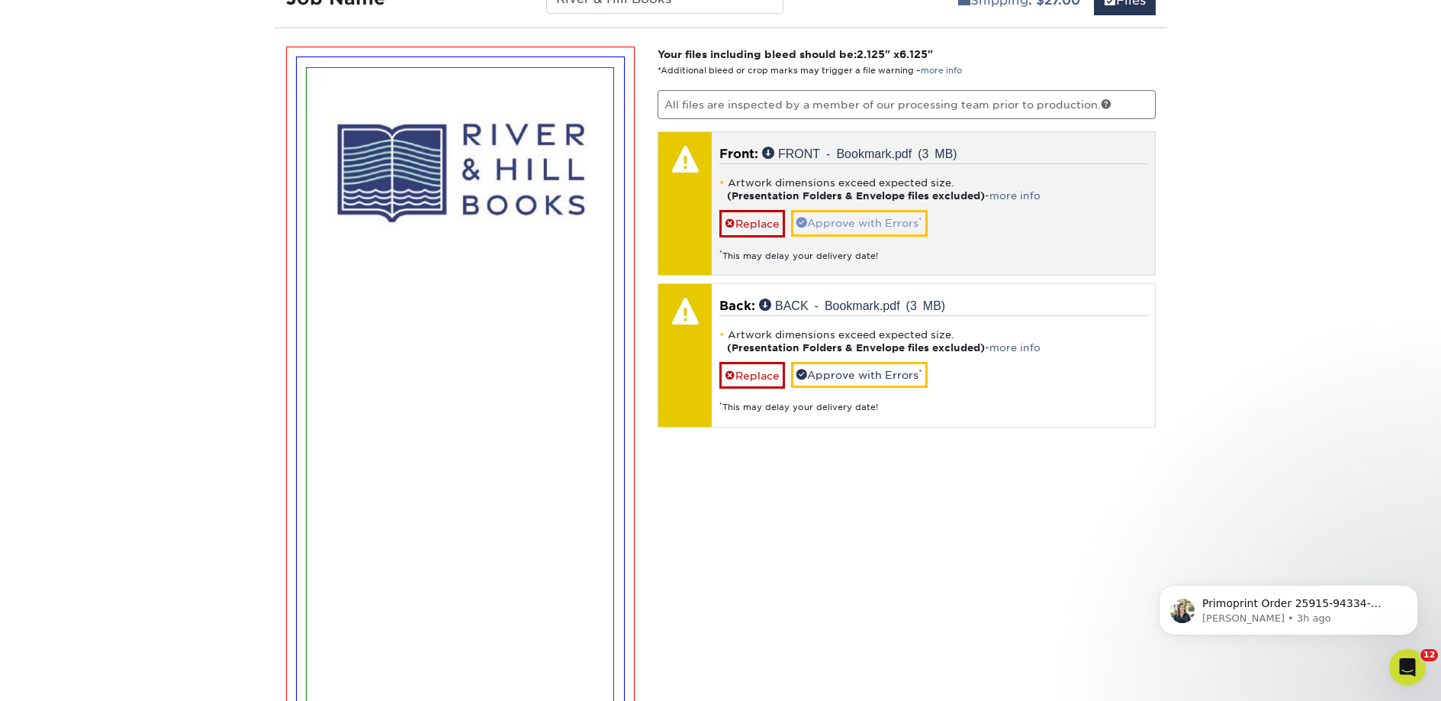
scroll to position [956, 0]
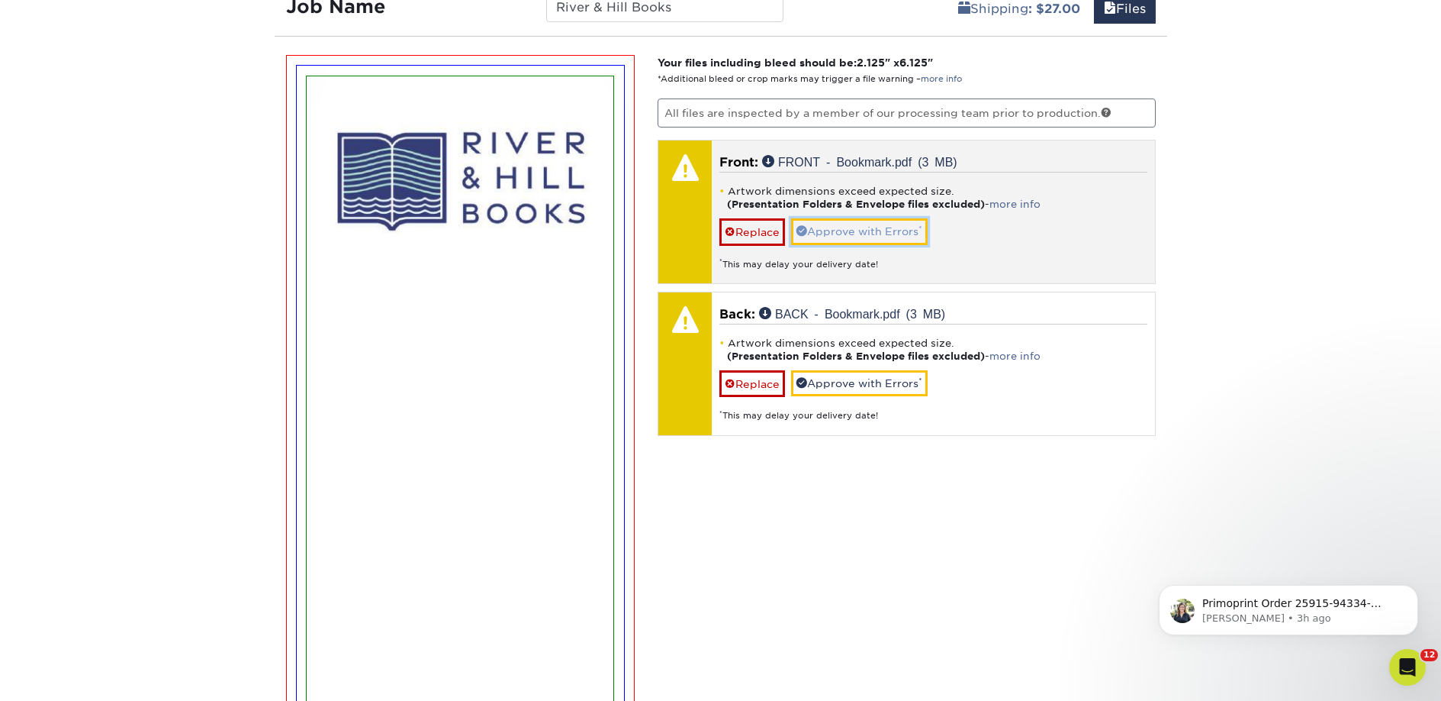
click at [859, 222] on link "Approve with Errors *" at bounding box center [859, 231] width 137 height 26
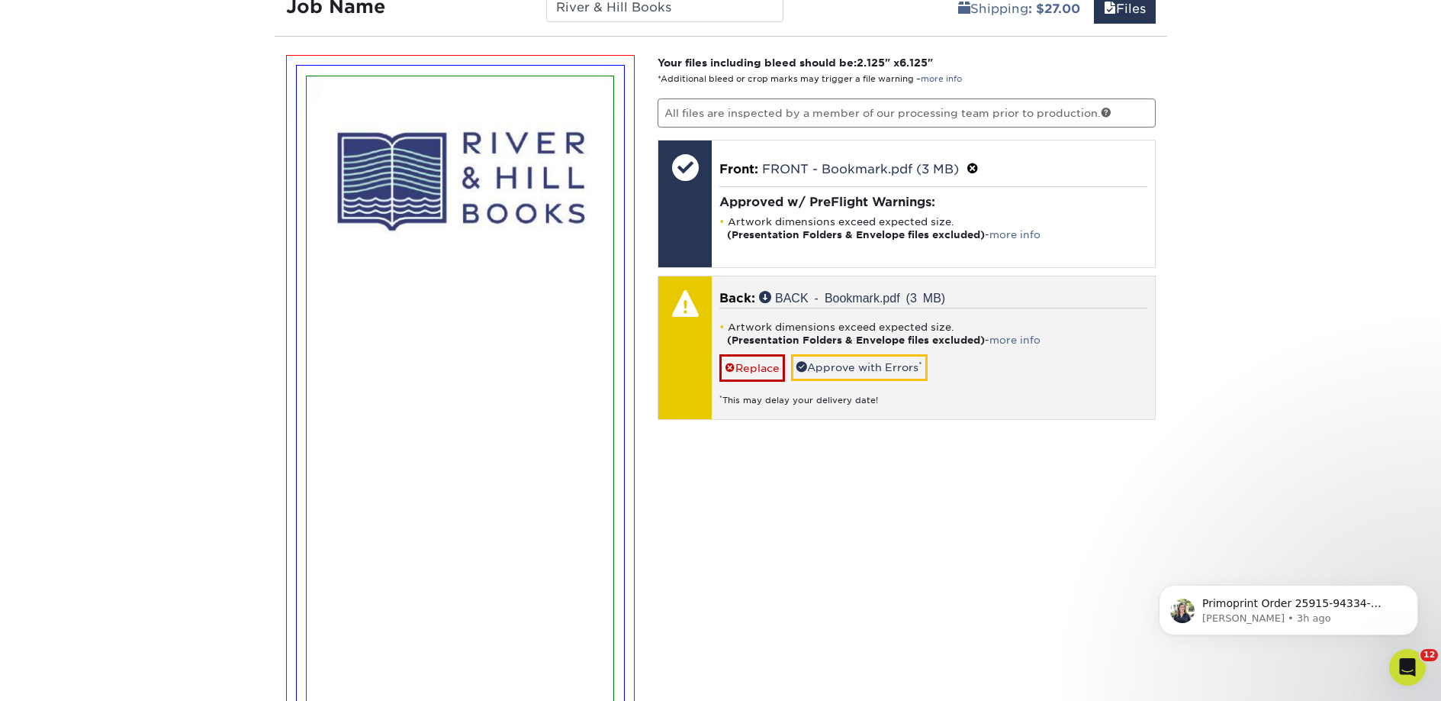
click at [866, 351] on div "Artwork dimensions exceed expected size. (Presentation Folders & Envelope files…" at bounding box center [934, 357] width 428 height 98
click at [839, 372] on link "Approve with Errors *" at bounding box center [859, 367] width 137 height 26
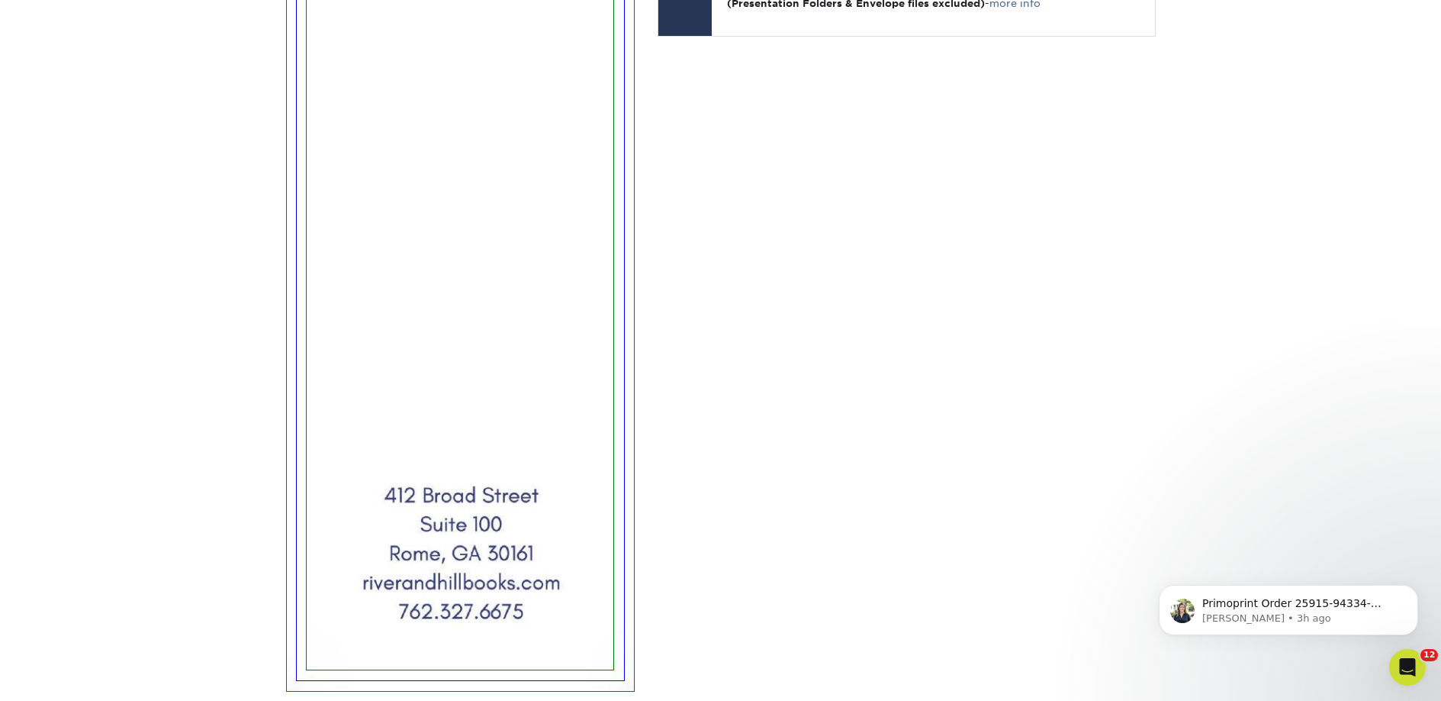
scroll to position [1544, 0]
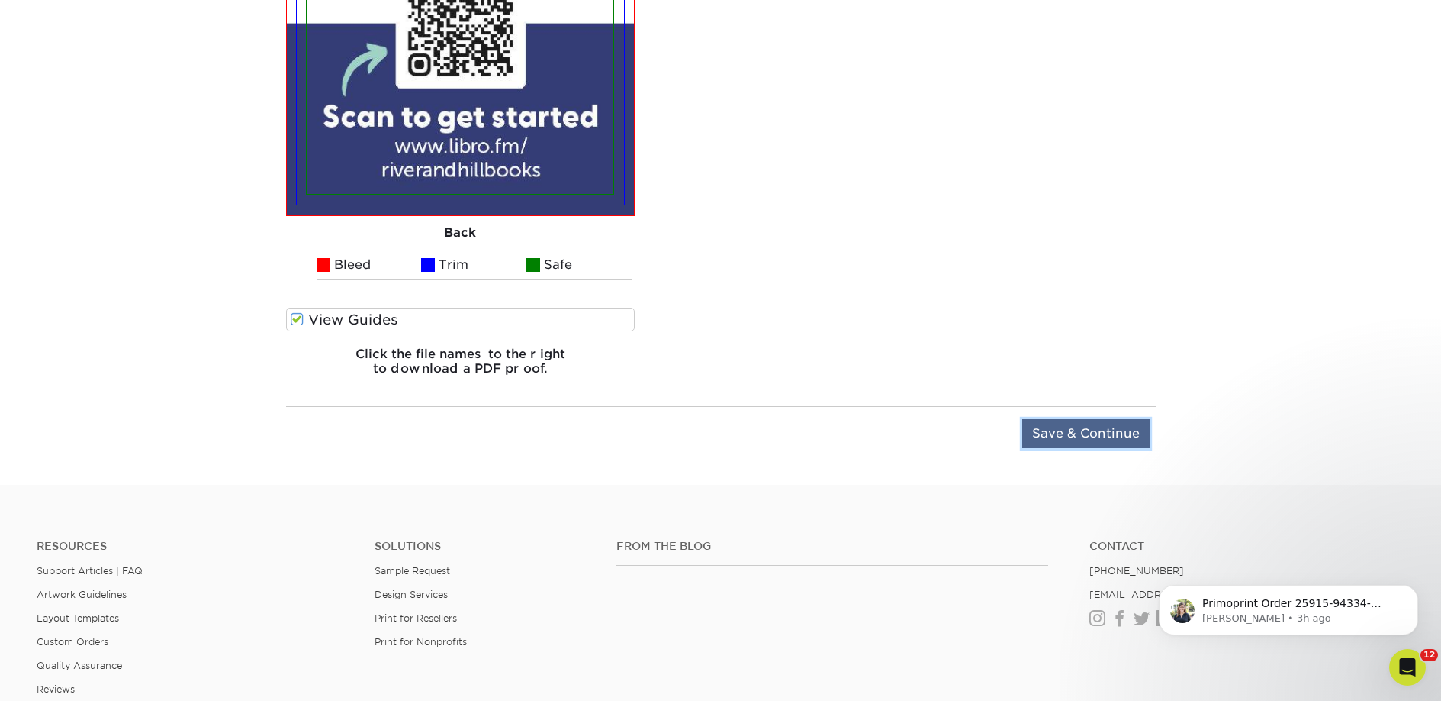
click at [1061, 443] on input "Save & Continue" at bounding box center [1086, 433] width 127 height 29
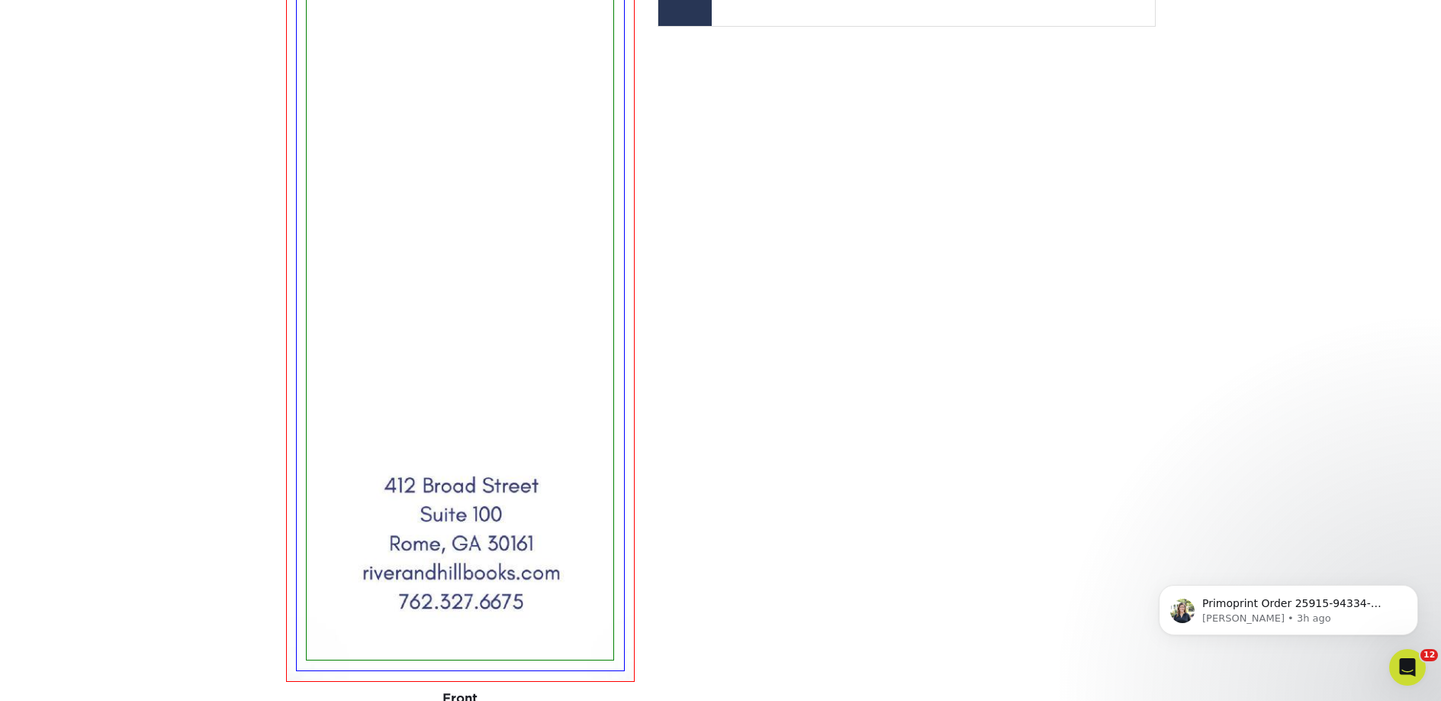
scroll to position [1019, 0]
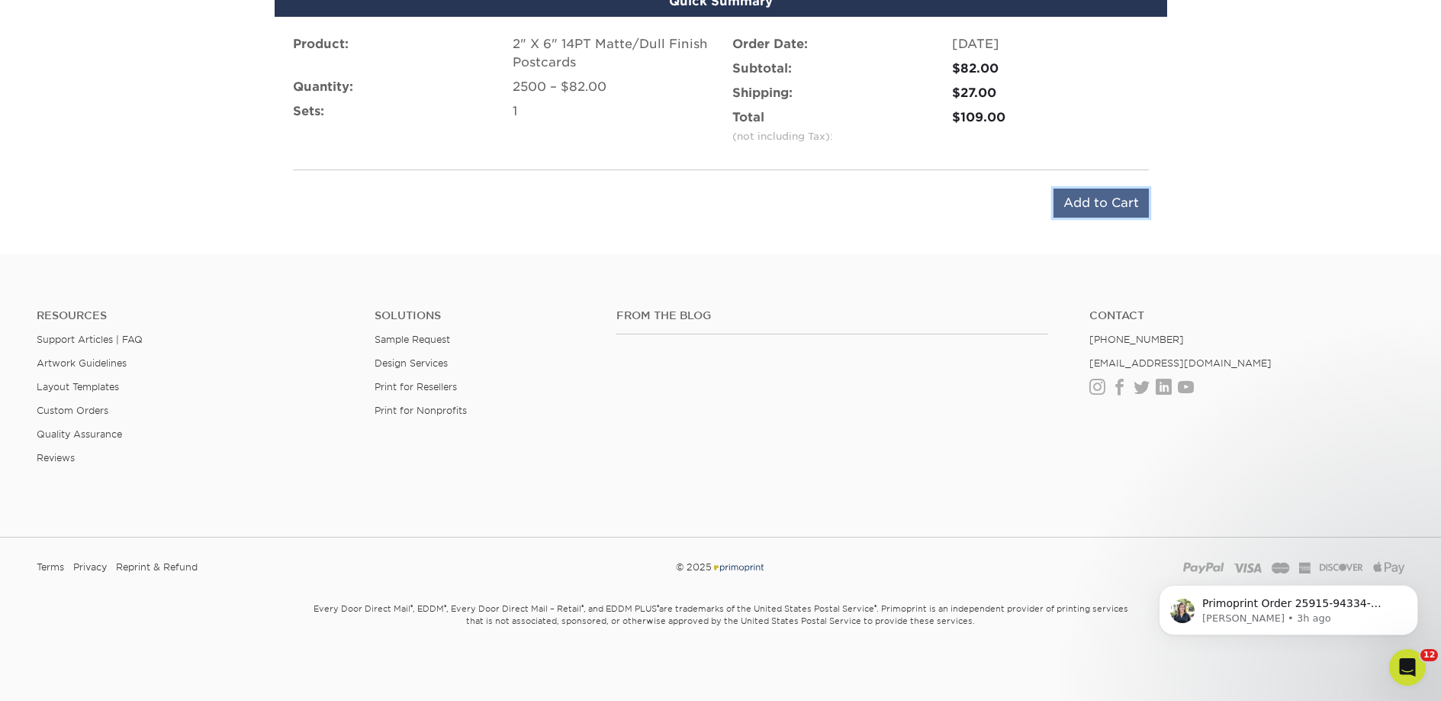
click at [1077, 213] on input "Add to Cart" at bounding box center [1101, 202] width 95 height 29
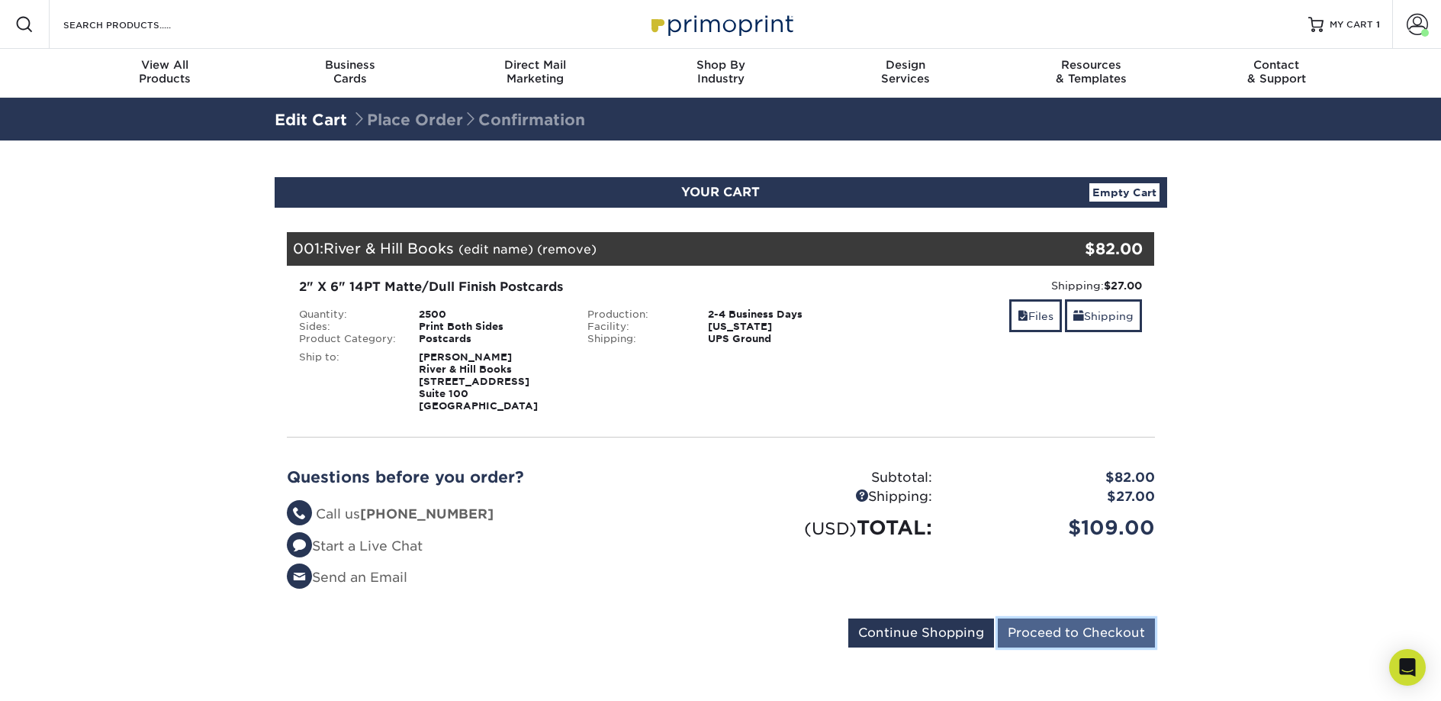
click at [1072, 639] on input "Proceed to Checkout" at bounding box center [1076, 632] width 157 height 29
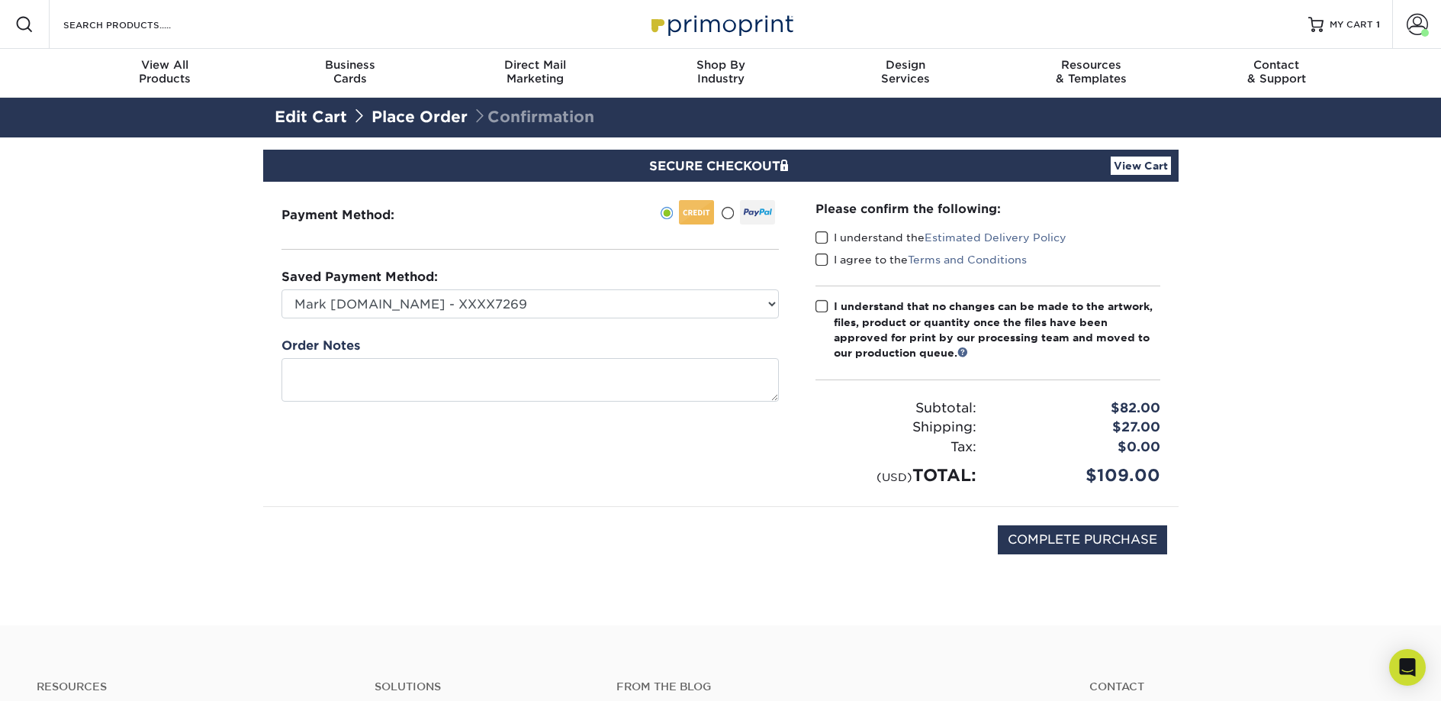
click at [850, 227] on div "Please confirm the following: I understand the Estimated Delivery Policy I agre…" at bounding box center [988, 344] width 345 height 288
click at [852, 240] on label "I understand the Estimated Delivery Policy" at bounding box center [941, 237] width 251 height 15
click at [0, 0] on input "I understand the Estimated Delivery Policy" at bounding box center [0, 0] width 0 height 0
click at [852, 257] on label "I agree to the Terms and Conditions" at bounding box center [921, 259] width 211 height 15
click at [0, 0] on input "I agree to the Terms and Conditions" at bounding box center [0, 0] width 0 height 0
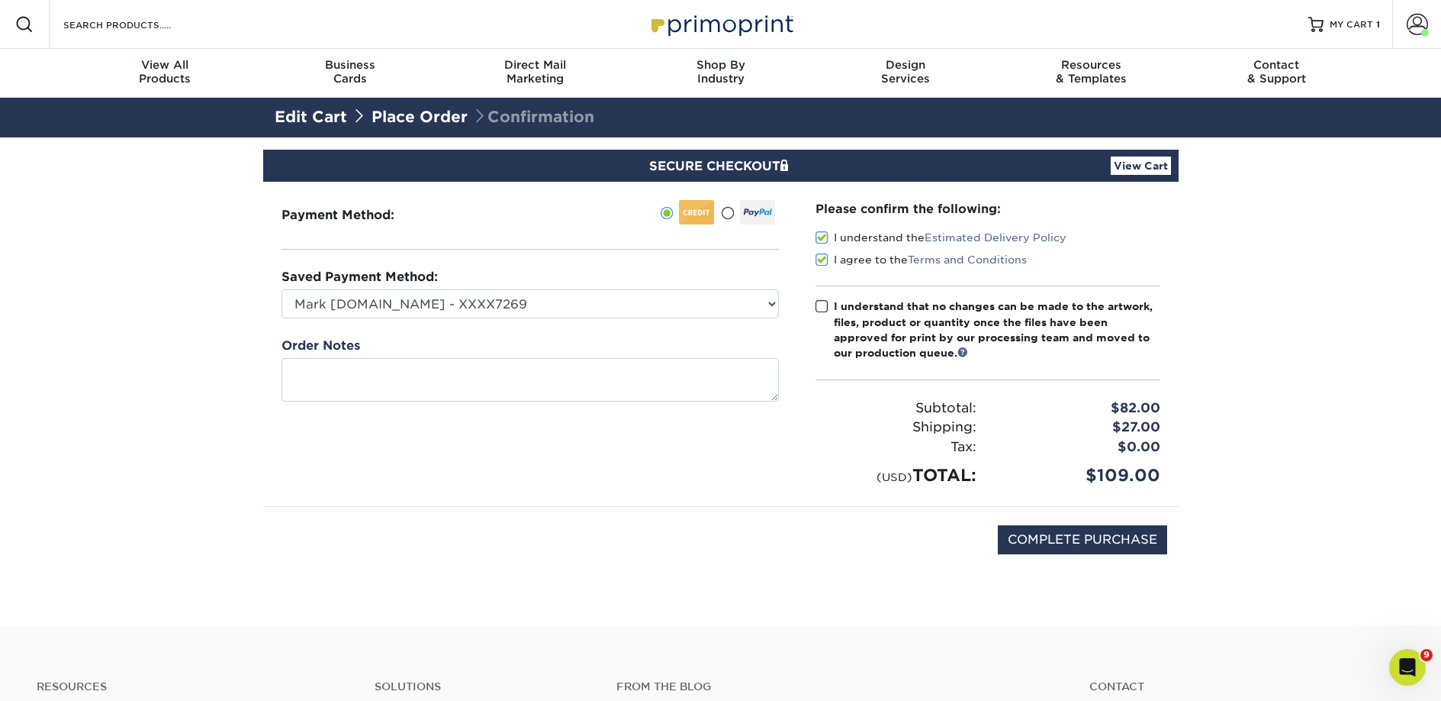
click at [855, 320] on div "I understand that no changes can be made to the artwork, files, product or quan…" at bounding box center [997, 329] width 327 height 63
click at [0, 0] on input "I understand that no changes can be made to the artwork, files, product or quan…" at bounding box center [0, 0] width 0 height 0
click at [1036, 549] on input "COMPLETE PURCHASE" at bounding box center [1082, 539] width 169 height 29
type input "PROCESSING, PLEASE WAIT..."
